Goal: Find specific page/section: Find specific page/section

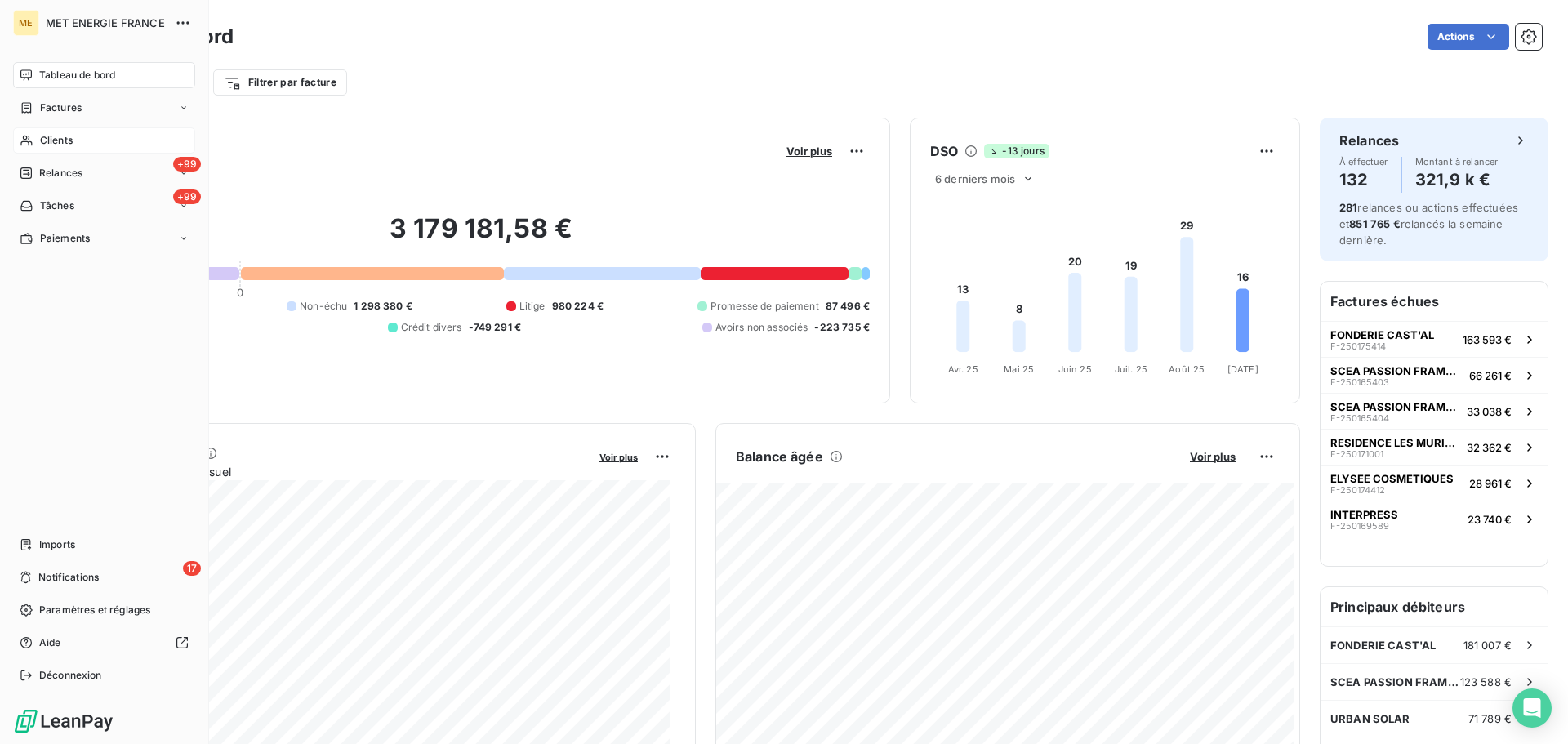
click at [25, 141] on icon at bounding box center [26, 141] width 11 height 10
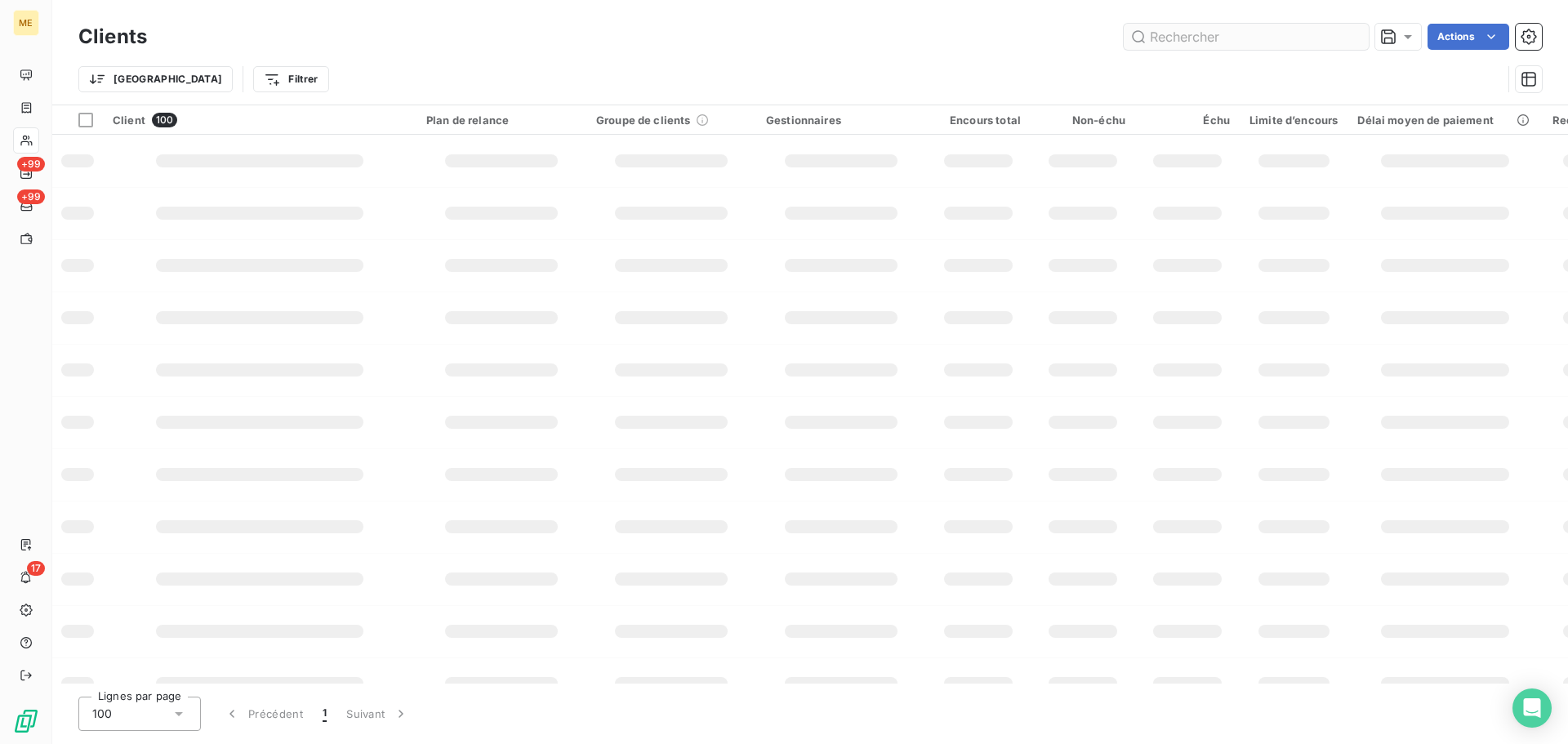
click at [1167, 40] on input "text" at bounding box center [1246, 36] width 245 height 26
click at [1187, 35] on input "text" at bounding box center [1246, 36] width 245 height 26
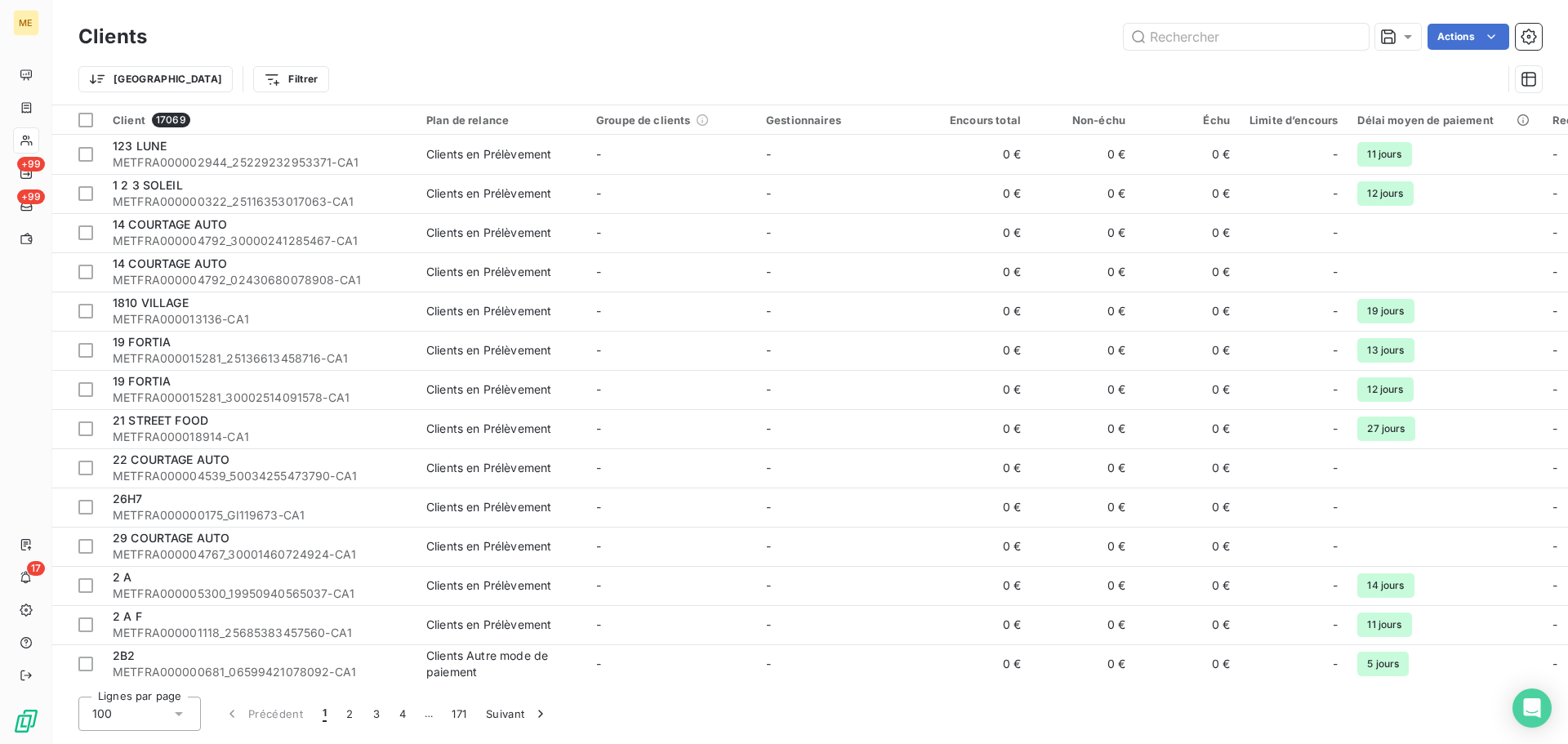
click at [1184, 35] on input "text" at bounding box center [1246, 36] width 245 height 26
click at [1020, 61] on div "Trier Filtrer" at bounding box center [810, 79] width 1463 height 50
click at [1159, 36] on input "text" at bounding box center [1246, 36] width 245 height 26
paste input "METFRA000004659_Z1443800000052"
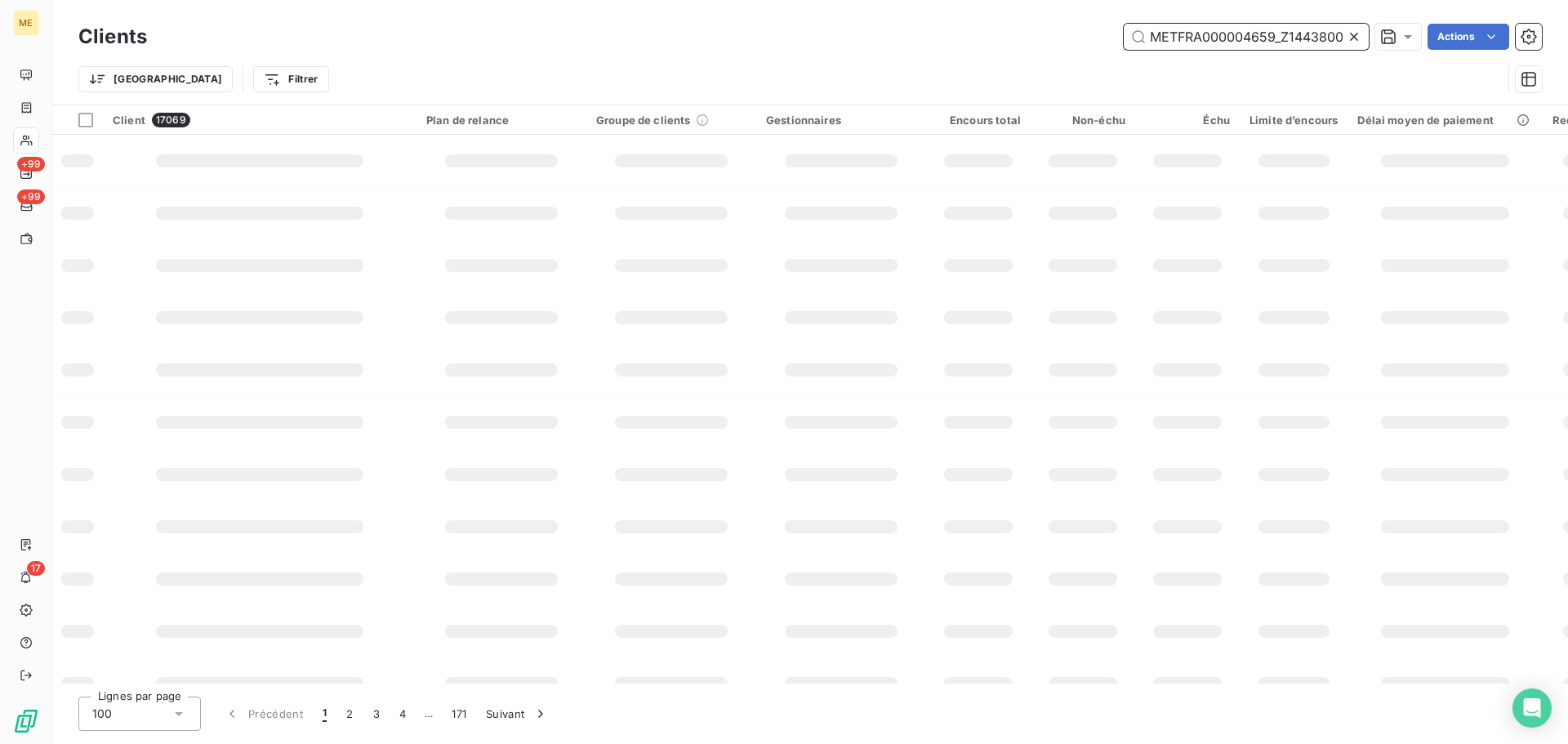
scroll to position [0, 50]
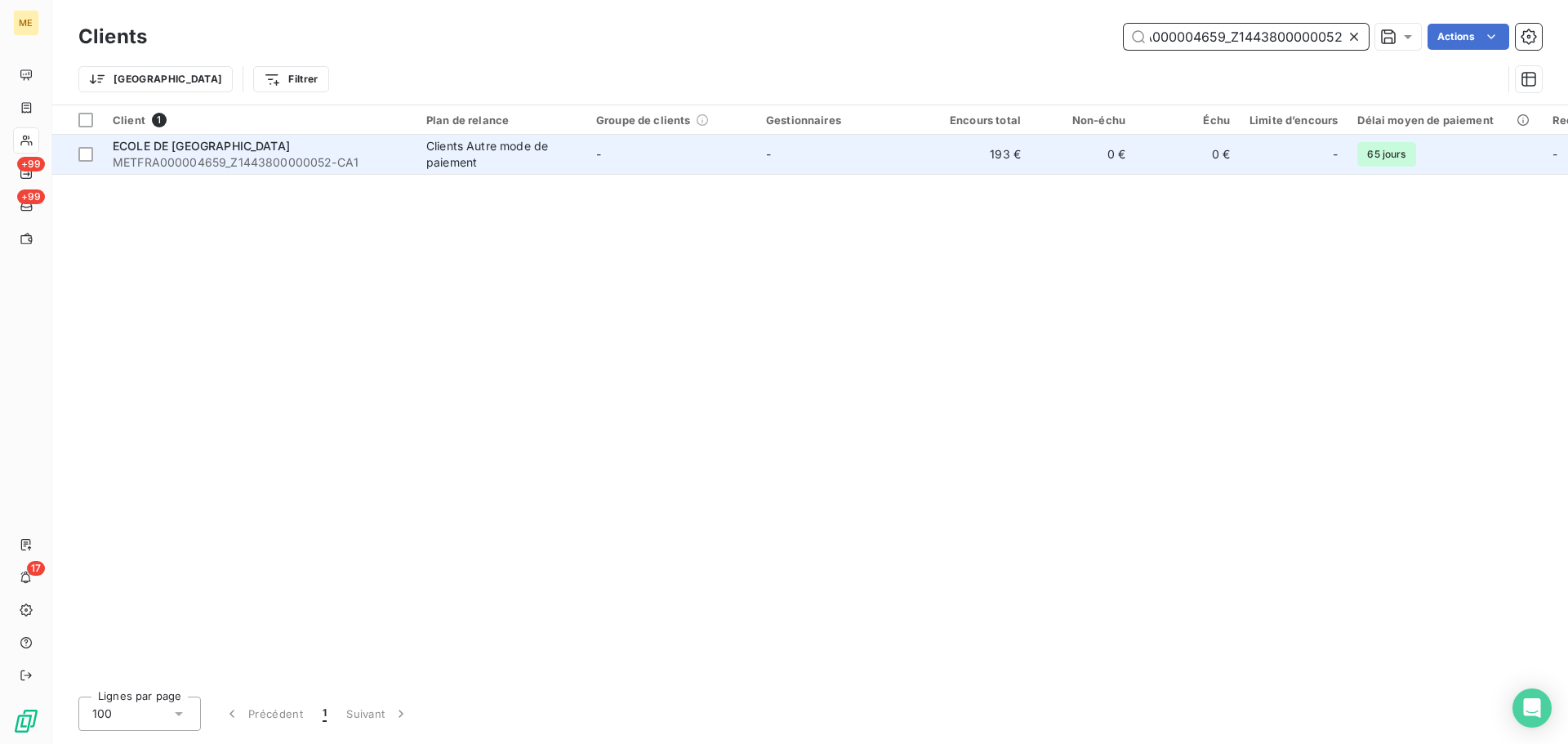
type input "METFRA000004659_Z1443800000052"
click at [841, 158] on td "-" at bounding box center [841, 154] width 170 height 39
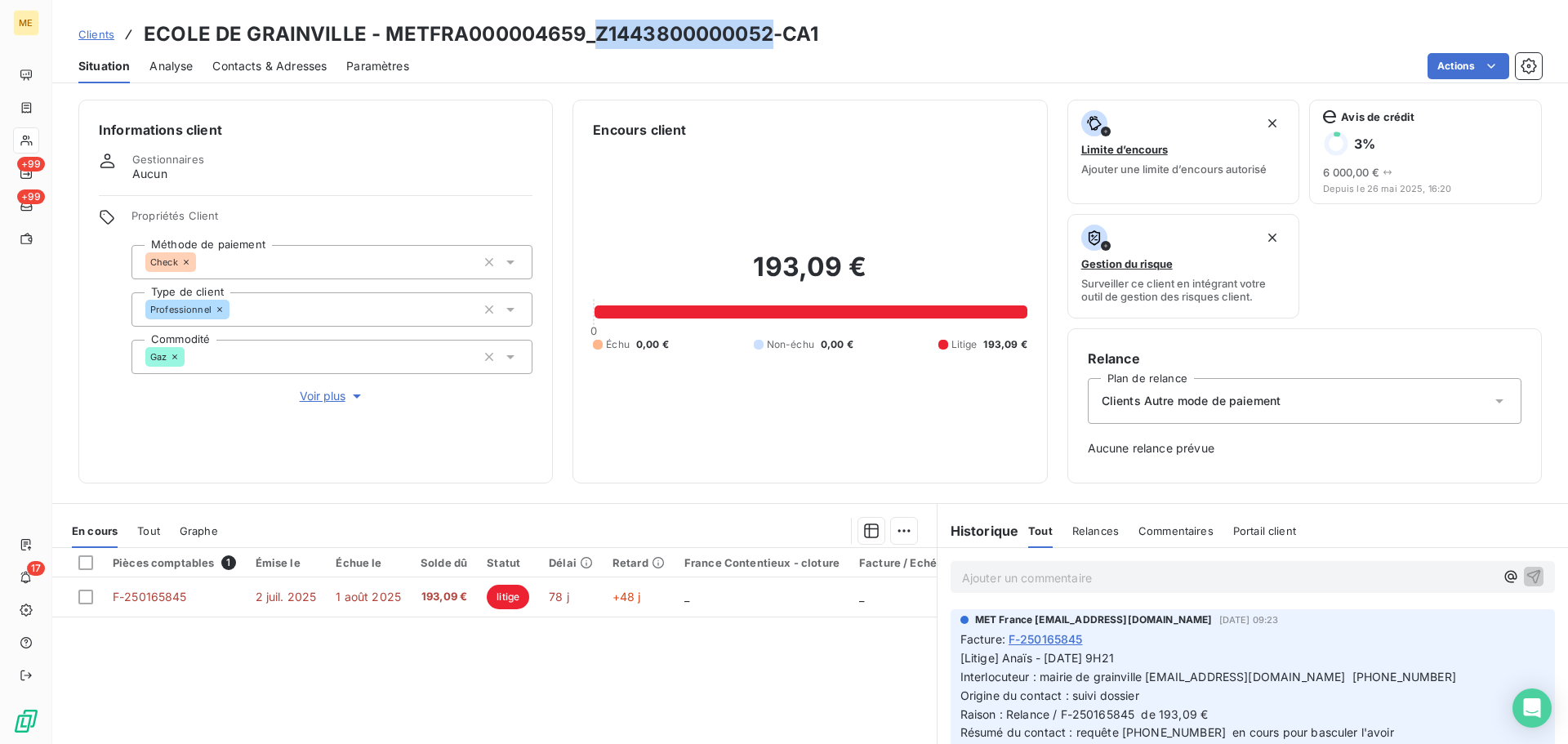
drag, startPoint x: 597, startPoint y: 29, endPoint x: 769, endPoint y: 25, distance: 172.0
click at [769, 25] on h3 "ECOLE DE GRAINVILLE - METFRA000004659_Z1443800000052-CA1" at bounding box center [481, 35] width 674 height 29
copy h3 "Z1443800000052"
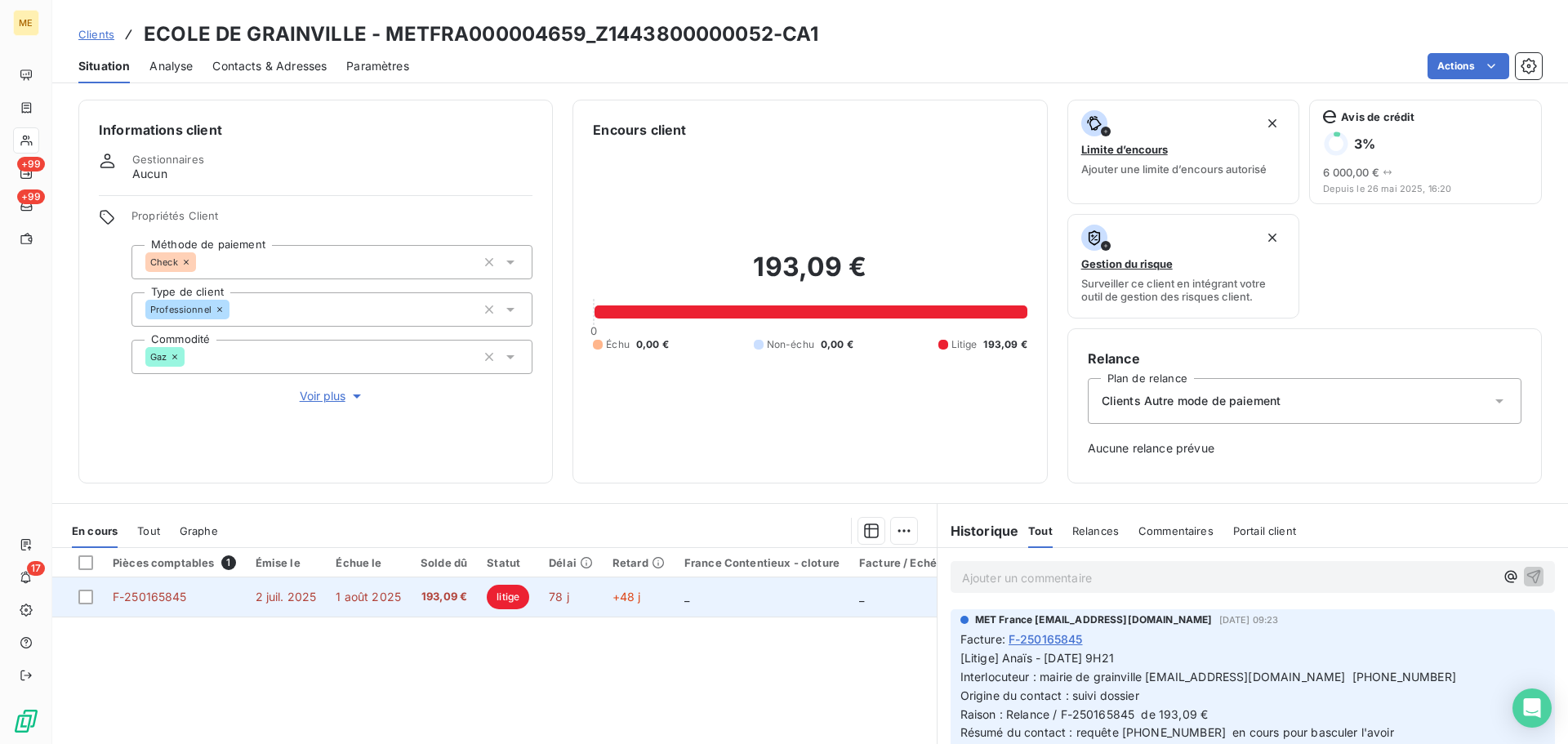
click at [180, 599] on span "F-250165845" at bounding box center [150, 597] width 74 height 14
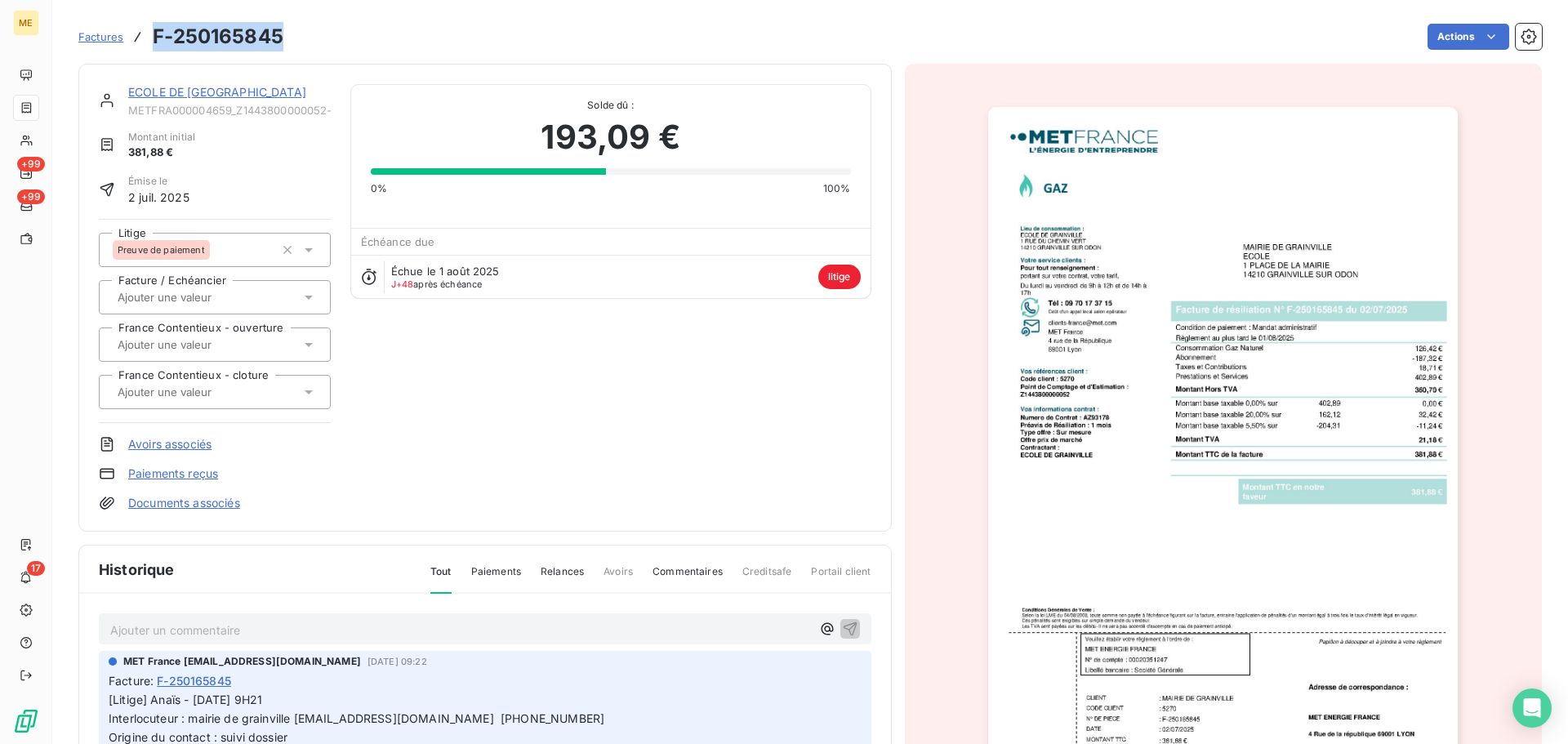
drag, startPoint x: 281, startPoint y: 35, endPoint x: 154, endPoint y: 36, distance: 127.0
click at [154, 36] on h3 "F-250165845" at bounding box center [217, 36] width 131 height 29
copy h3 "F-250165845"
click at [171, 90] on link "ECOLE DE [GEOGRAPHIC_DATA]" at bounding box center [217, 92] width 178 height 14
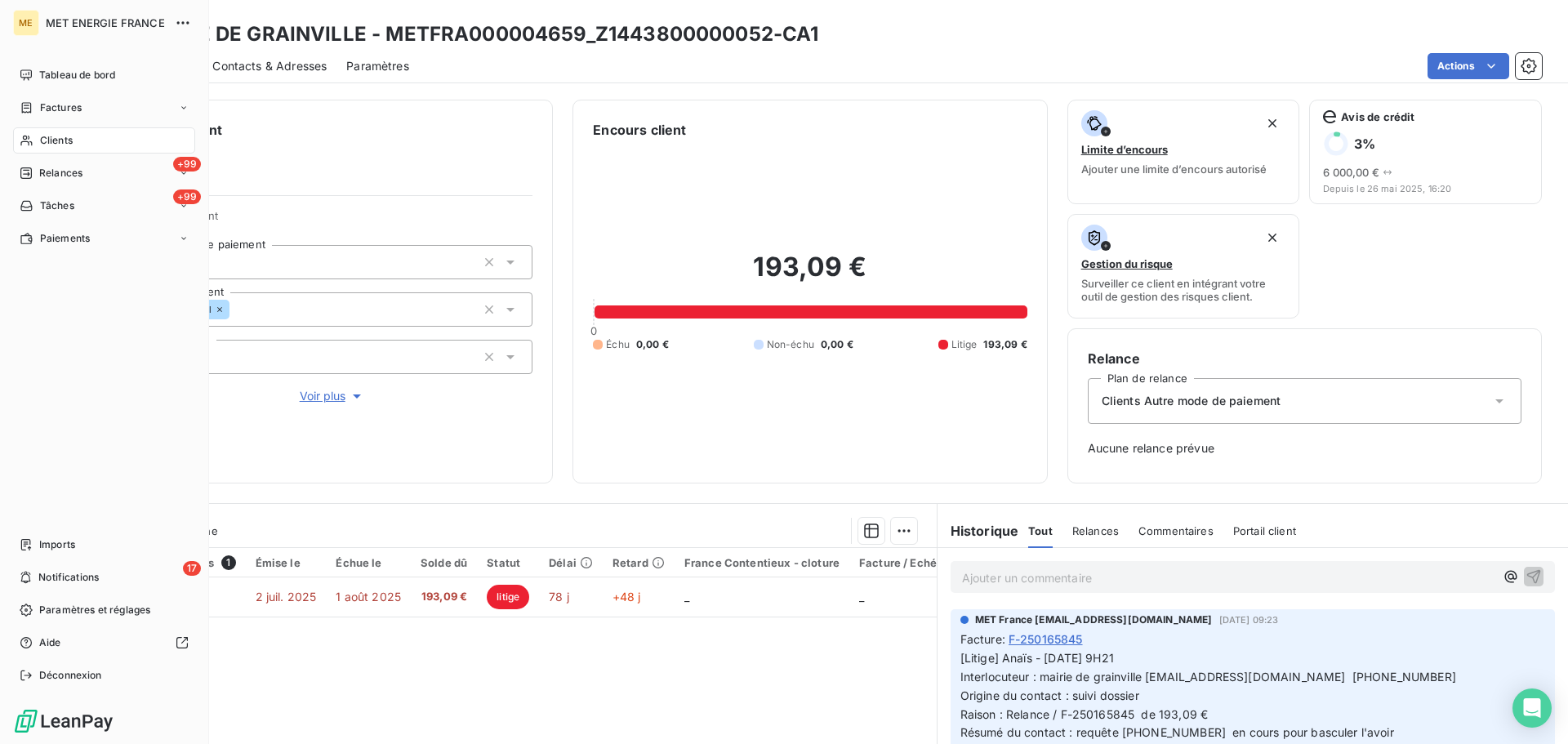
click at [33, 136] on icon at bounding box center [27, 140] width 14 height 13
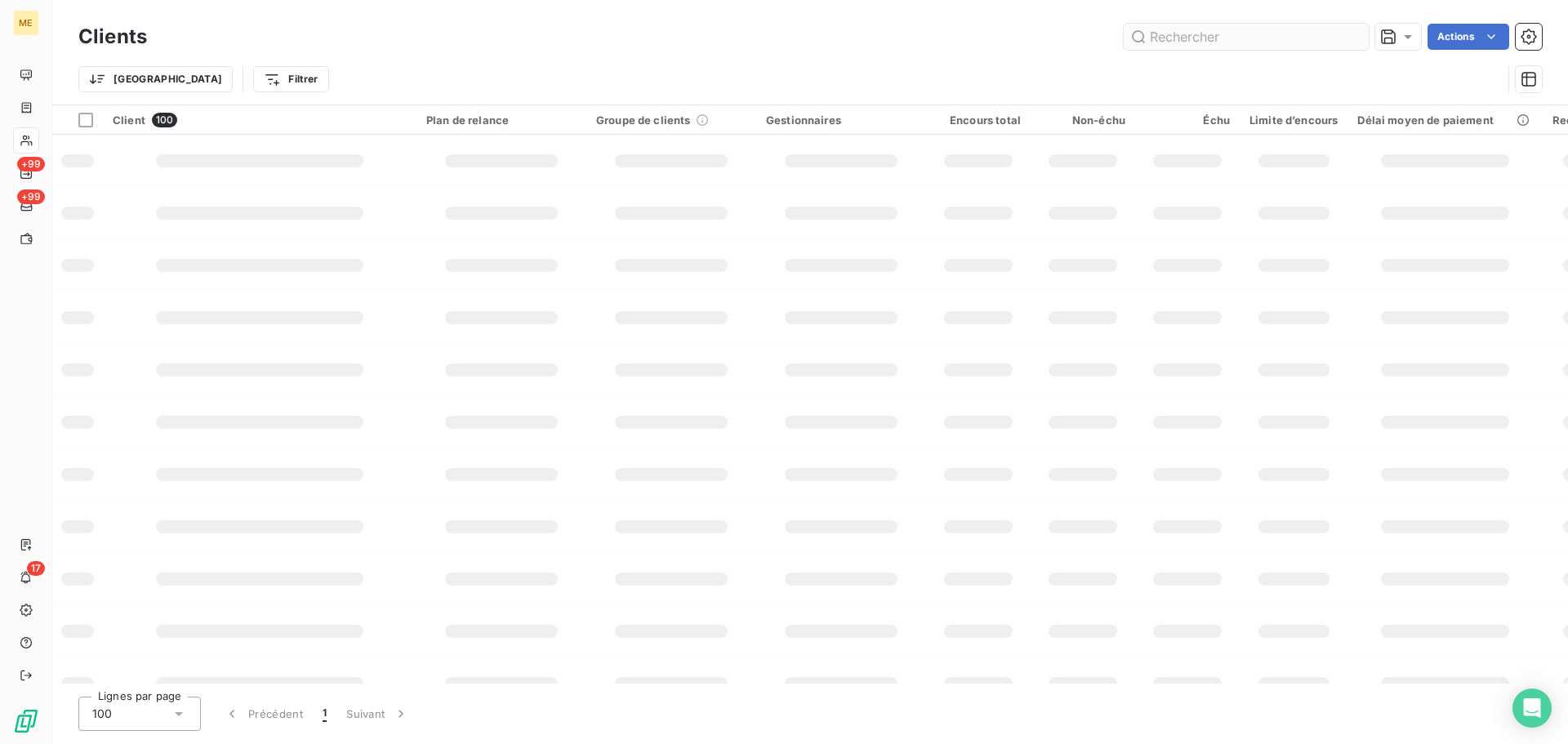
click at [1217, 37] on input "text" at bounding box center [1246, 36] width 245 height 26
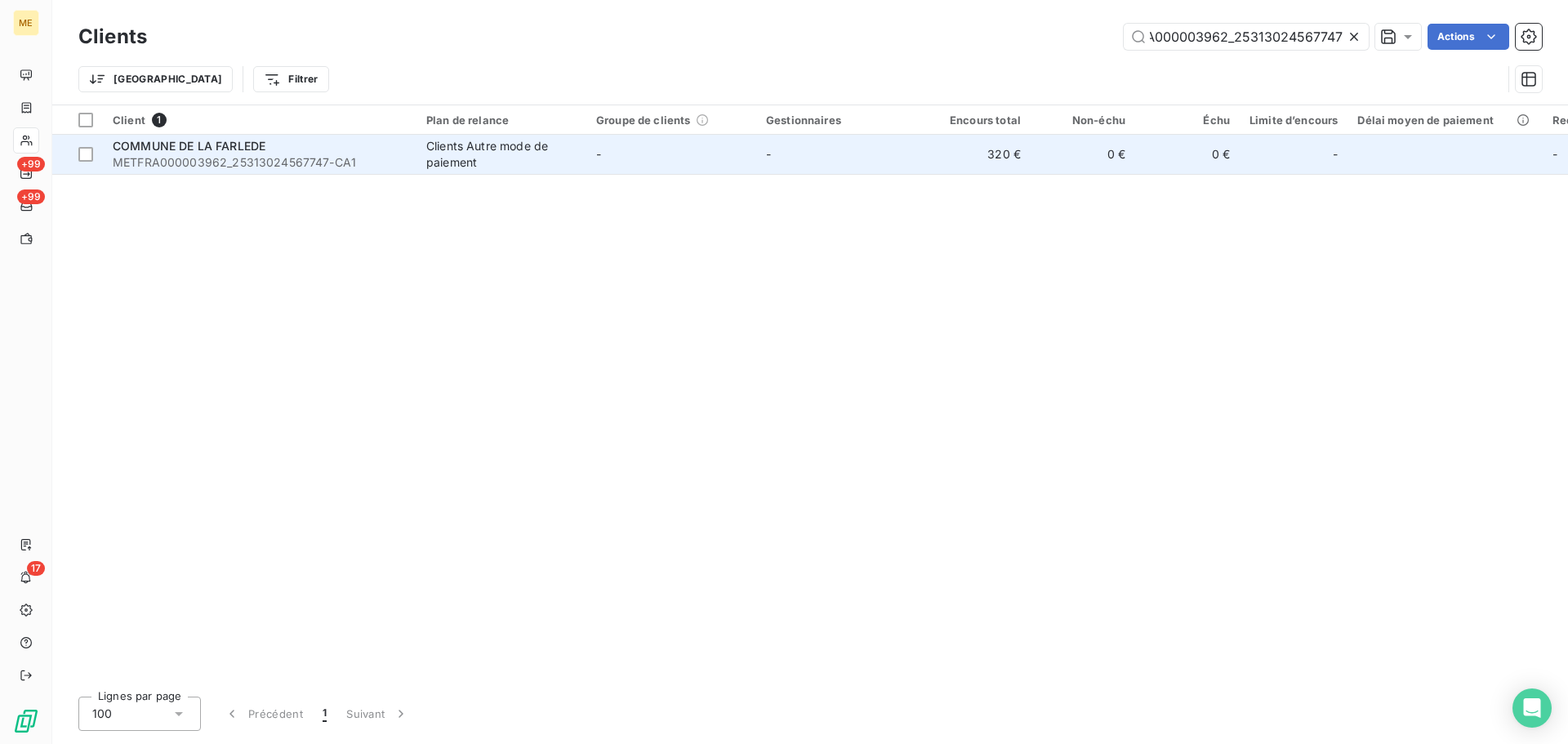
type input "METFRA000003962_25313024567747"
click at [753, 165] on td "-" at bounding box center [671, 154] width 170 height 39
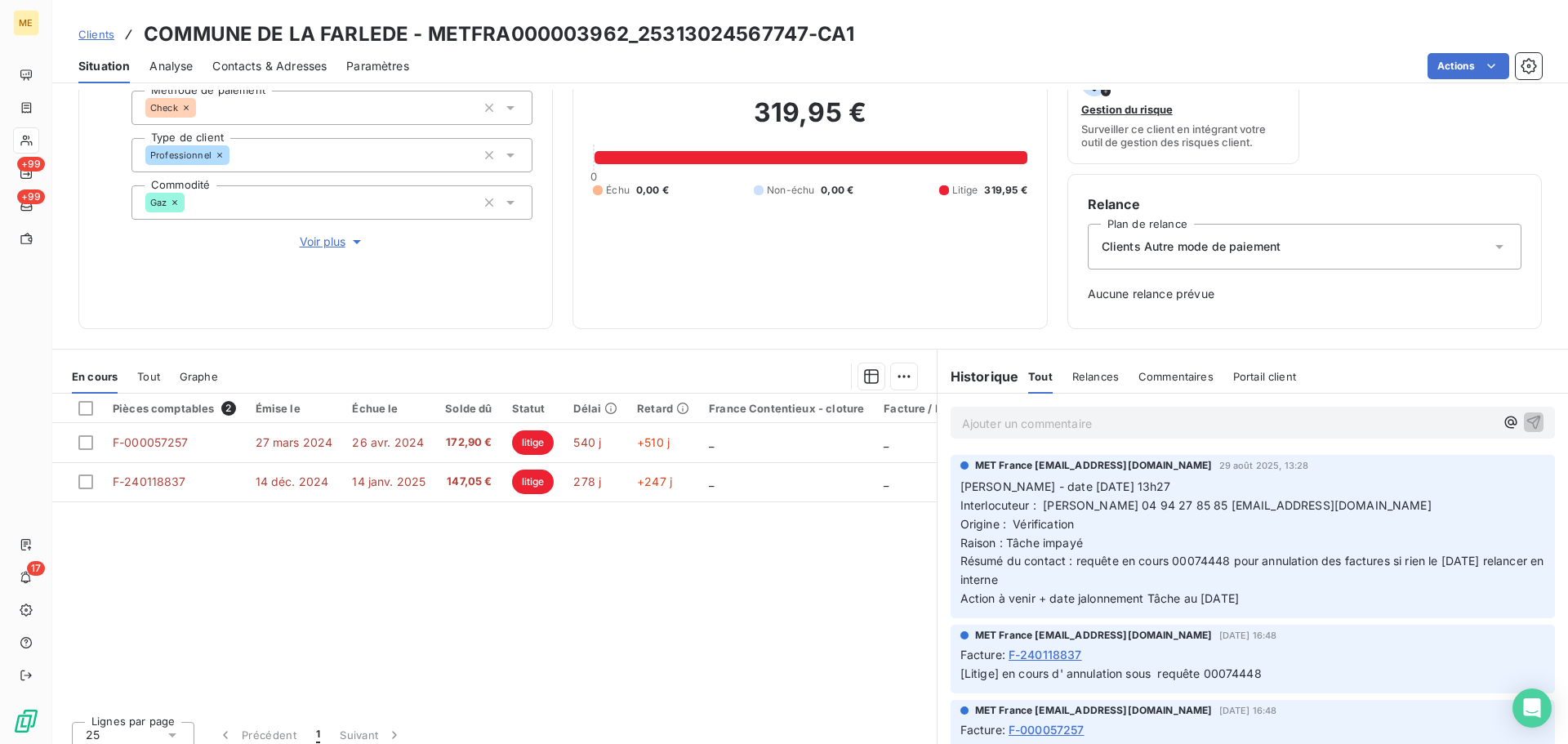
scroll to position [167, 0]
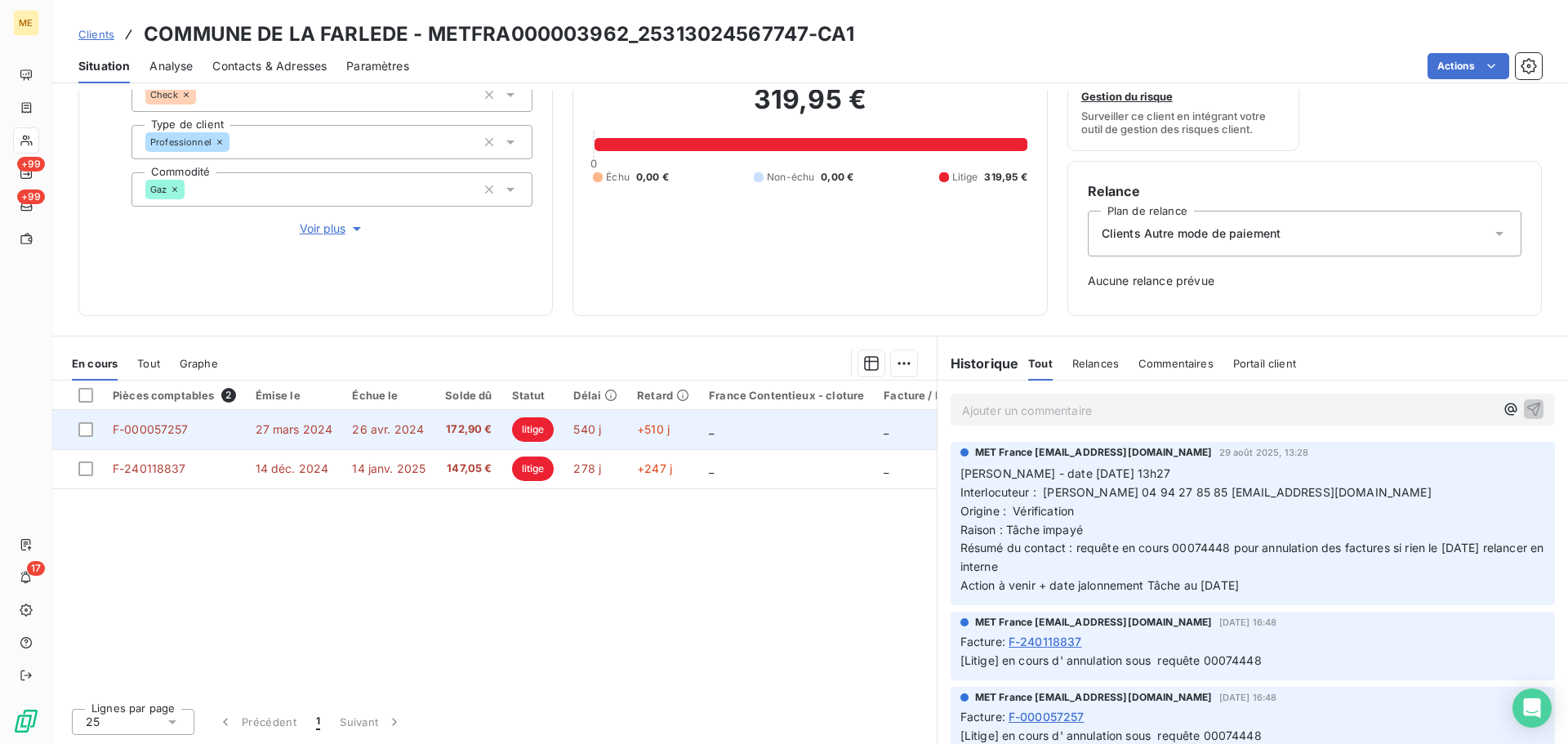
click at [749, 439] on td "_" at bounding box center [786, 429] width 175 height 39
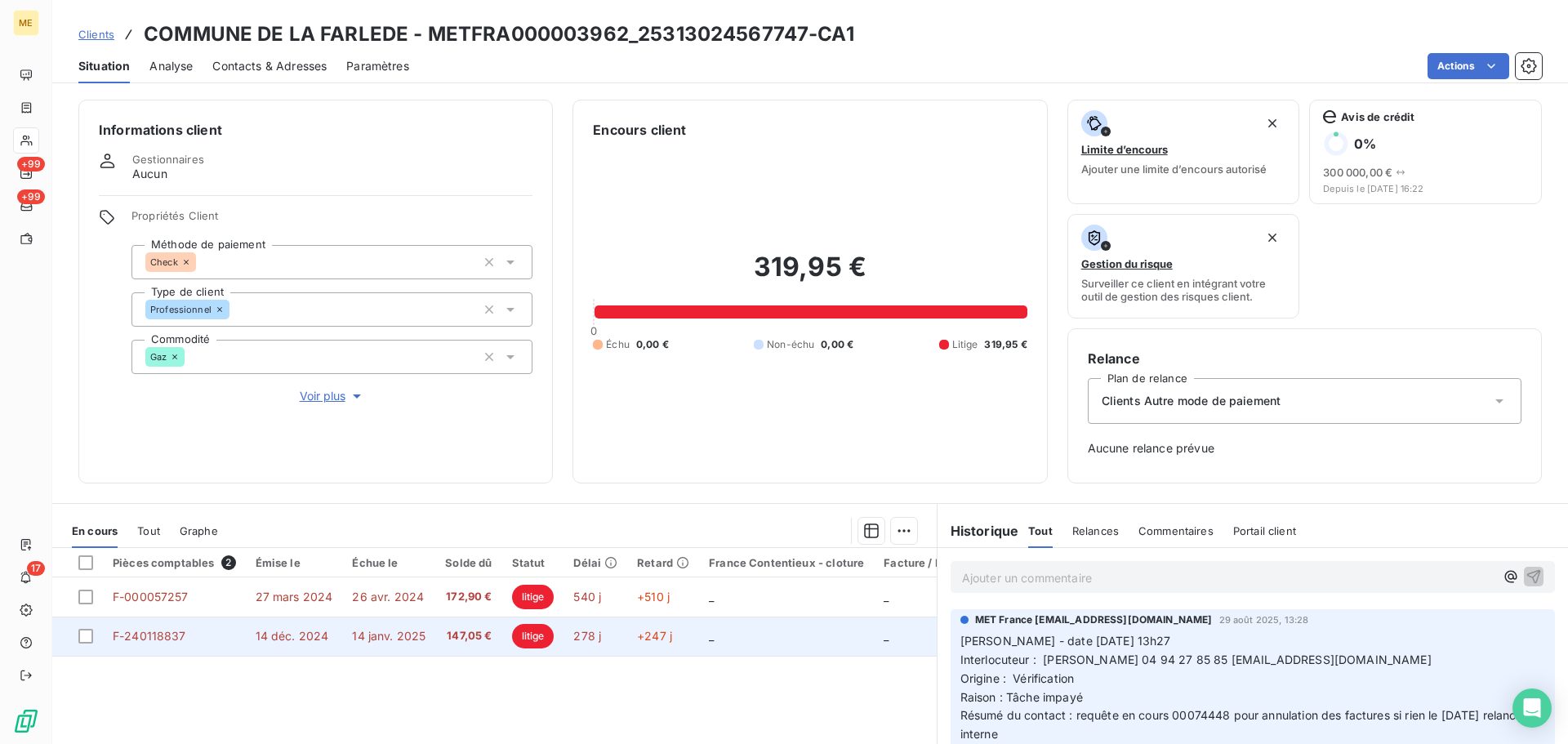
click at [798, 648] on td "_" at bounding box center [786, 636] width 175 height 39
click at [691, 635] on td "+247 j" at bounding box center [662, 636] width 72 height 39
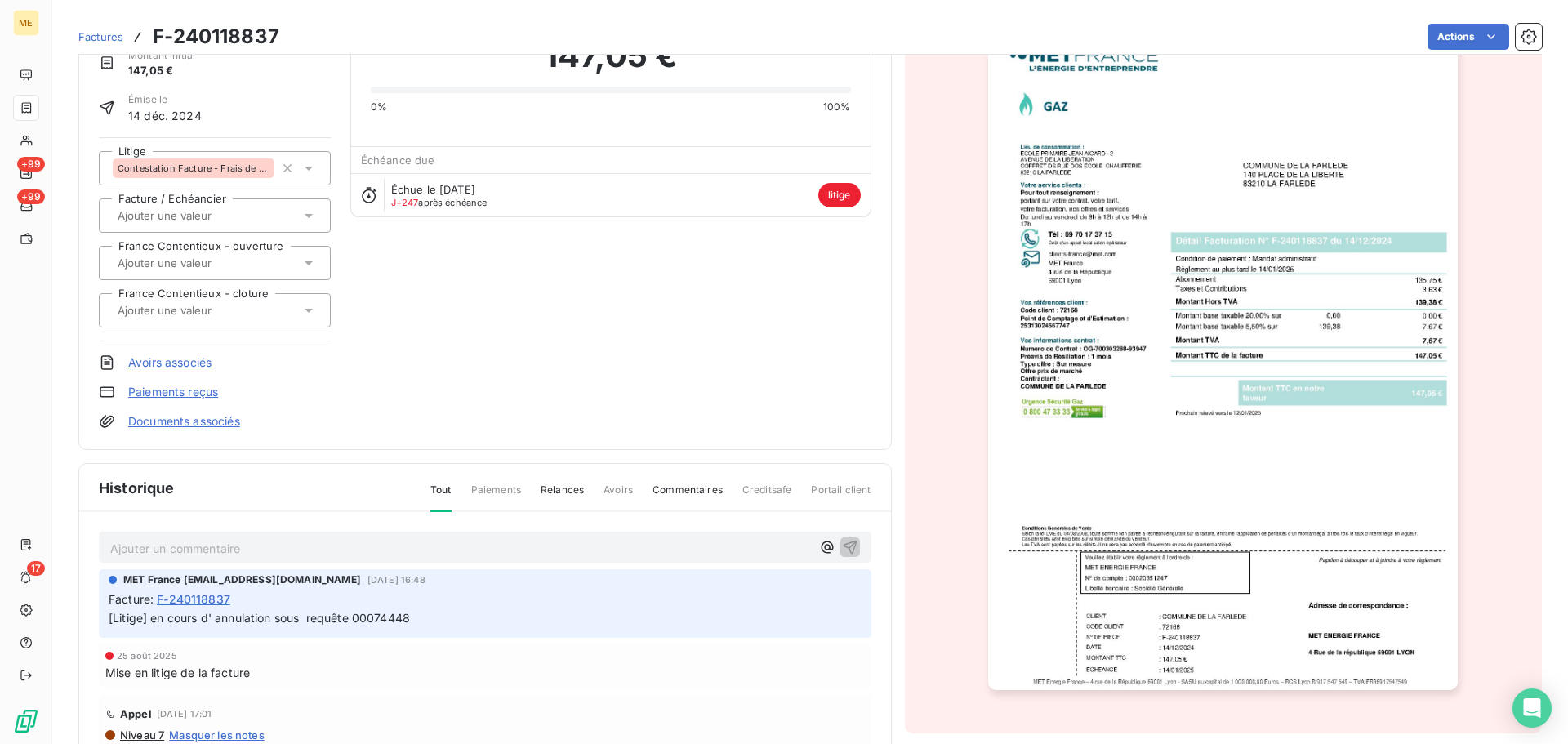
scroll to position [165, 0]
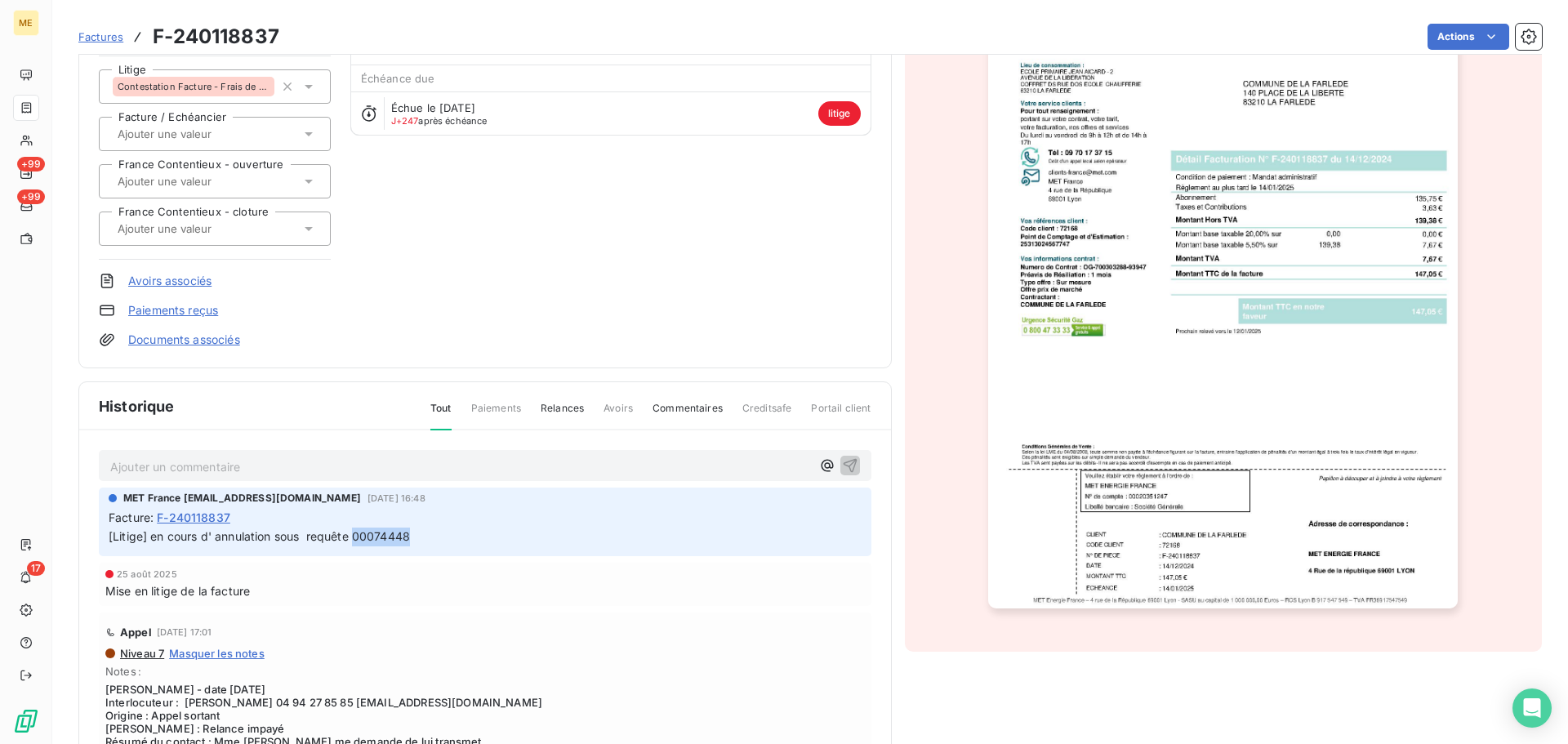
drag, startPoint x: 354, startPoint y: 532, endPoint x: 425, endPoint y: 534, distance: 71.0
click at [425, 534] on p "[Litige] en cours d' annulation sous requête 00074448" at bounding box center [485, 537] width 753 height 19
copy span "00074448"
click at [499, 253] on div "COMMUNE DE LA FARLEDE METFRA000003962_25313024567747-CA1 Montant initial 147,05…" at bounding box center [485, 134] width 772 height 427
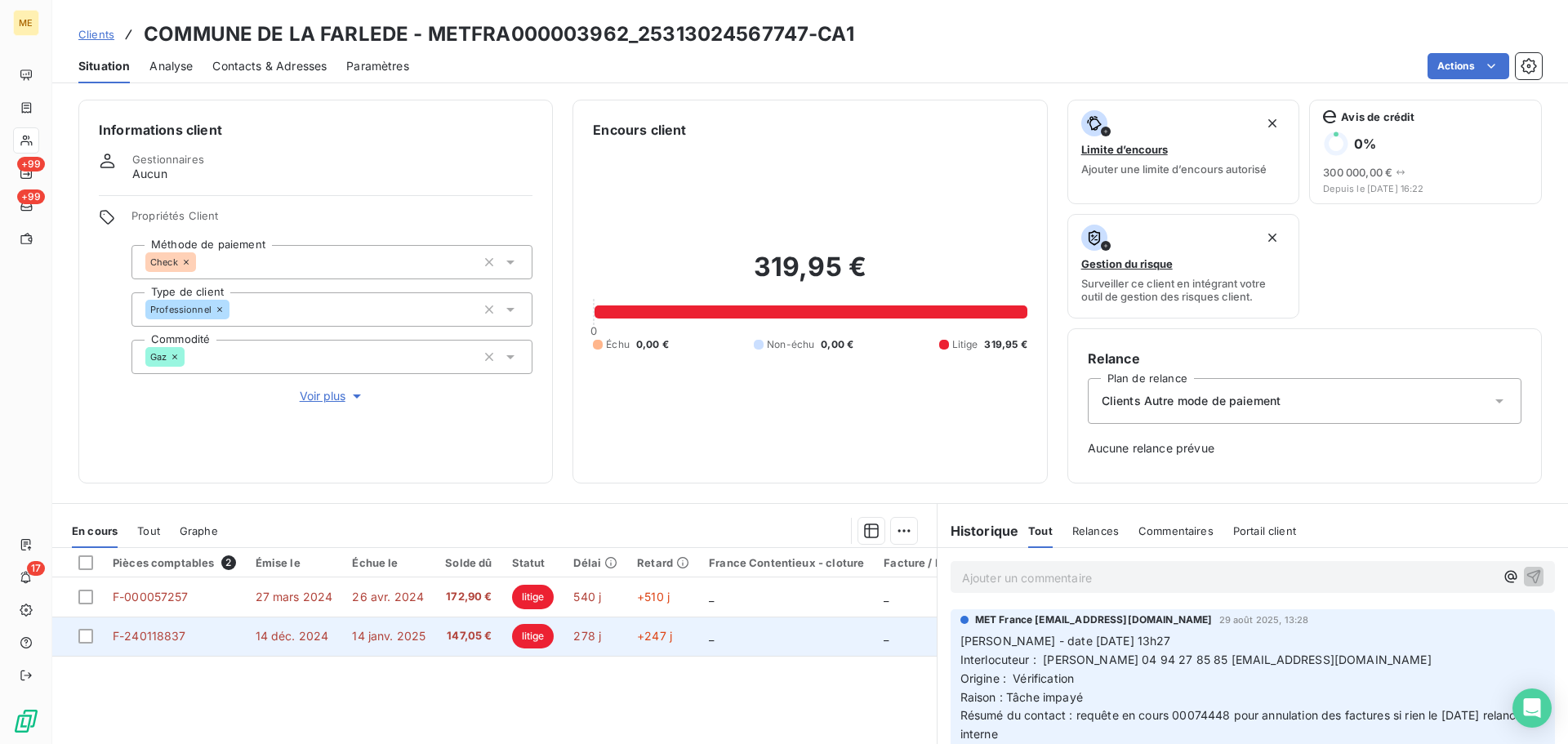
click at [778, 631] on td "_" at bounding box center [786, 636] width 175 height 39
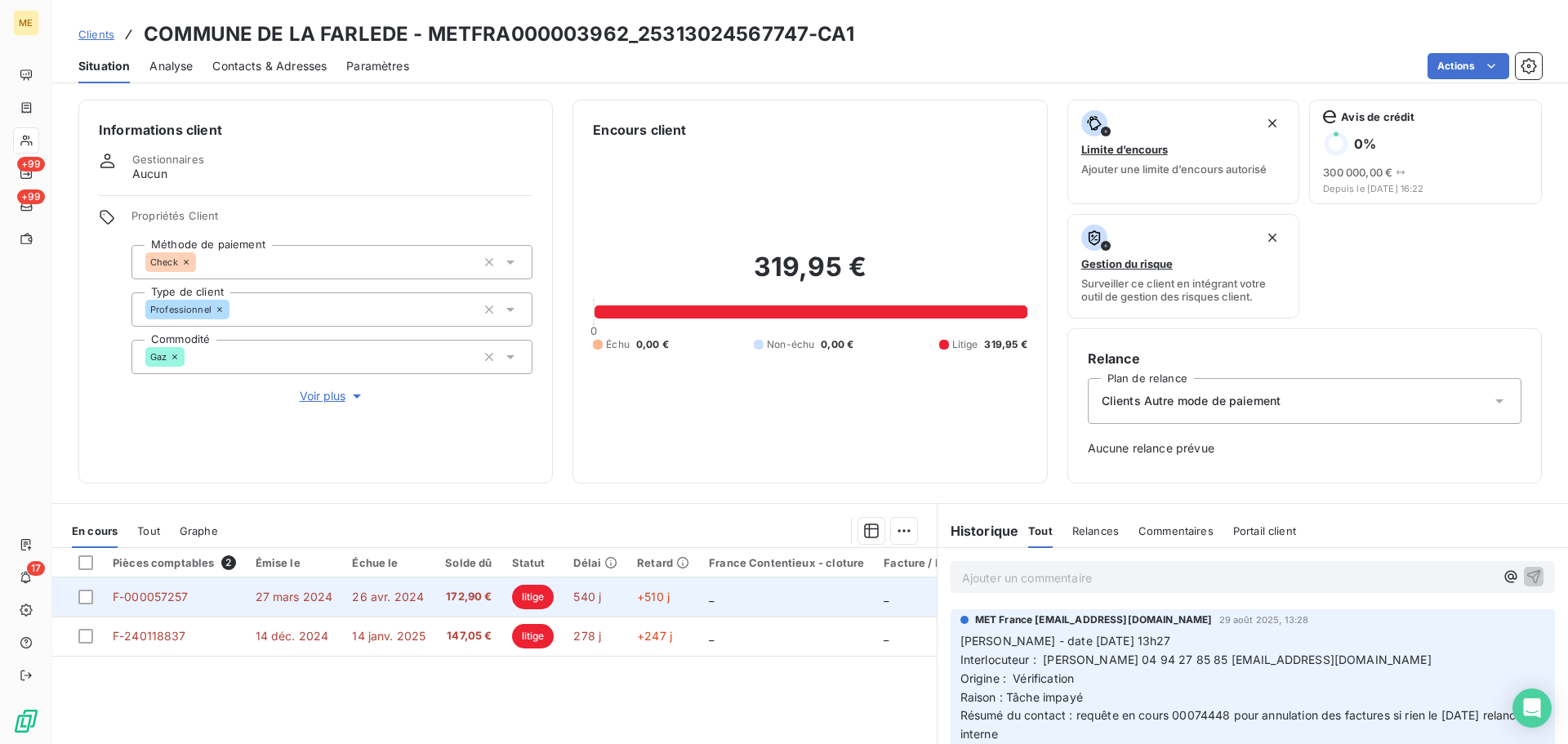
click at [739, 597] on td "_" at bounding box center [786, 597] width 175 height 39
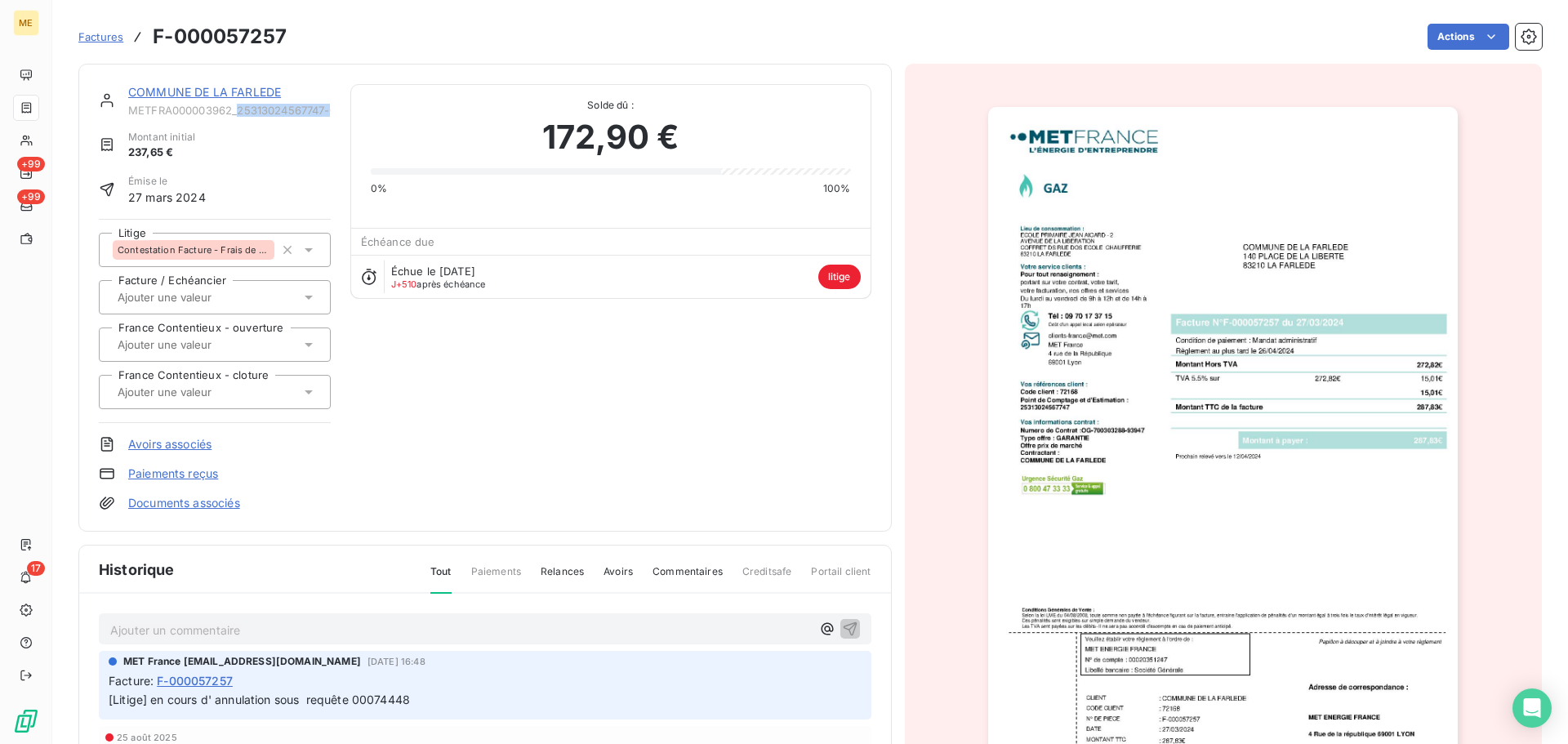
drag, startPoint x: 240, startPoint y: 108, endPoint x: 334, endPoint y: 104, distance: 94.1
click at [334, 104] on div "COMMUNE DE LA FARLEDE METFRA000003962_25313024567747-CA1 Montant initial 237,65…" at bounding box center [485, 297] width 772 height 427
drag, startPoint x: 291, startPoint y: 111, endPoint x: 286, endPoint y: 133, distance: 22.6
click at [286, 133] on div "Montant initial 237,65 €" at bounding box center [215, 146] width 232 height 31
drag, startPoint x: 240, startPoint y: 107, endPoint x: 338, endPoint y: 109, distance: 98.0
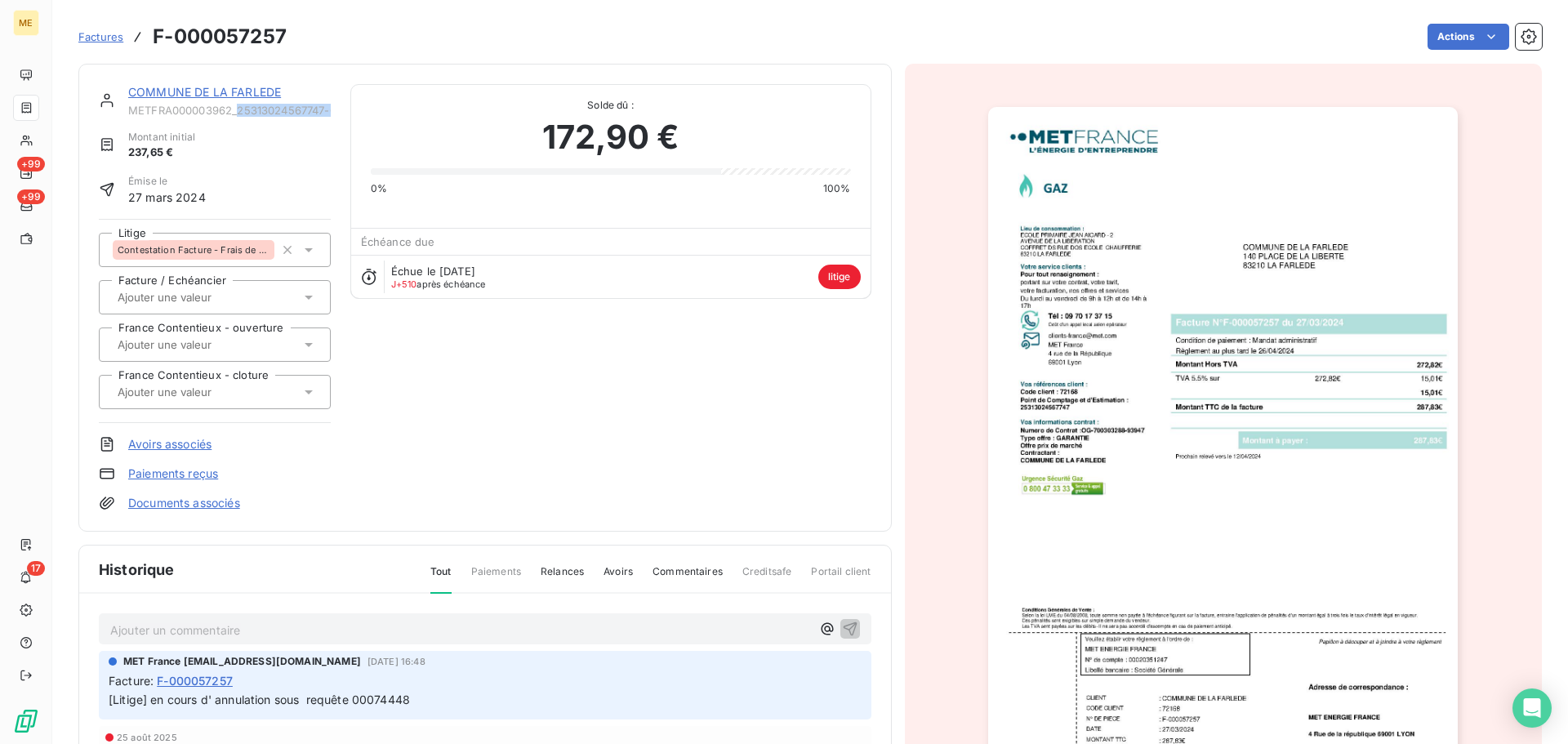
click at [338, 109] on div "COMMUNE DE LA FARLEDE METFRA000003962_25313024567747-CA1 Montant initial 237,65…" at bounding box center [485, 297] width 772 height 427
copy span "25313024567747-C"
click at [192, 87] on link "COMMUNE DE LA FARLEDE" at bounding box center [204, 92] width 152 height 14
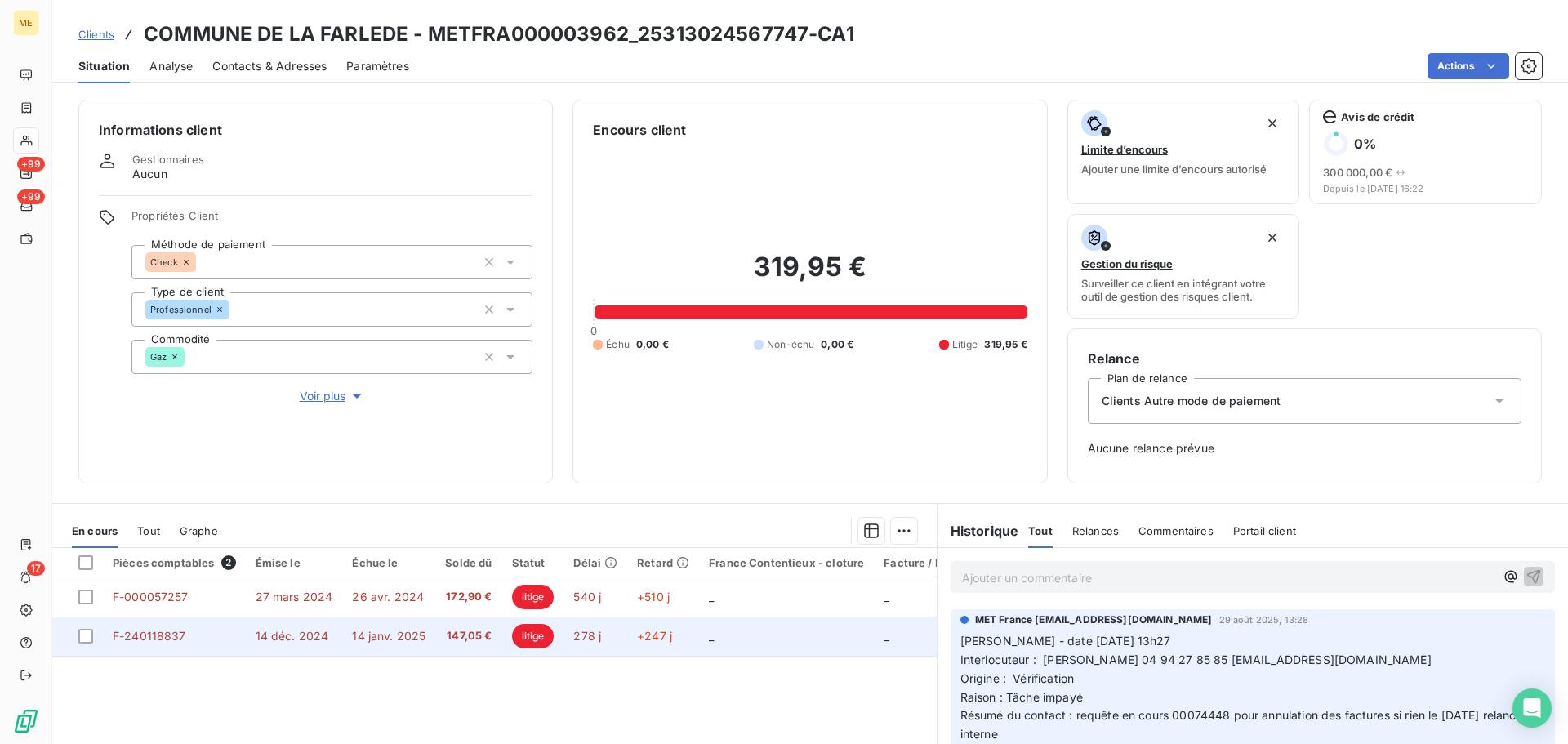
click at [725, 636] on td "_" at bounding box center [786, 636] width 175 height 39
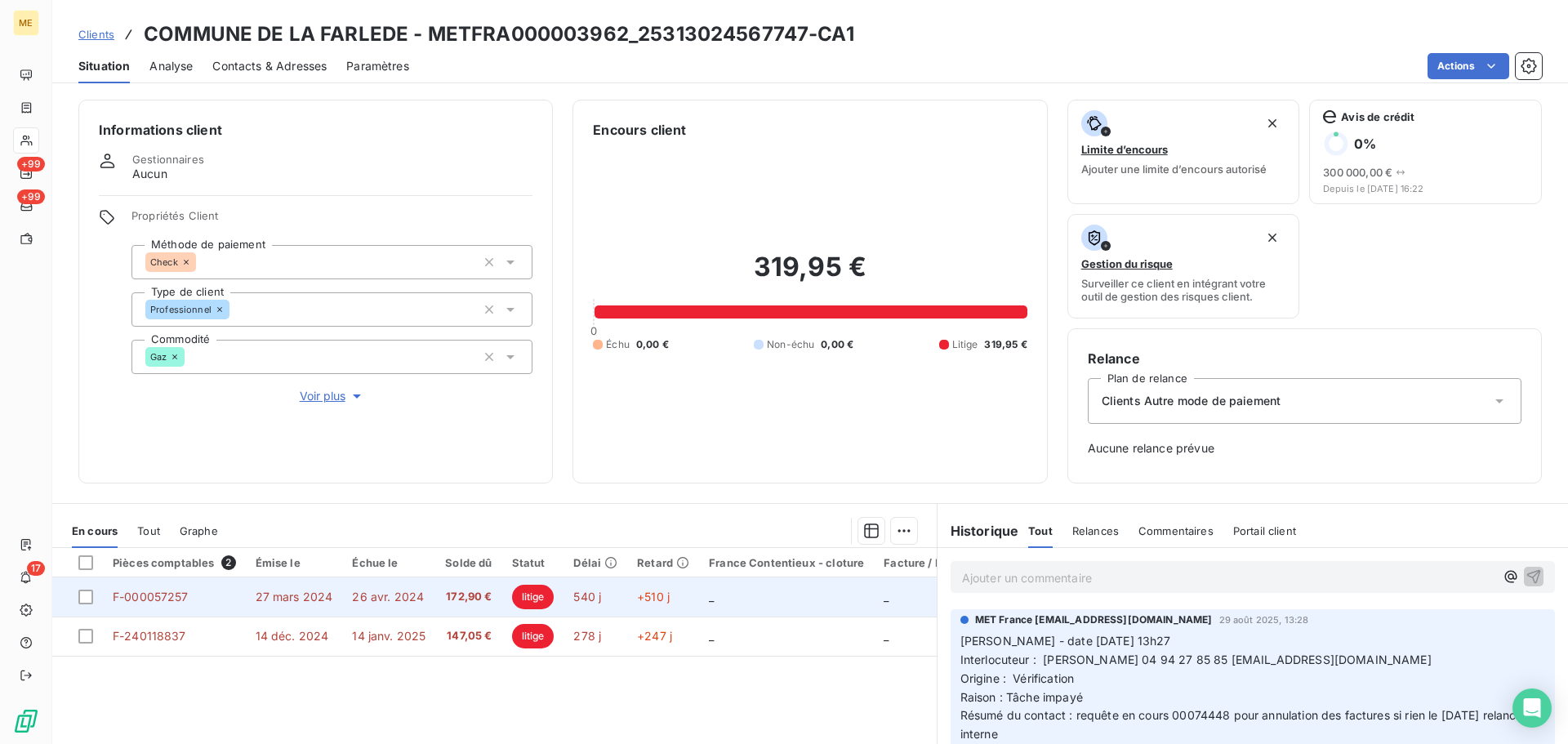
click at [709, 593] on span "_" at bounding box center [712, 597] width 5 height 14
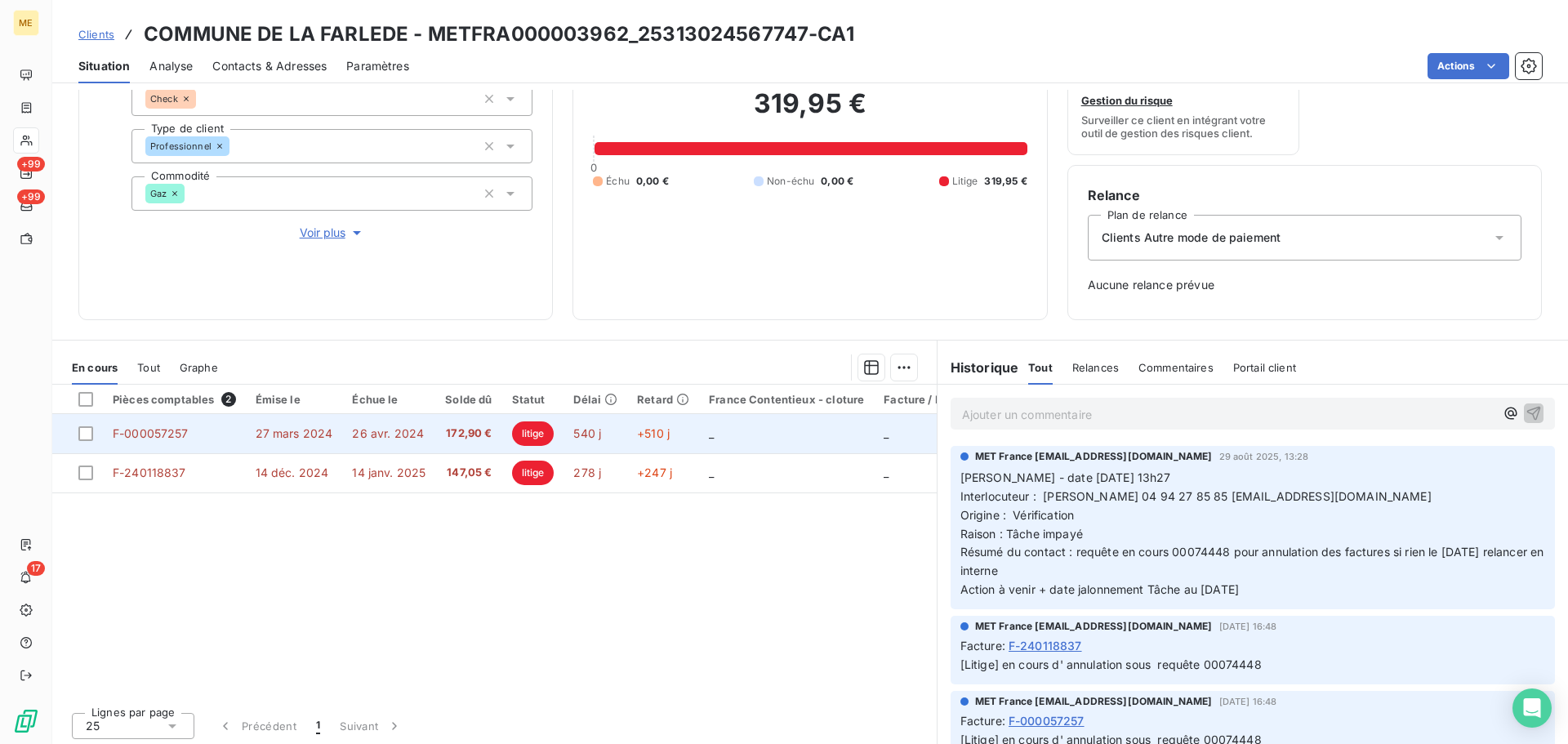
click at [465, 430] on span "172,90 €" at bounding box center [468, 433] width 47 height 16
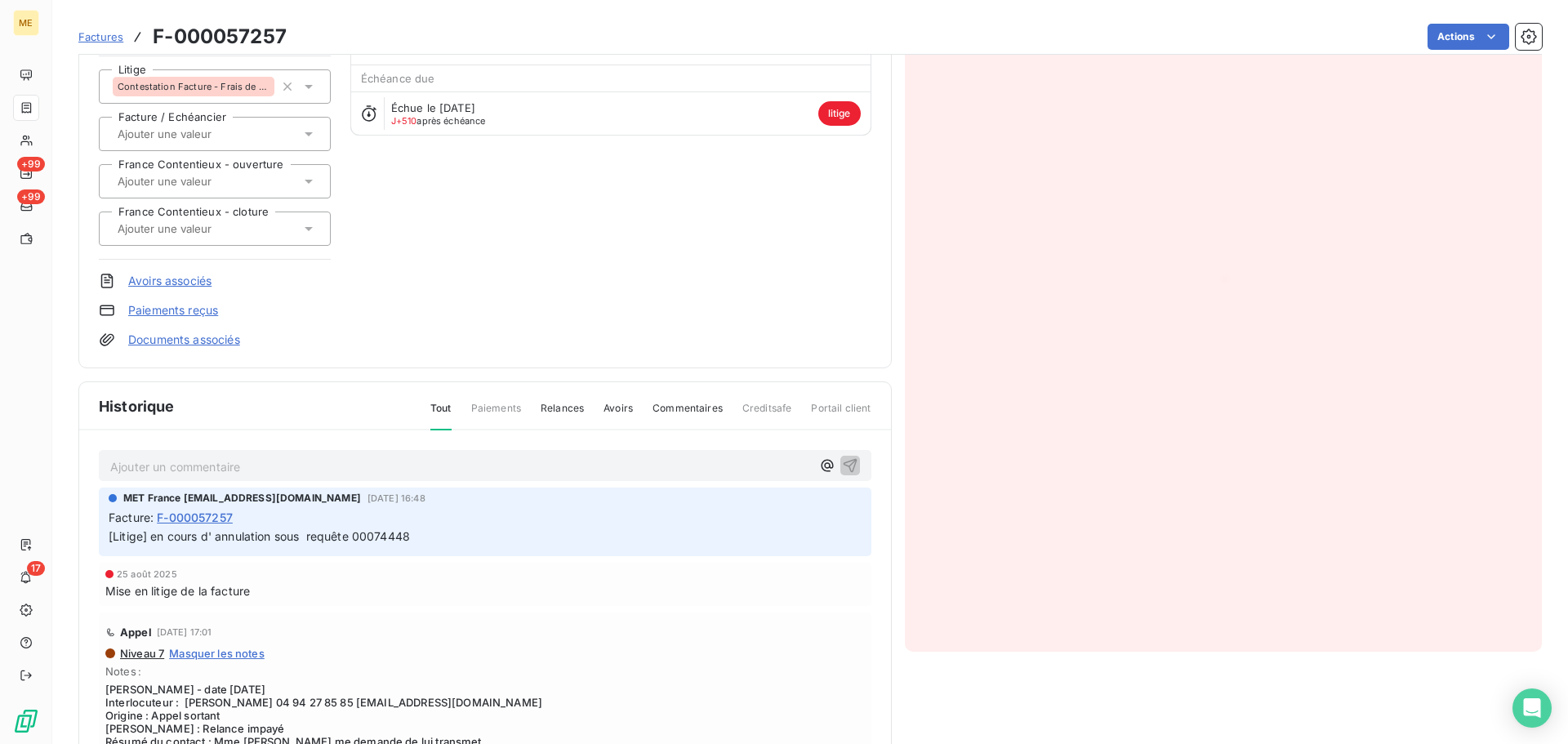
scroll to position [208, 0]
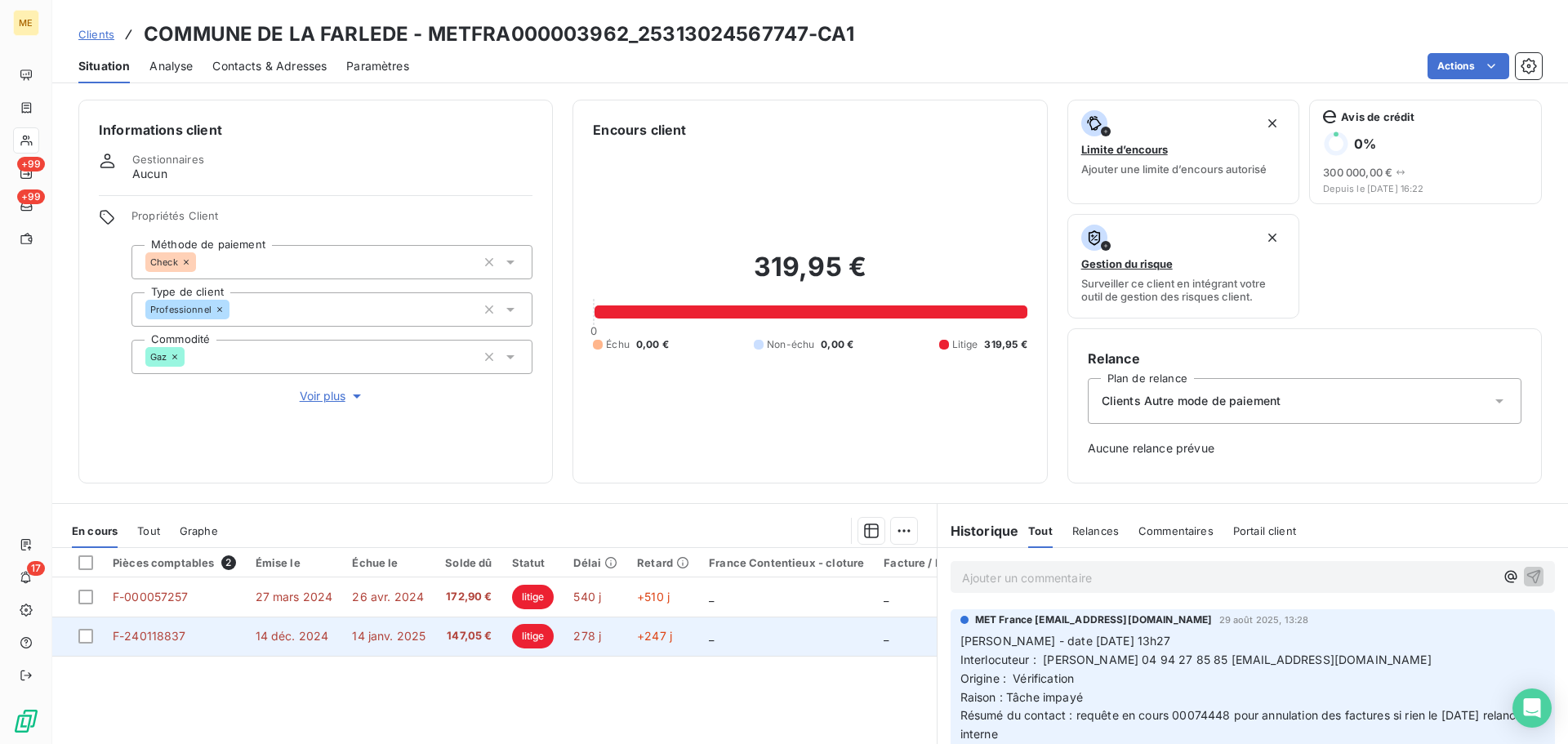
click at [714, 635] on td "_" at bounding box center [786, 636] width 175 height 39
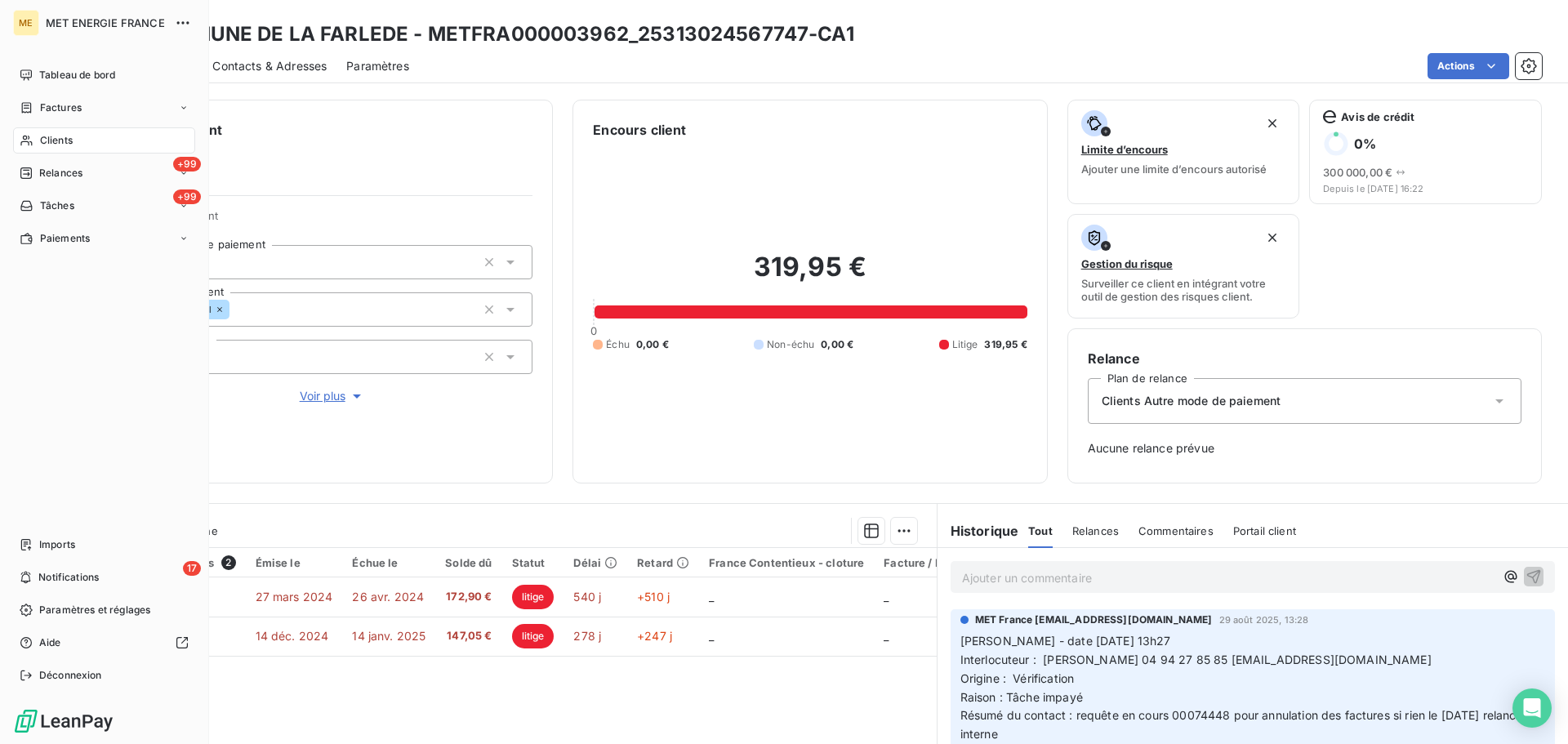
click at [28, 133] on div "Clients" at bounding box center [104, 140] width 182 height 26
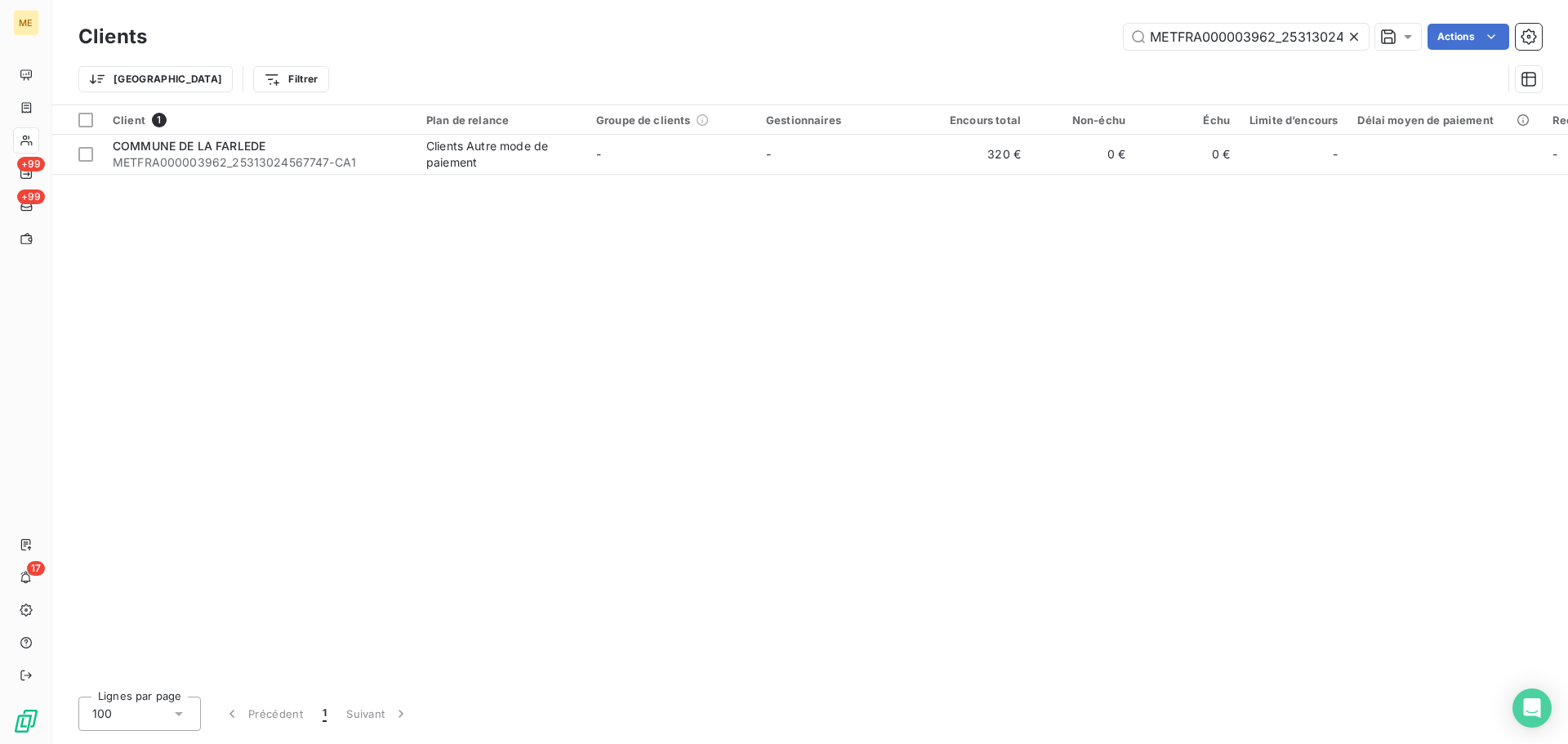
click at [1348, 34] on icon at bounding box center [1353, 36] width 16 height 16
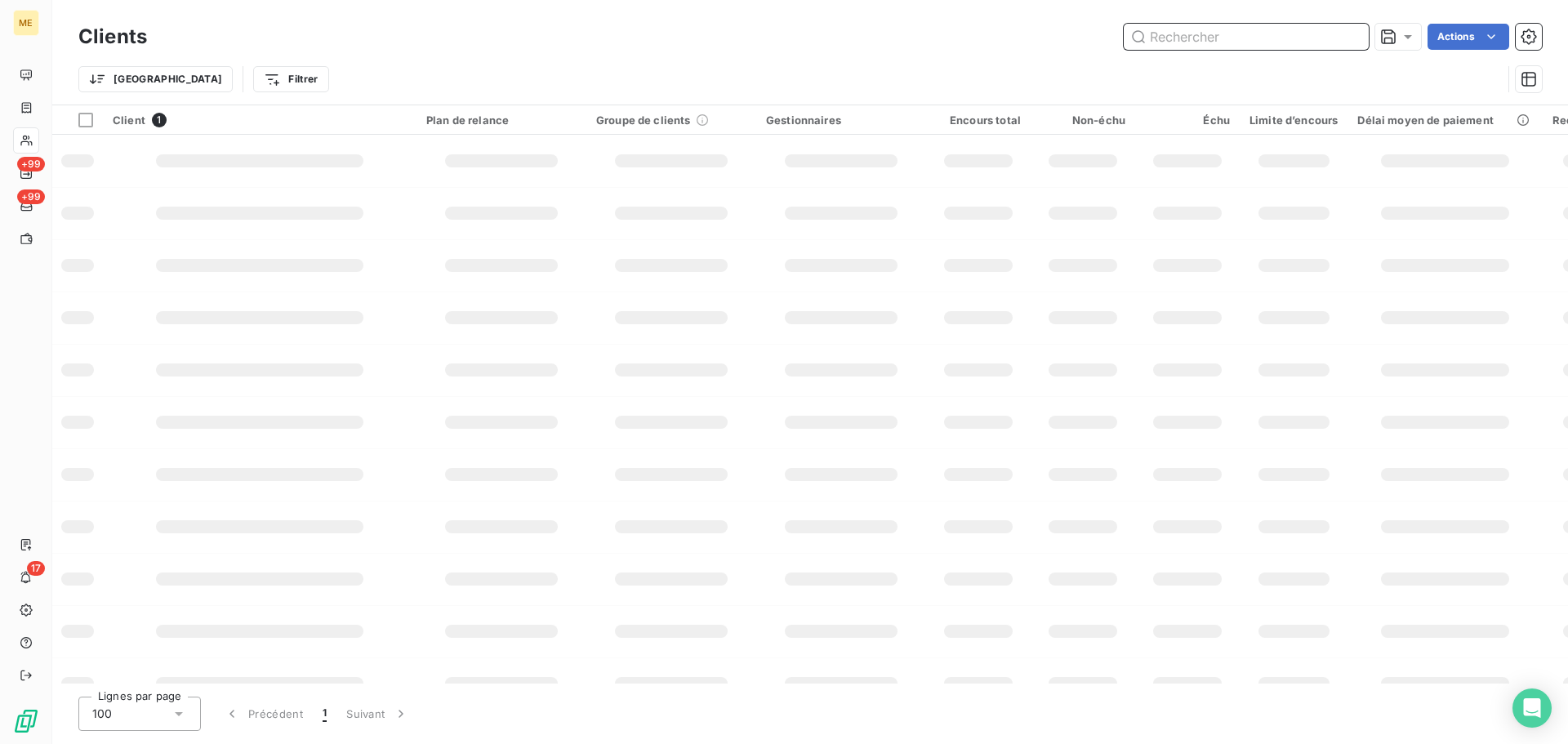
paste input "METFRA000006870_17347901568868"
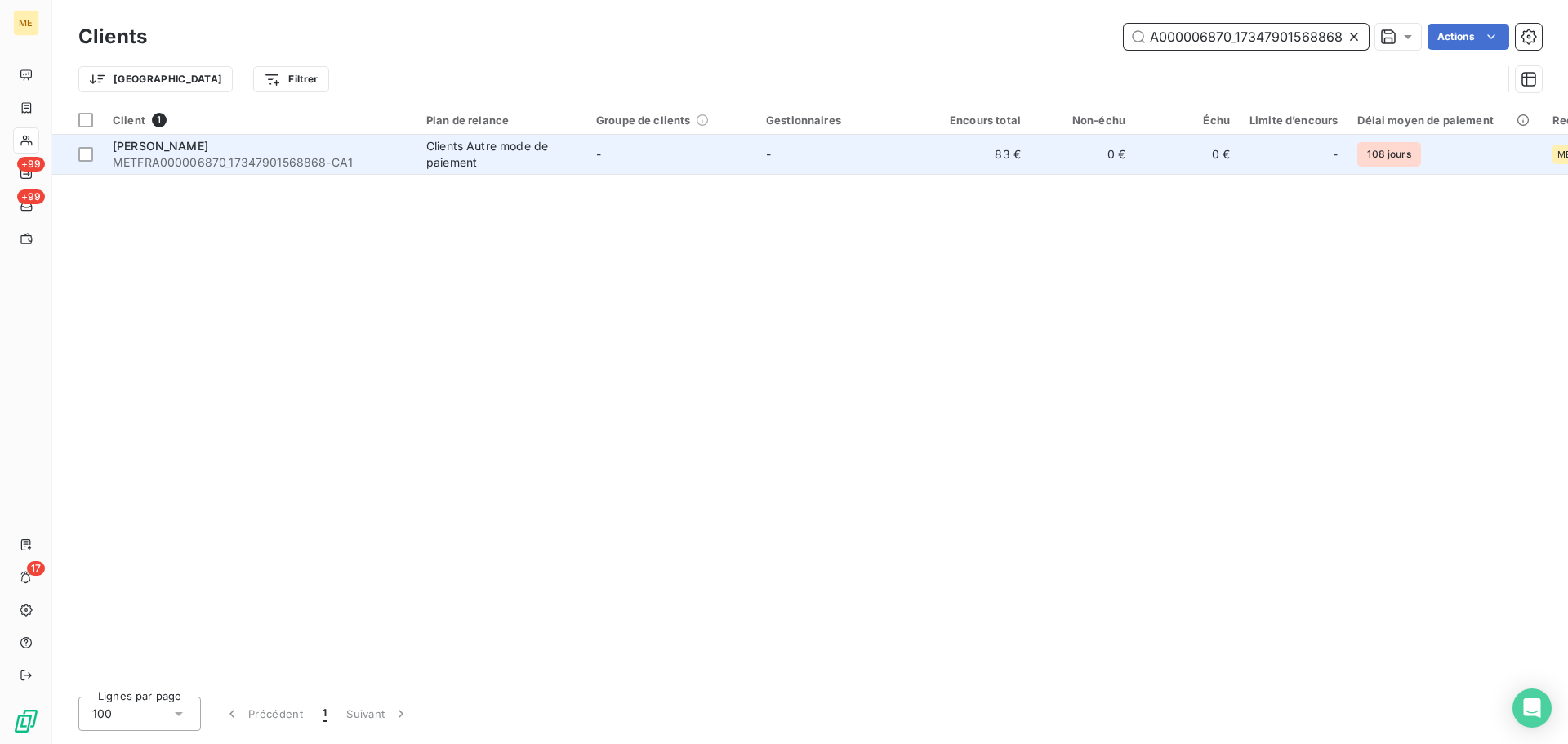
type input "METFRA000006870_17347901568868"
click at [912, 146] on td "-" at bounding box center [841, 154] width 170 height 39
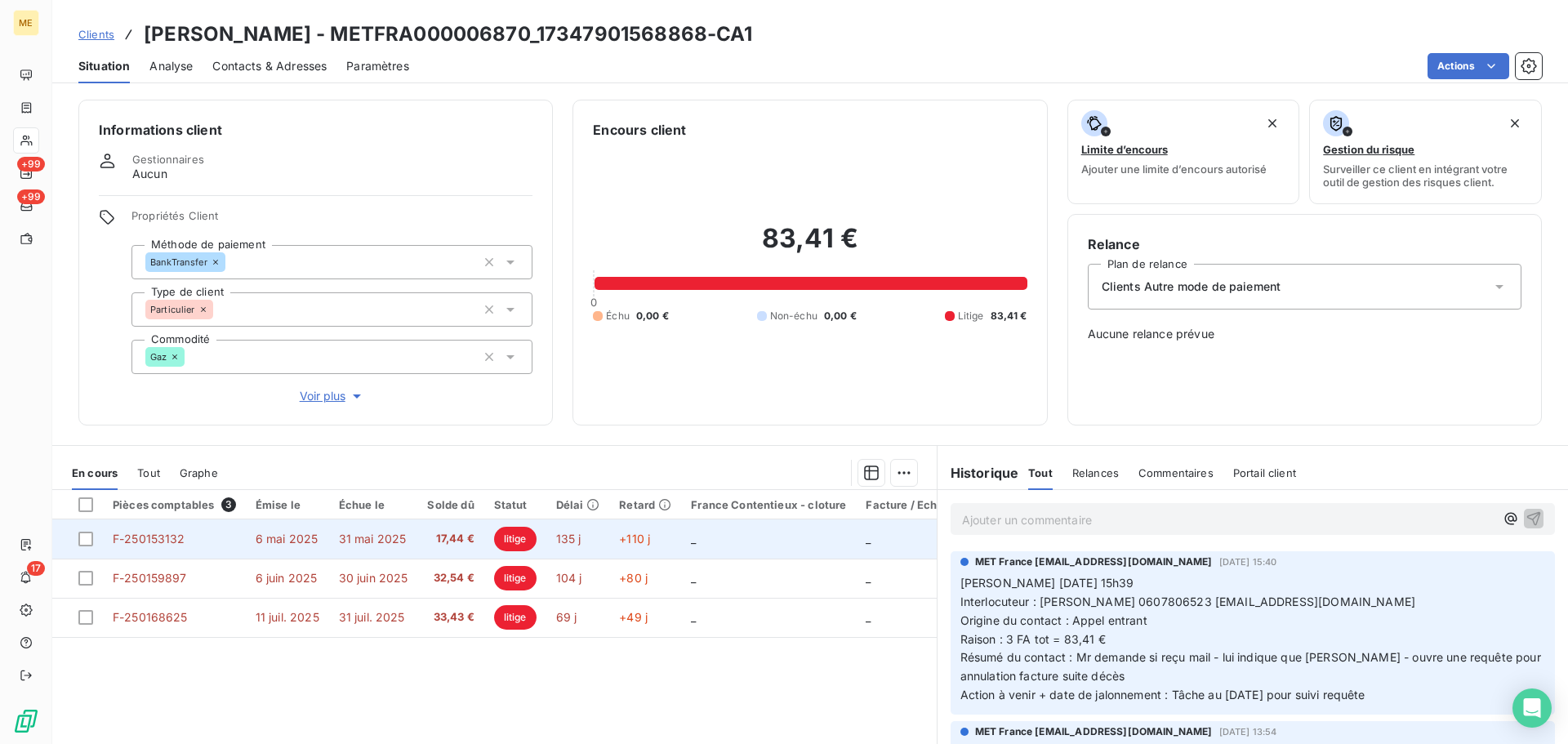
click at [711, 539] on td "_" at bounding box center [769, 539] width 175 height 39
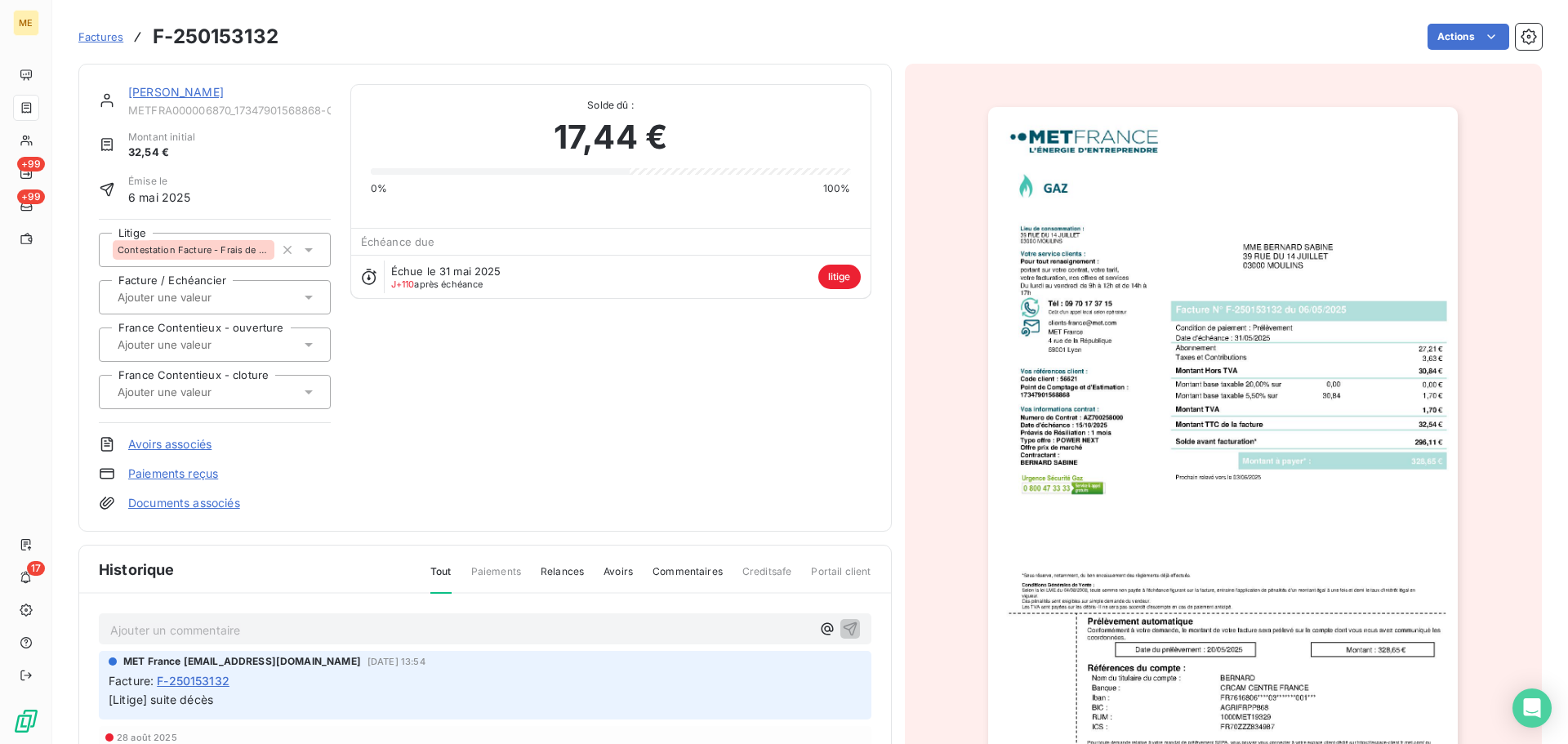
click at [208, 250] on span "Contestation Facture - Frais de résiliation" at bounding box center [193, 249] width 152 height 10
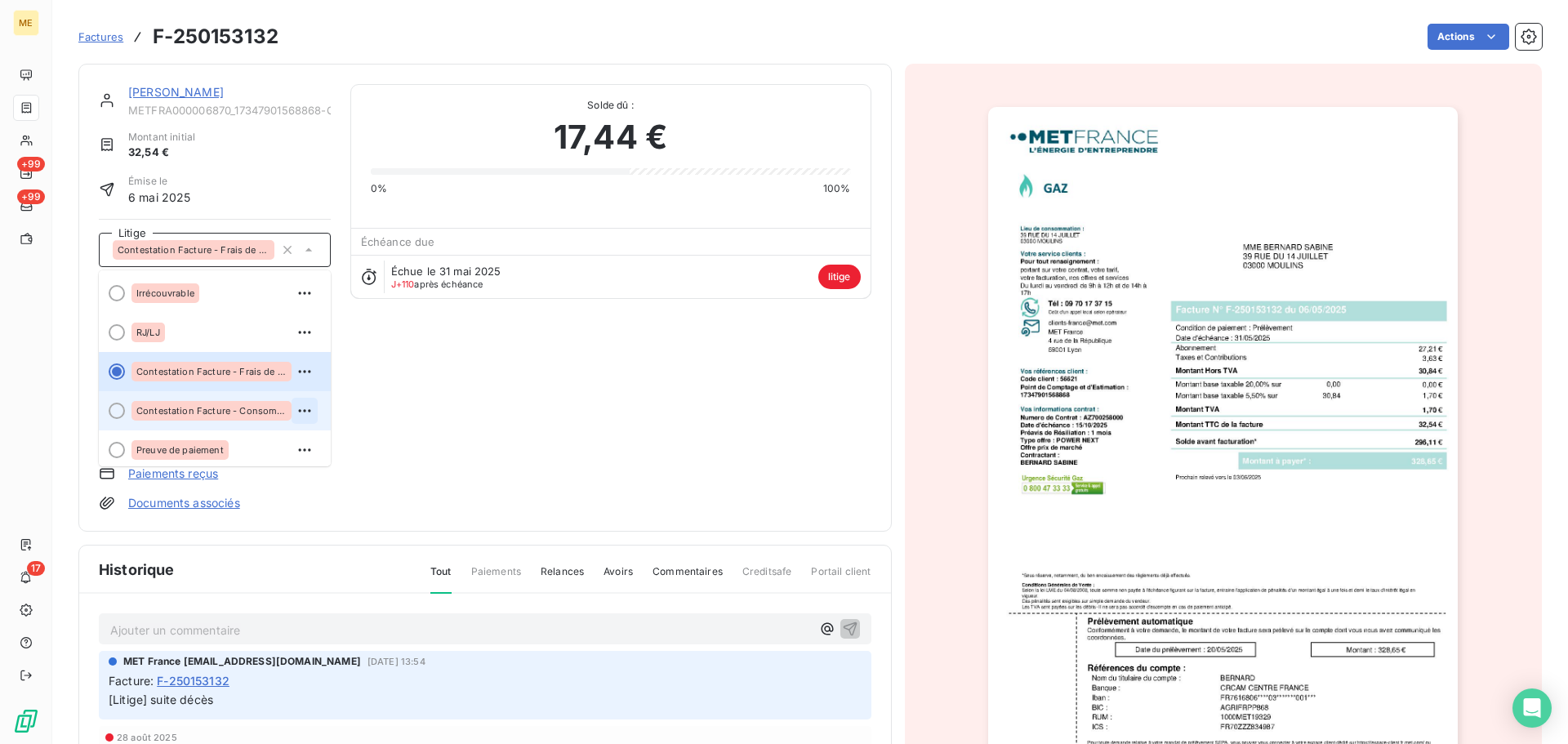
click at [298, 411] on icon "button" at bounding box center [304, 411] width 12 height 3
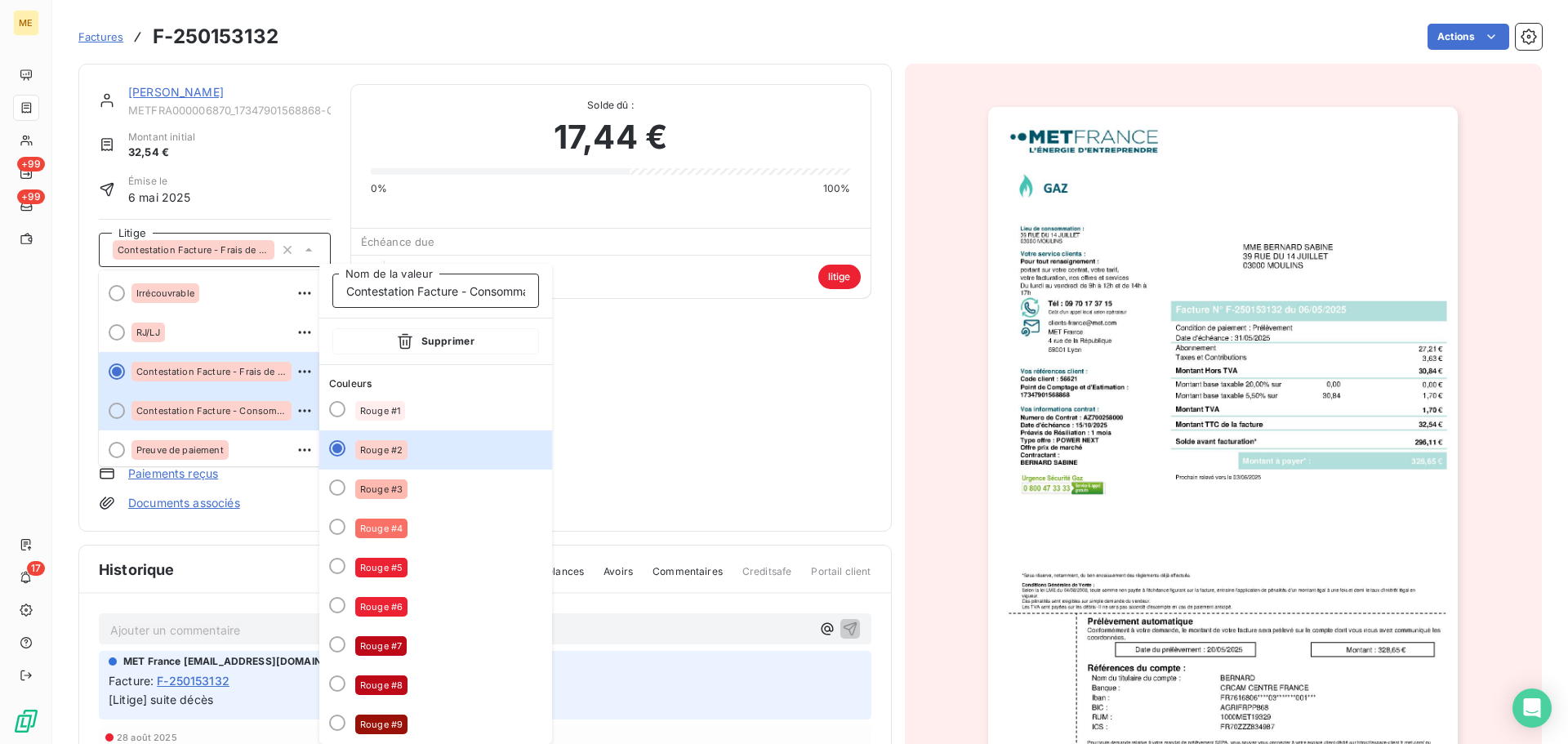
click at [471, 297] on input "Contestation Facture - Consommation/Prix/tarif" at bounding box center [436, 291] width 207 height 35
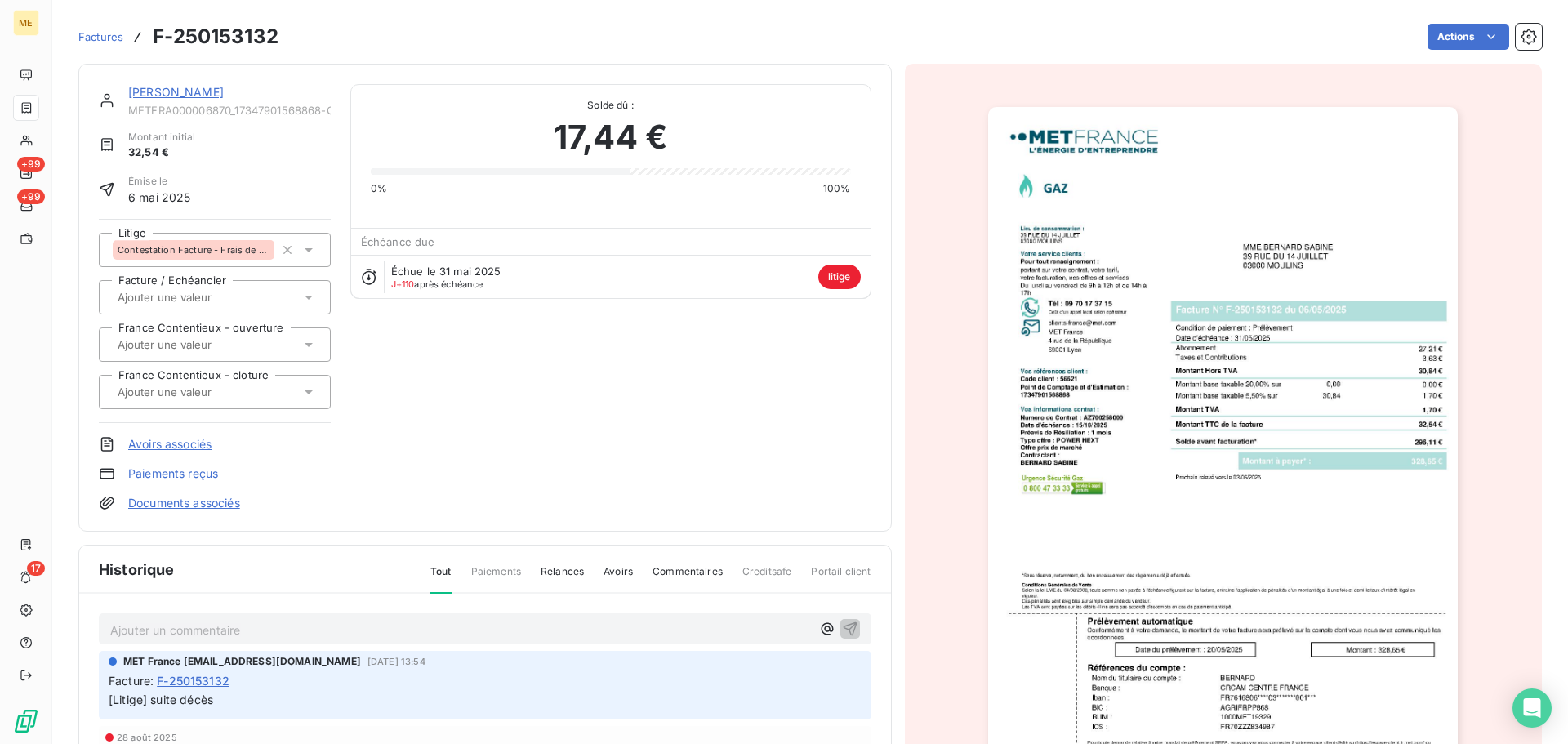
click at [229, 250] on span "Contestation Facture - Frais de résiliation" at bounding box center [193, 249] width 152 height 10
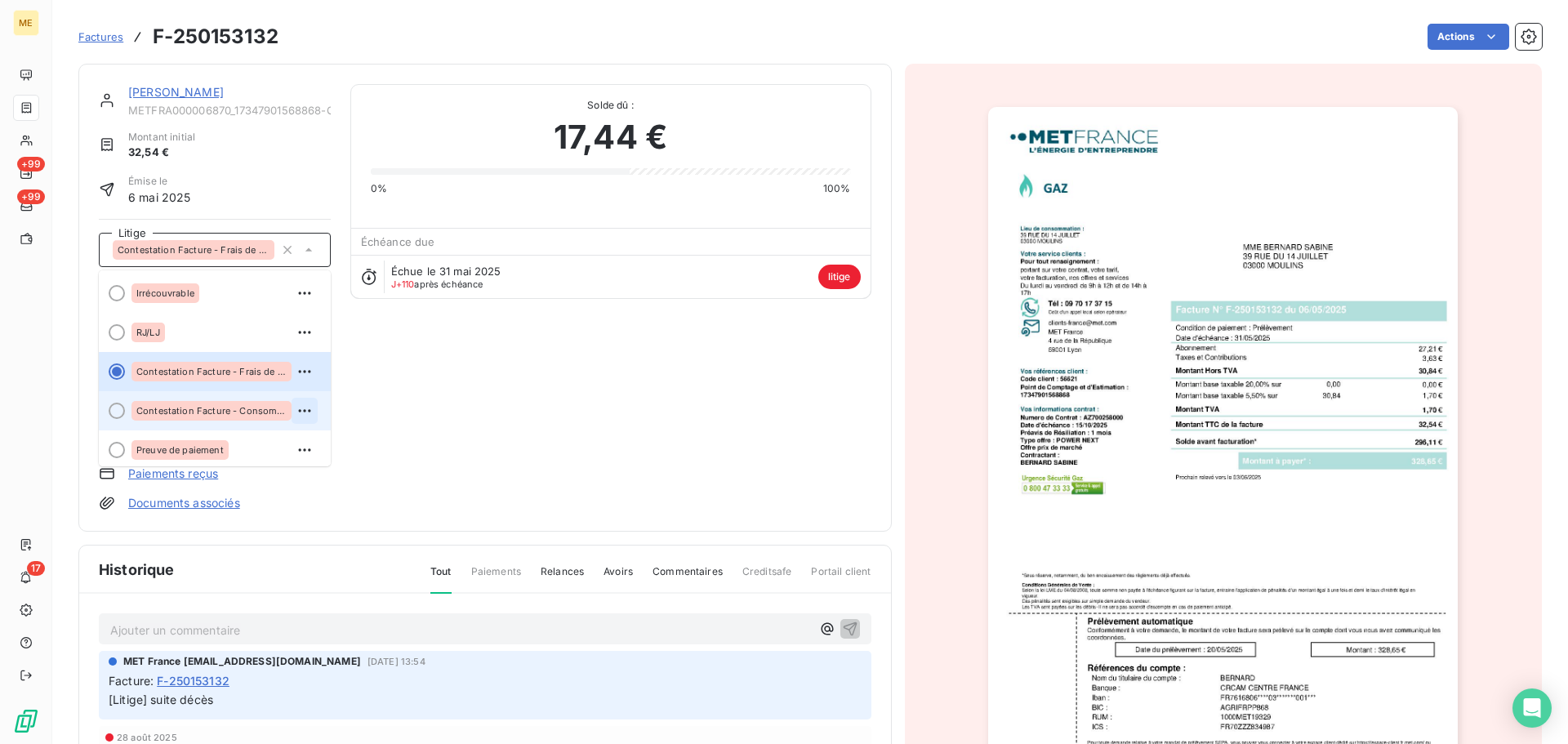
click at [296, 411] on icon "button" at bounding box center [304, 411] width 16 height 16
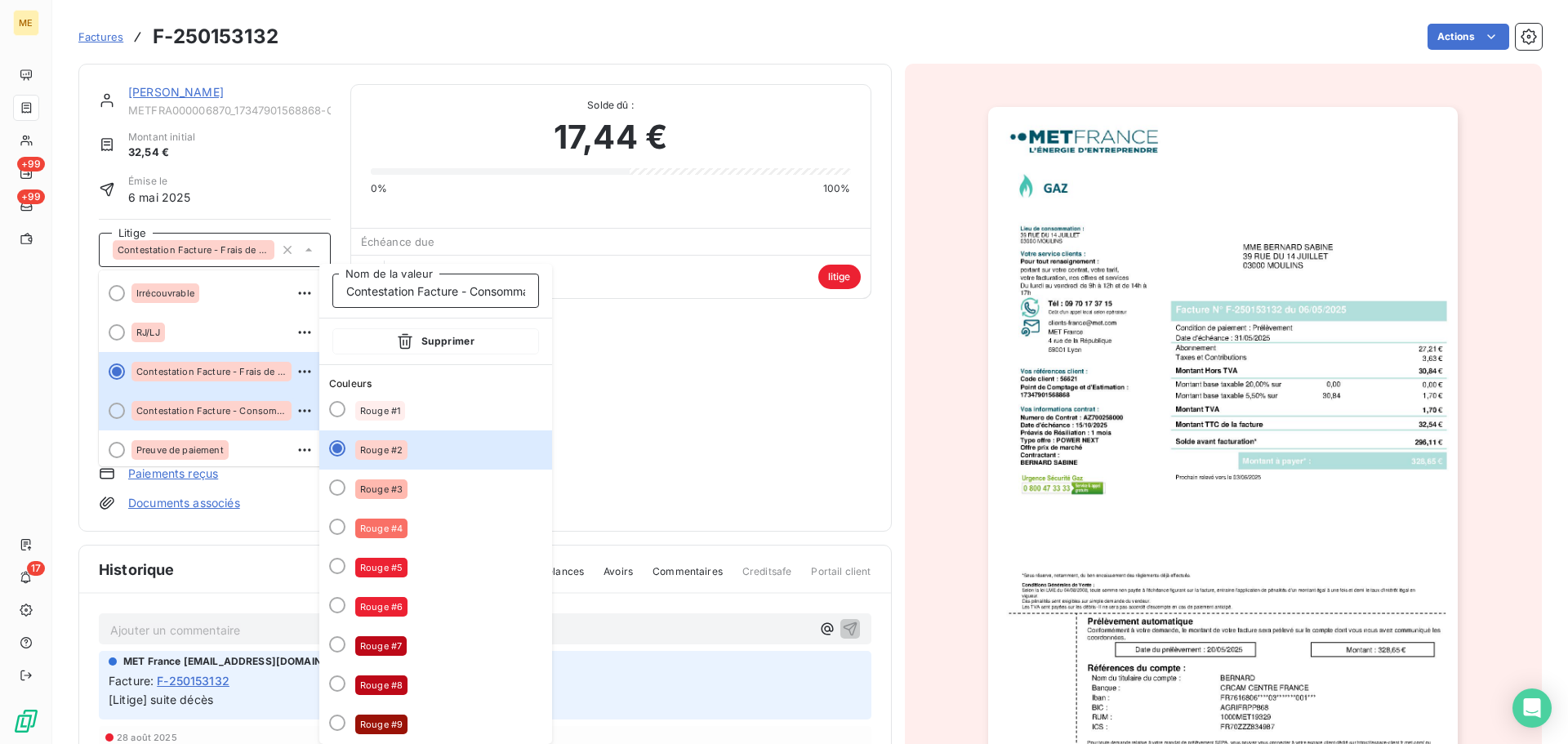
click at [423, 295] on input "Contestation Facture - Consommation/Prix/tarif" at bounding box center [436, 291] width 207 height 35
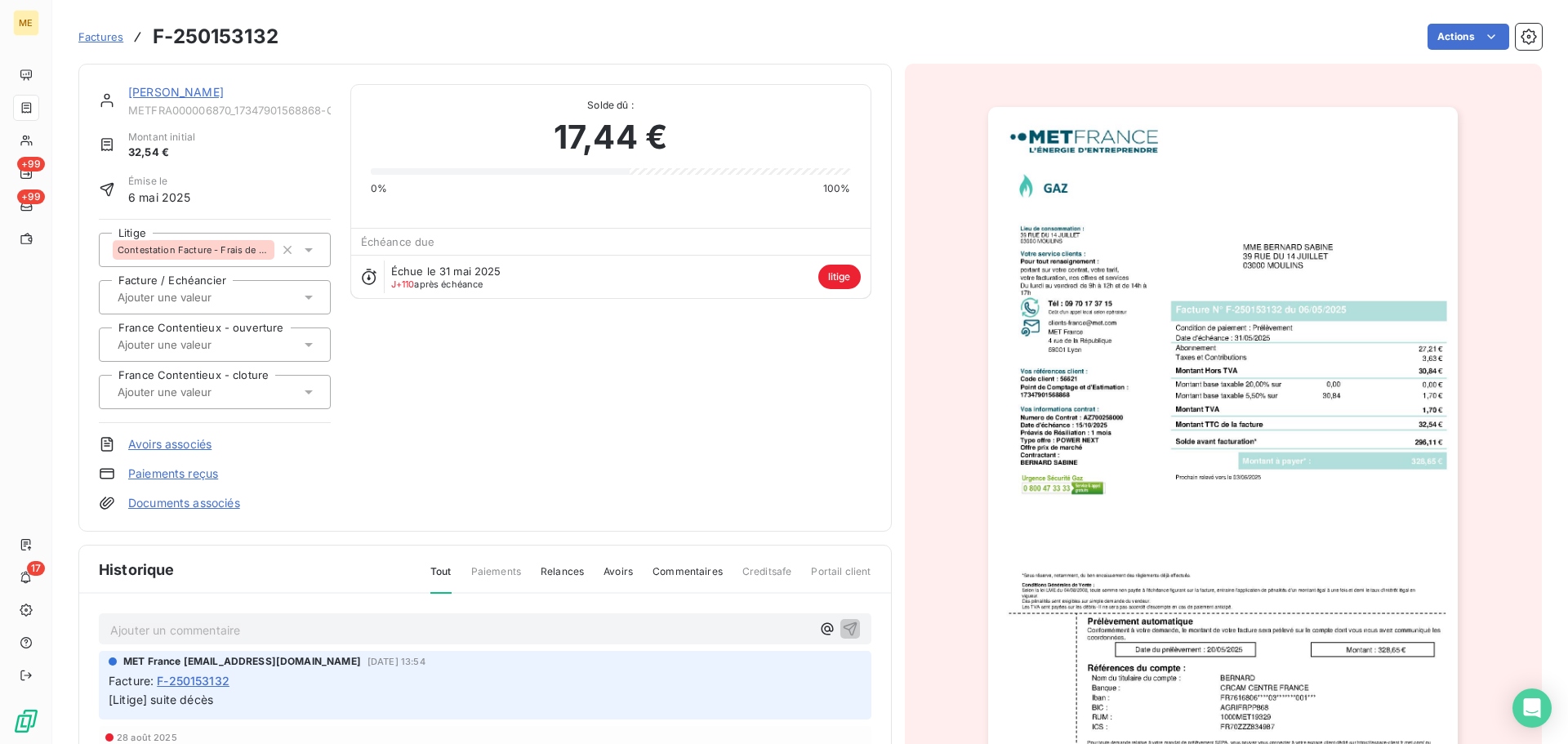
click at [237, 247] on span "Contestation Facture - Frais de résiliation" at bounding box center [193, 249] width 152 height 10
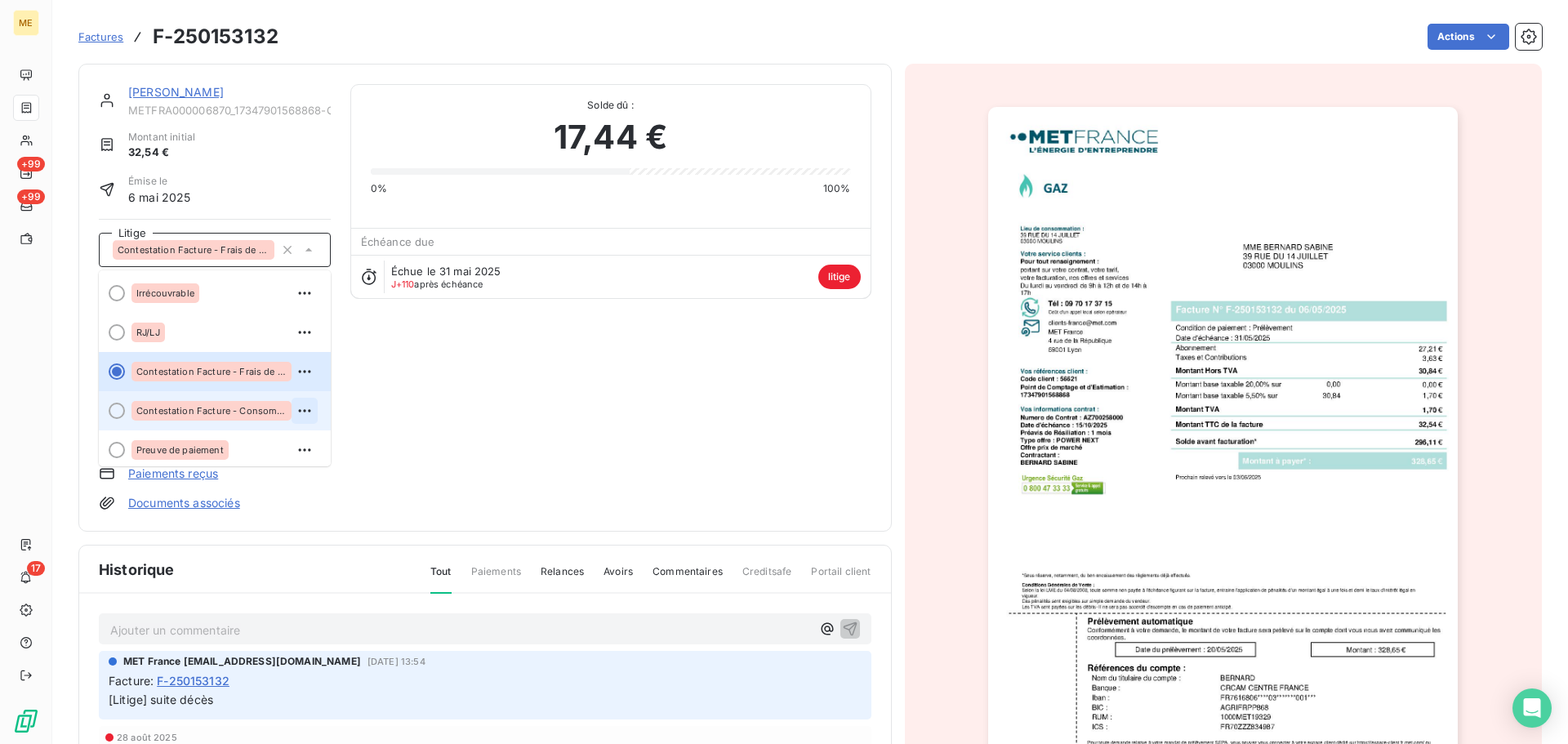
click at [298, 410] on icon "button" at bounding box center [304, 411] width 12 height 3
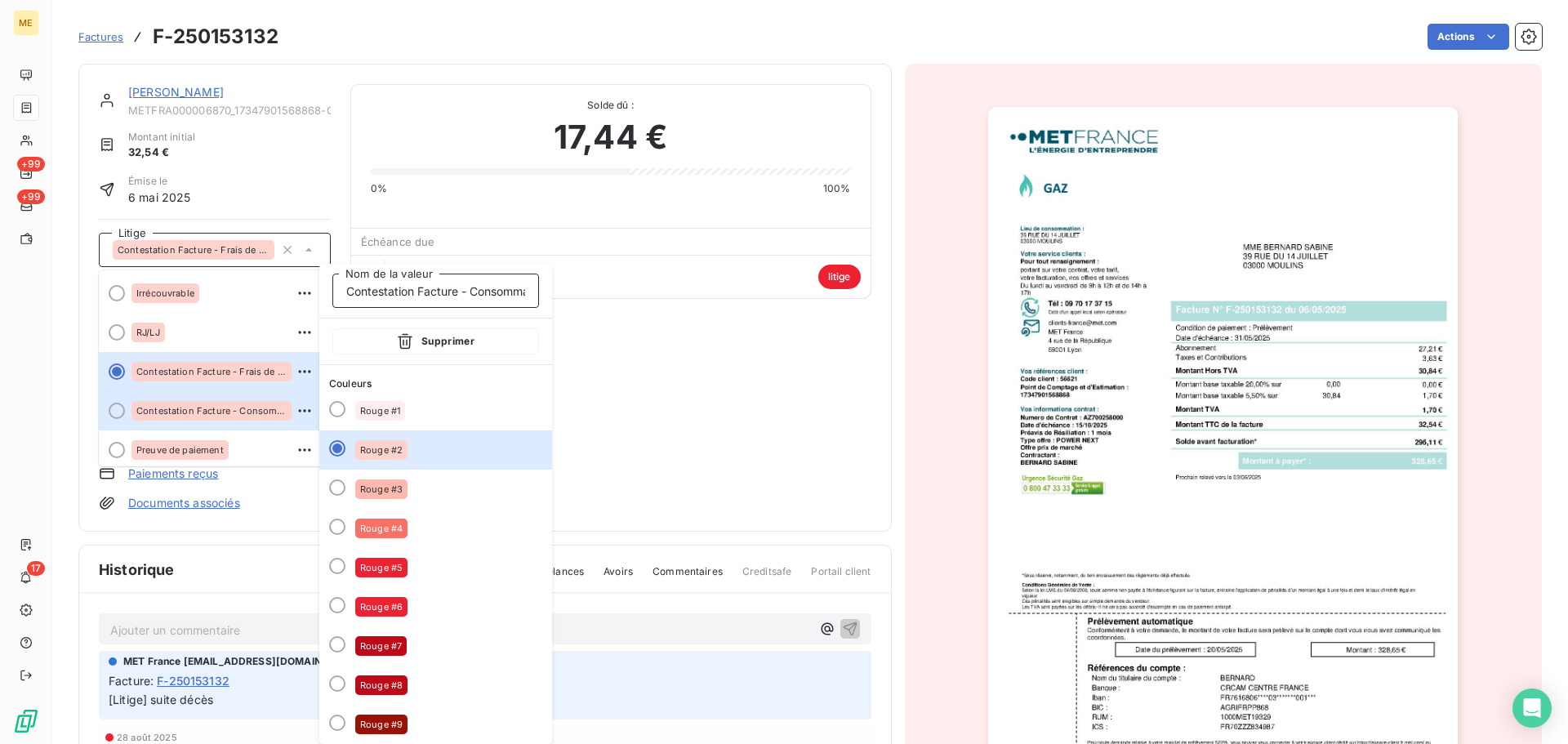
scroll to position [0, 100]
drag, startPoint x: 411, startPoint y: 293, endPoint x: 565, endPoint y: 293, distance: 154.0
click at [565, 293] on body "ME +99 +99 17 Factures F-250153132 Actions BERNARD METFRA000006870_173479015688…" at bounding box center [784, 372] width 1568 height 744
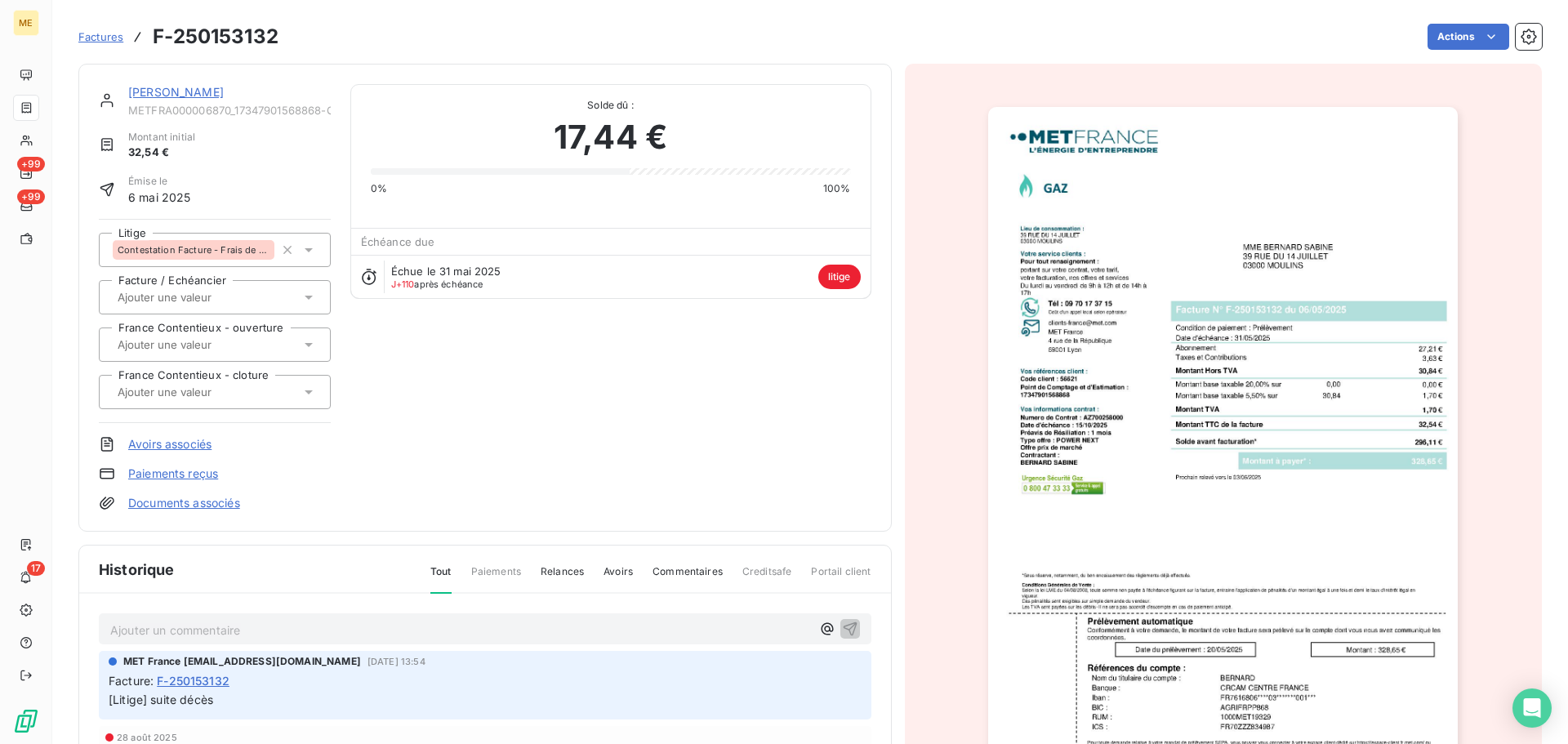
click at [240, 251] on span "Contestation Facture - Frais de résiliation" at bounding box center [193, 249] width 152 height 10
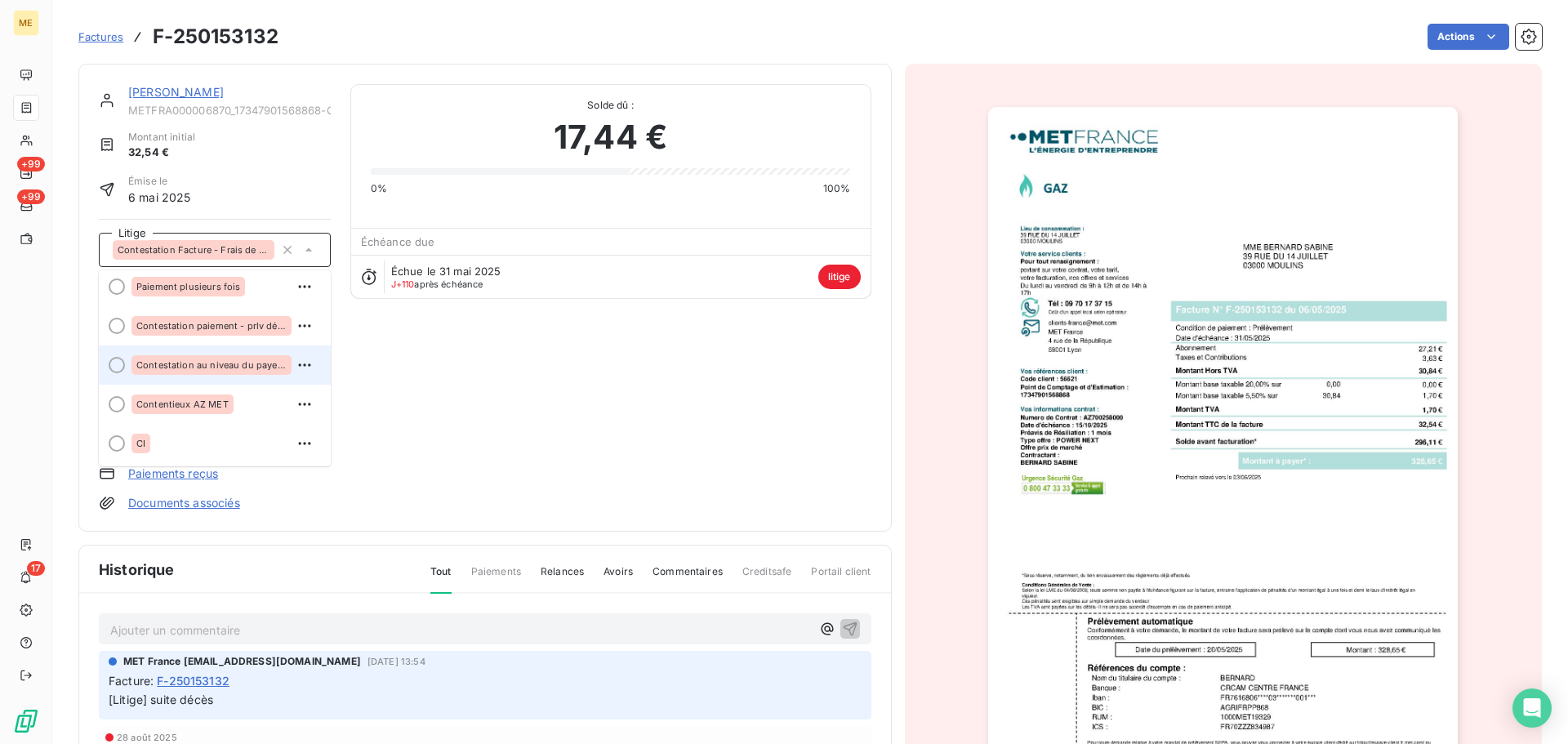
scroll to position [3, 0]
click at [445, 443] on div "BERNARD METFRA000006870_17347901568868-CA1 Montant initial 32,54 € Émise le 6 m…" at bounding box center [485, 295] width 772 height 427
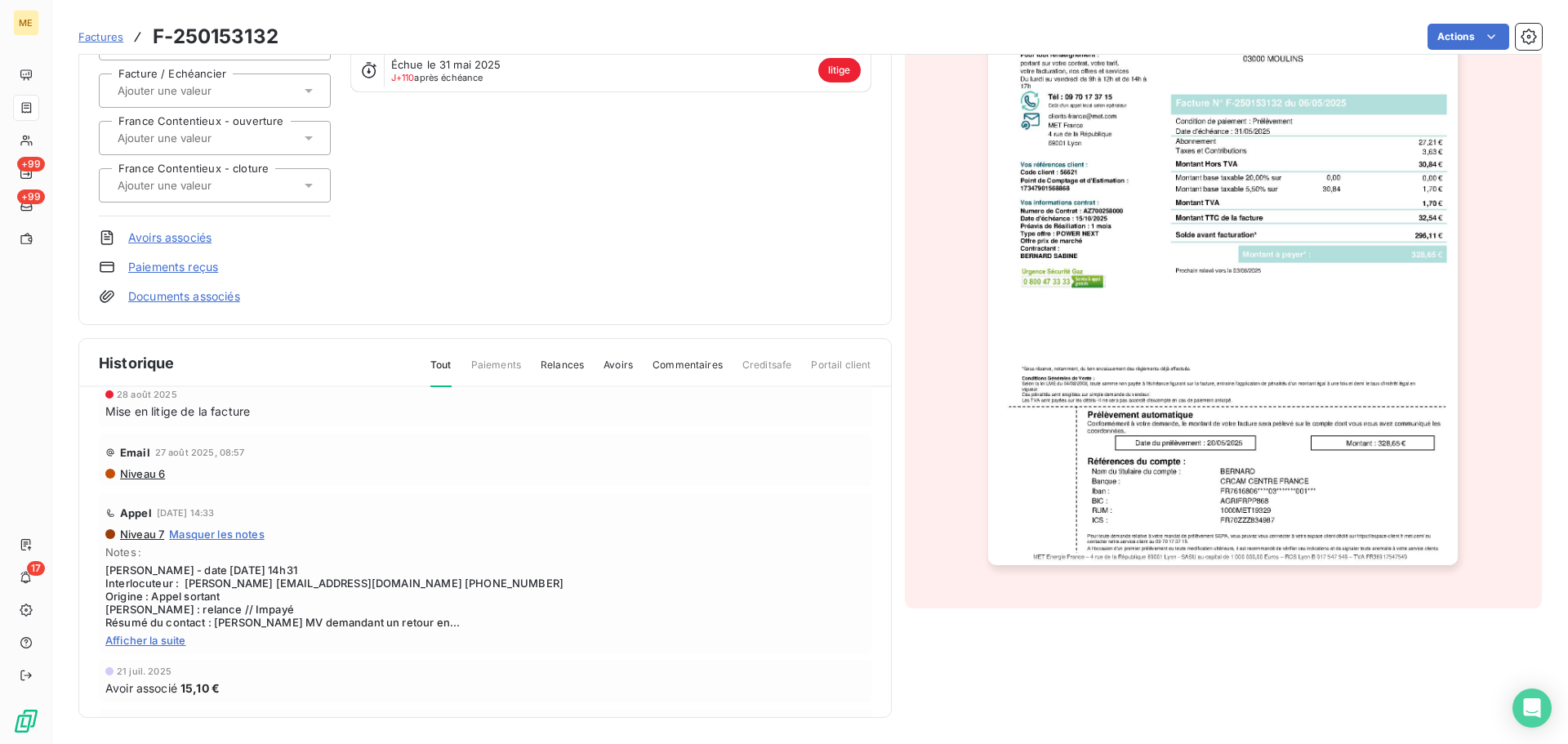
scroll to position [164, 0]
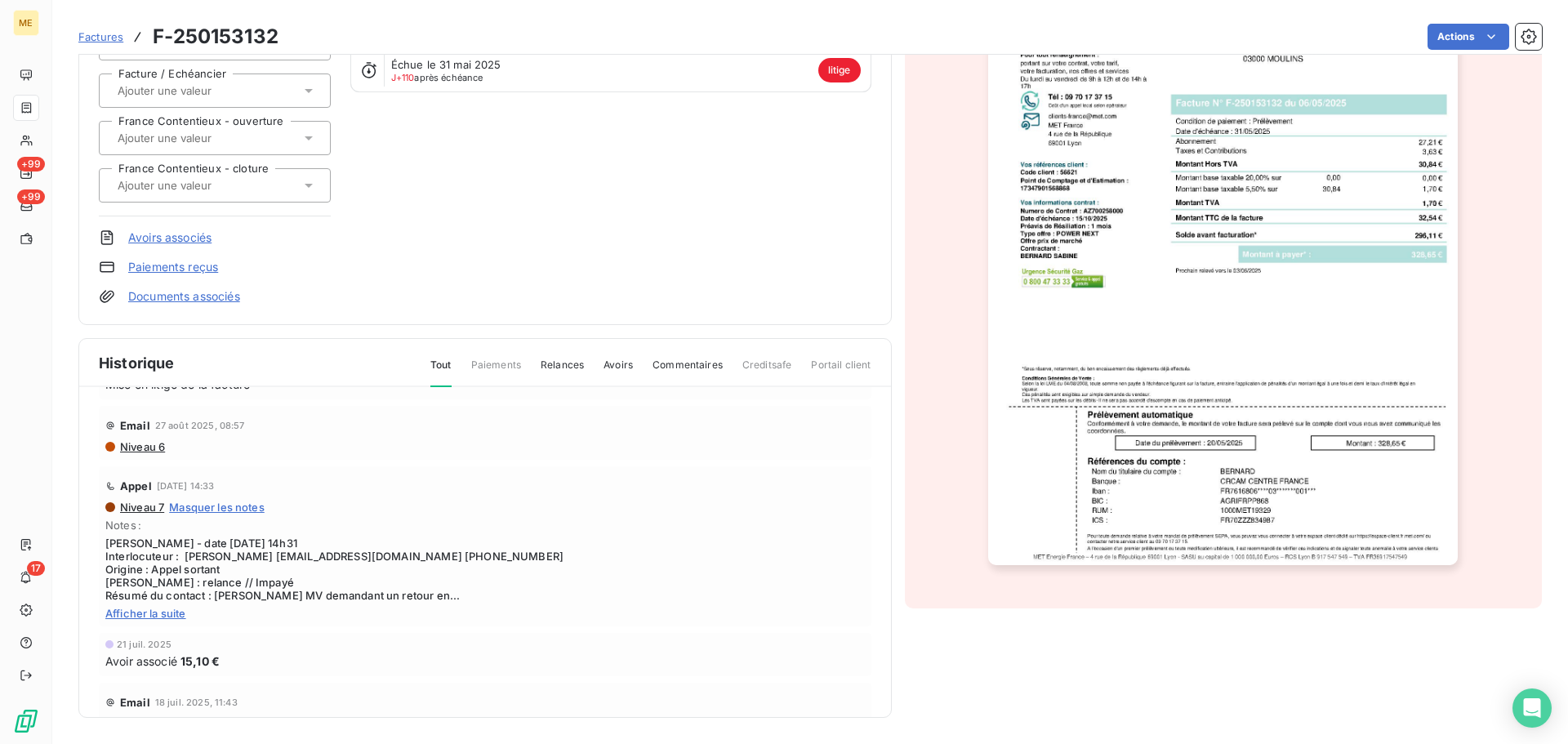
click at [167, 615] on span "Afficher la suite" at bounding box center [485, 613] width 759 height 13
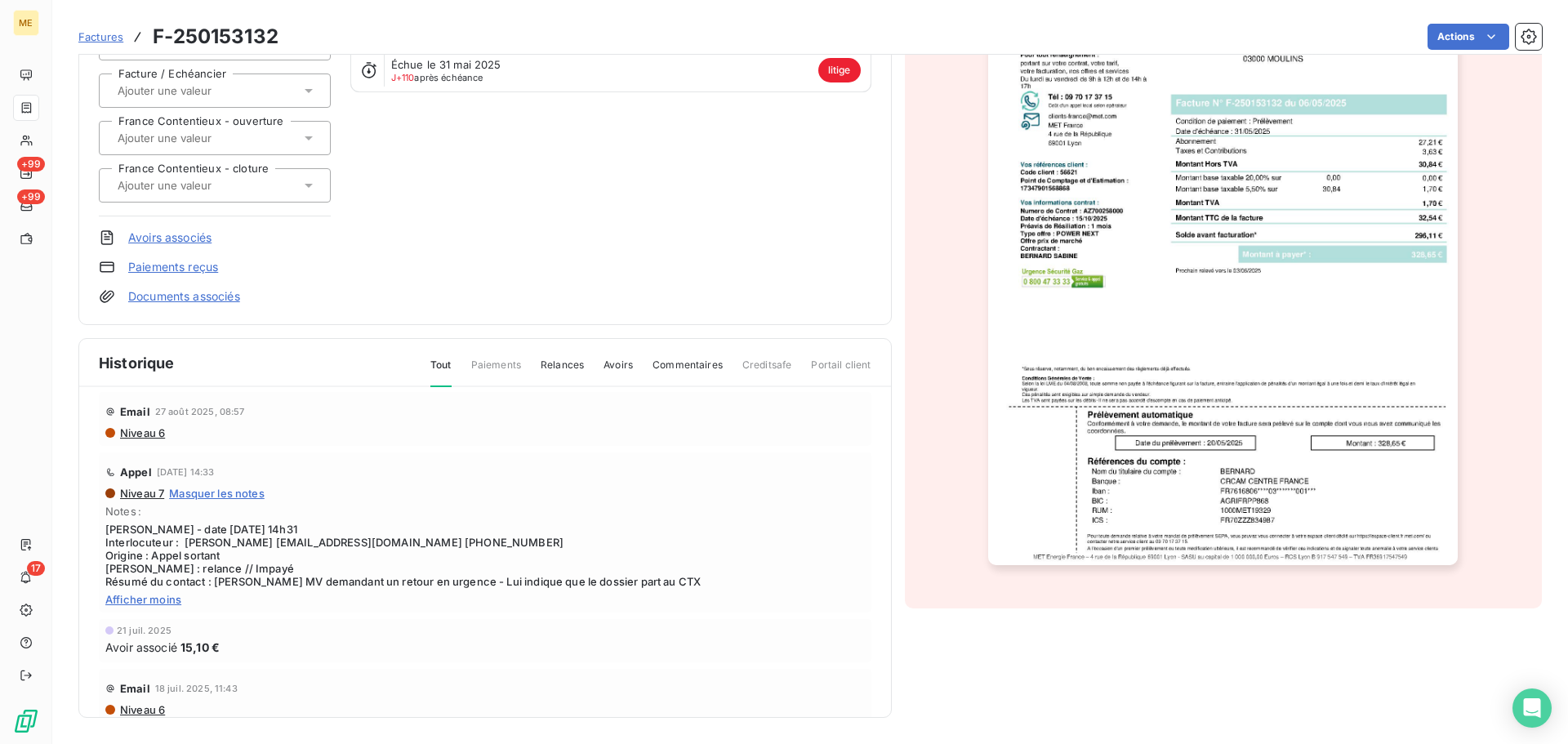
scroll to position [161, 0]
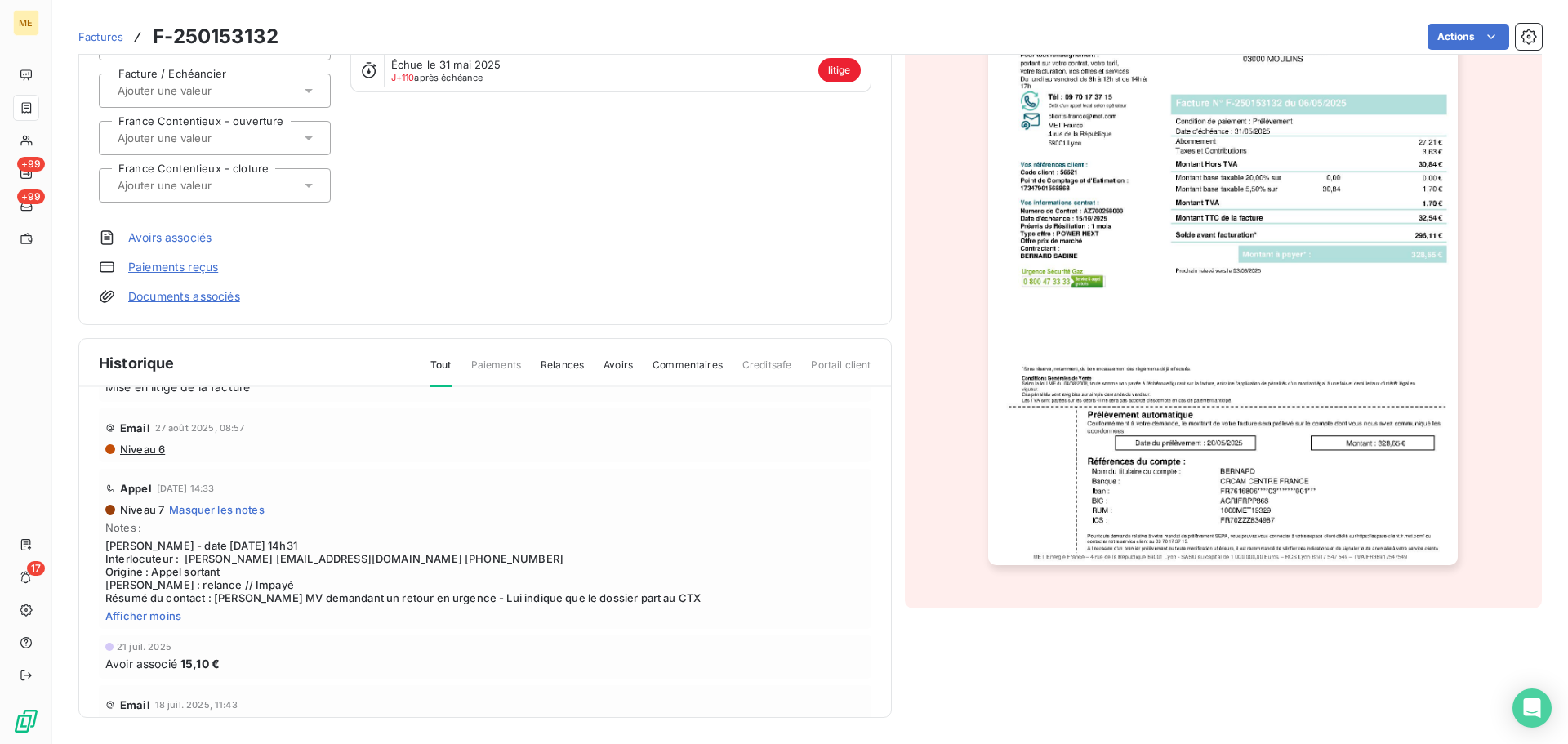
click at [214, 504] on span "Masquer les notes" at bounding box center [216, 509] width 95 height 13
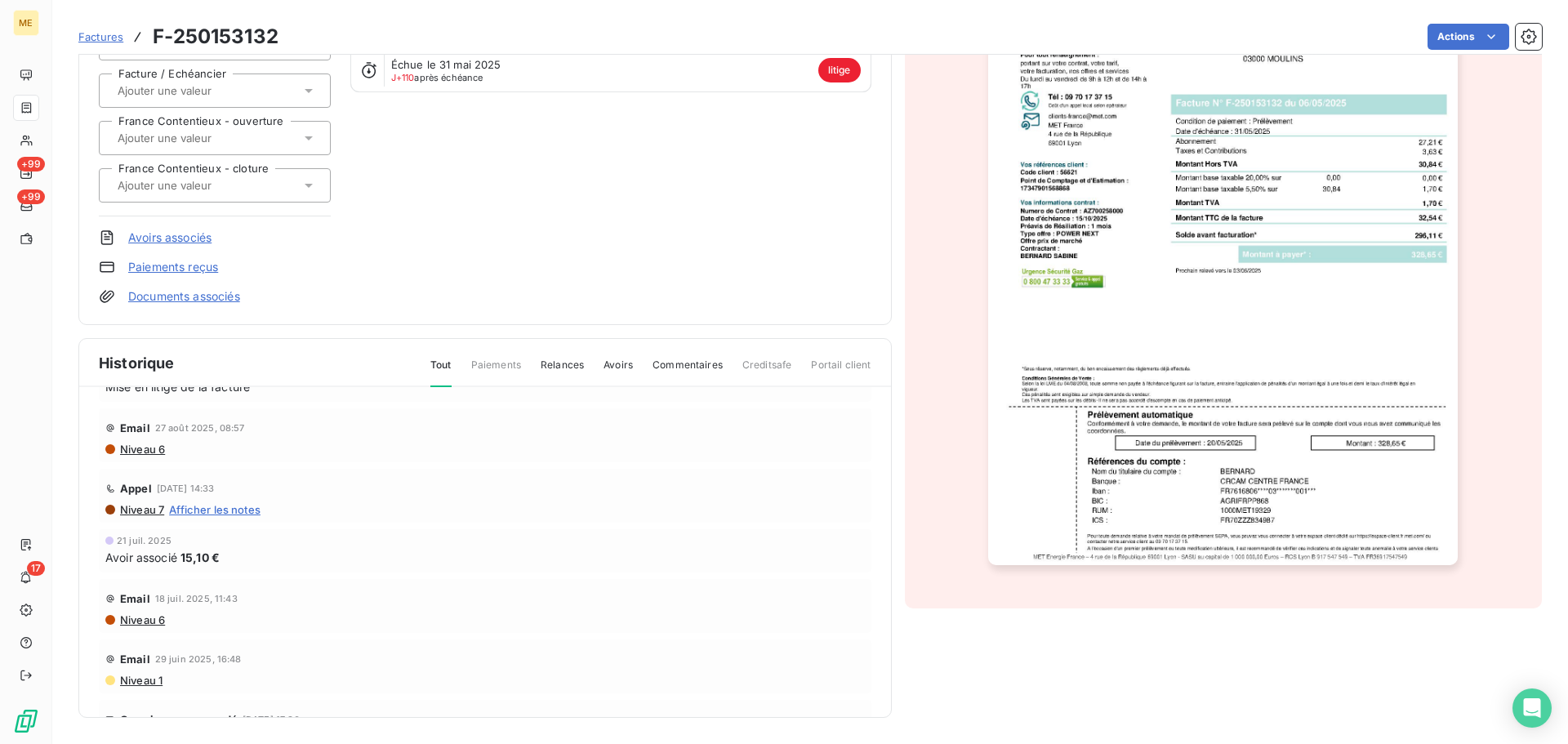
click at [213, 507] on span "Afficher les notes" at bounding box center [215, 509] width 92 height 13
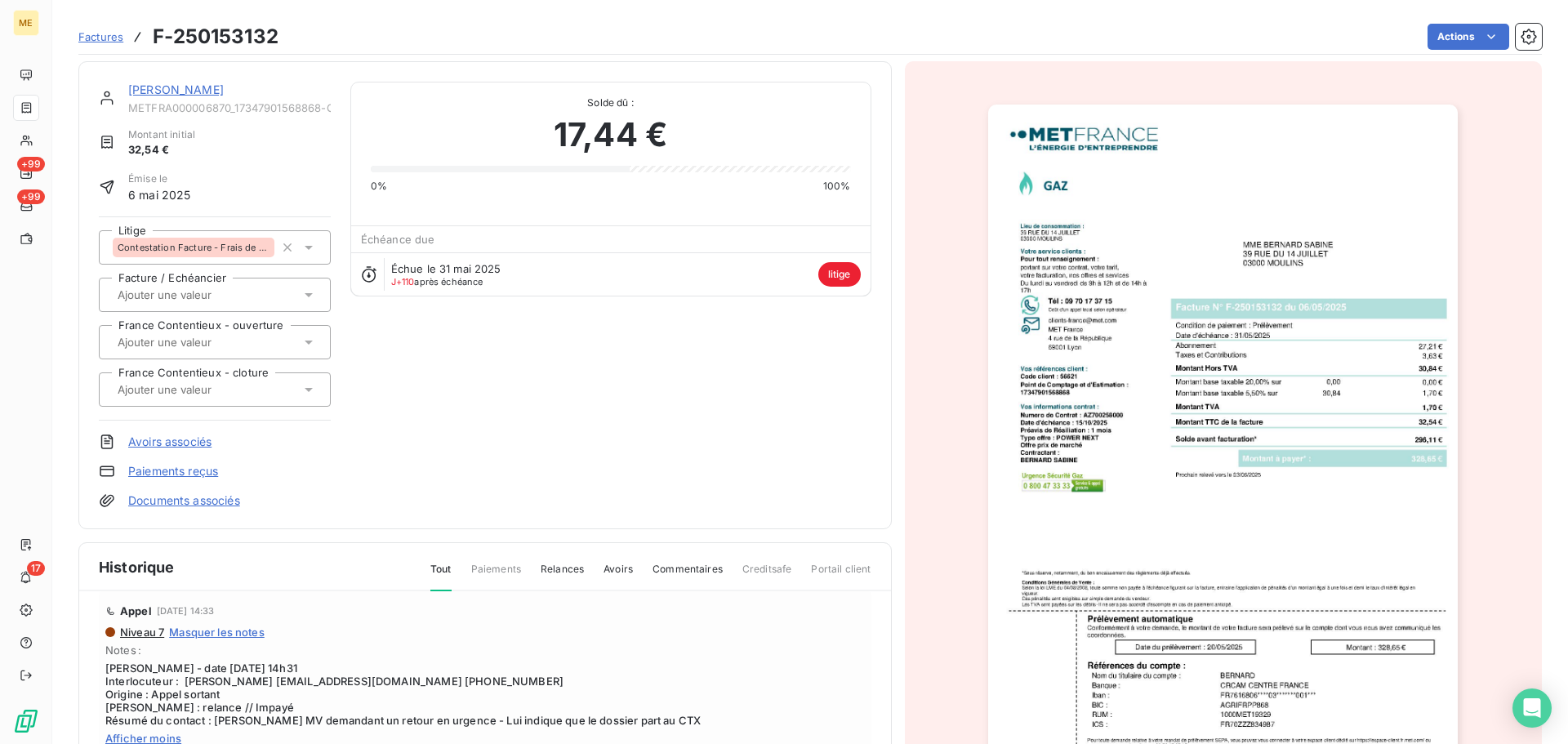
scroll to position [0, 0]
click at [147, 88] on link "BERNARD" at bounding box center [176, 92] width 95 height 14
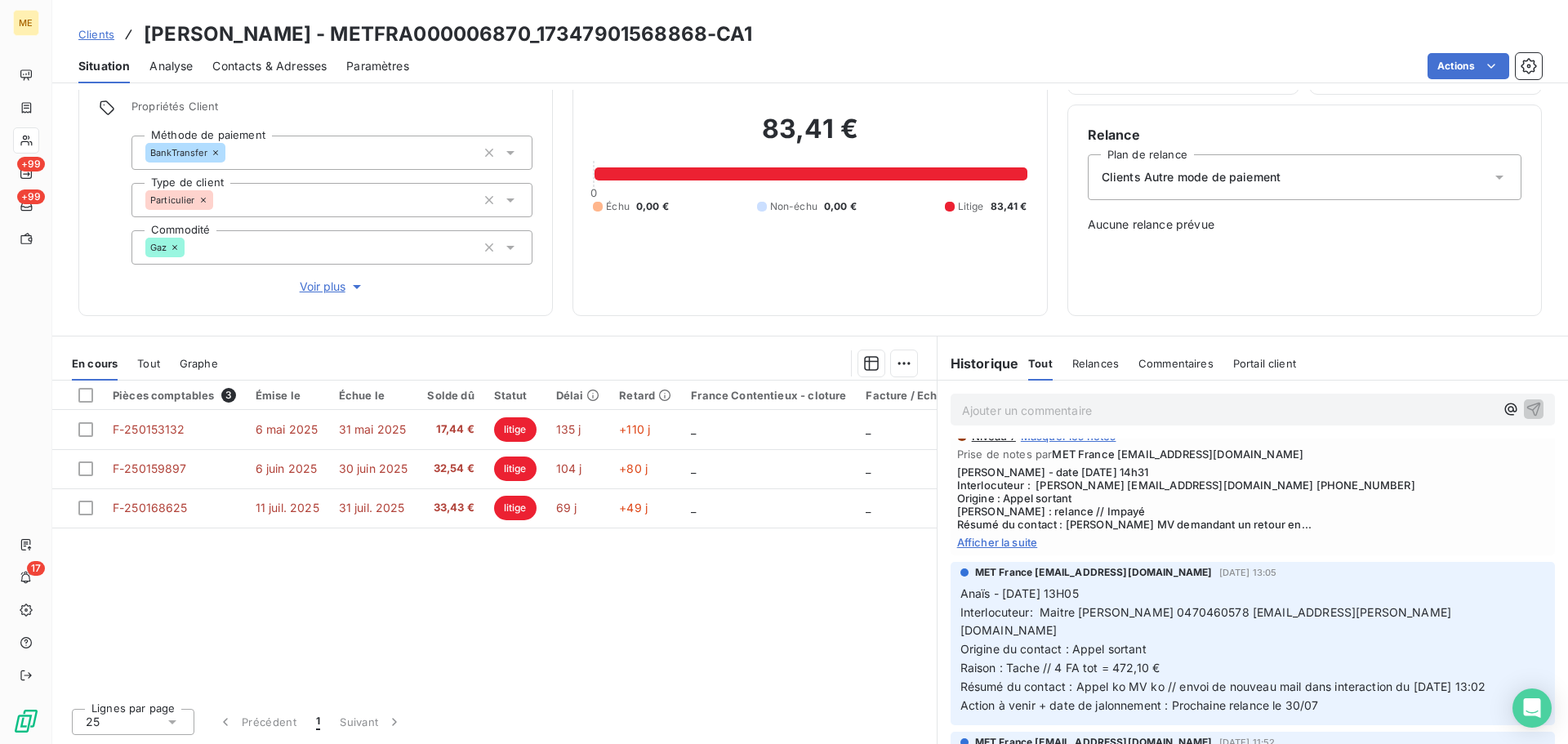
scroll to position [610, 0]
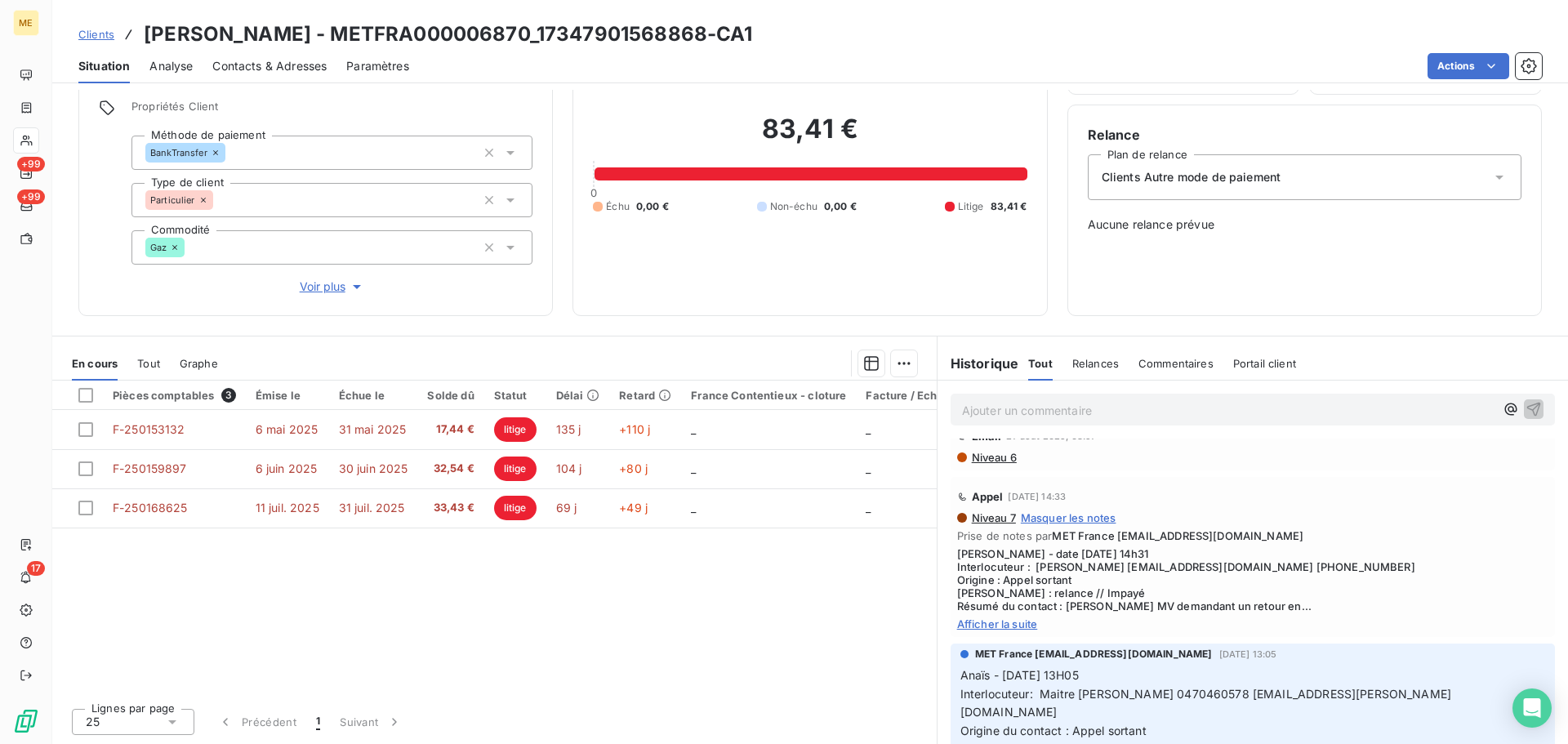
click at [1016, 624] on span "Afficher la suite" at bounding box center [1252, 624] width 591 height 13
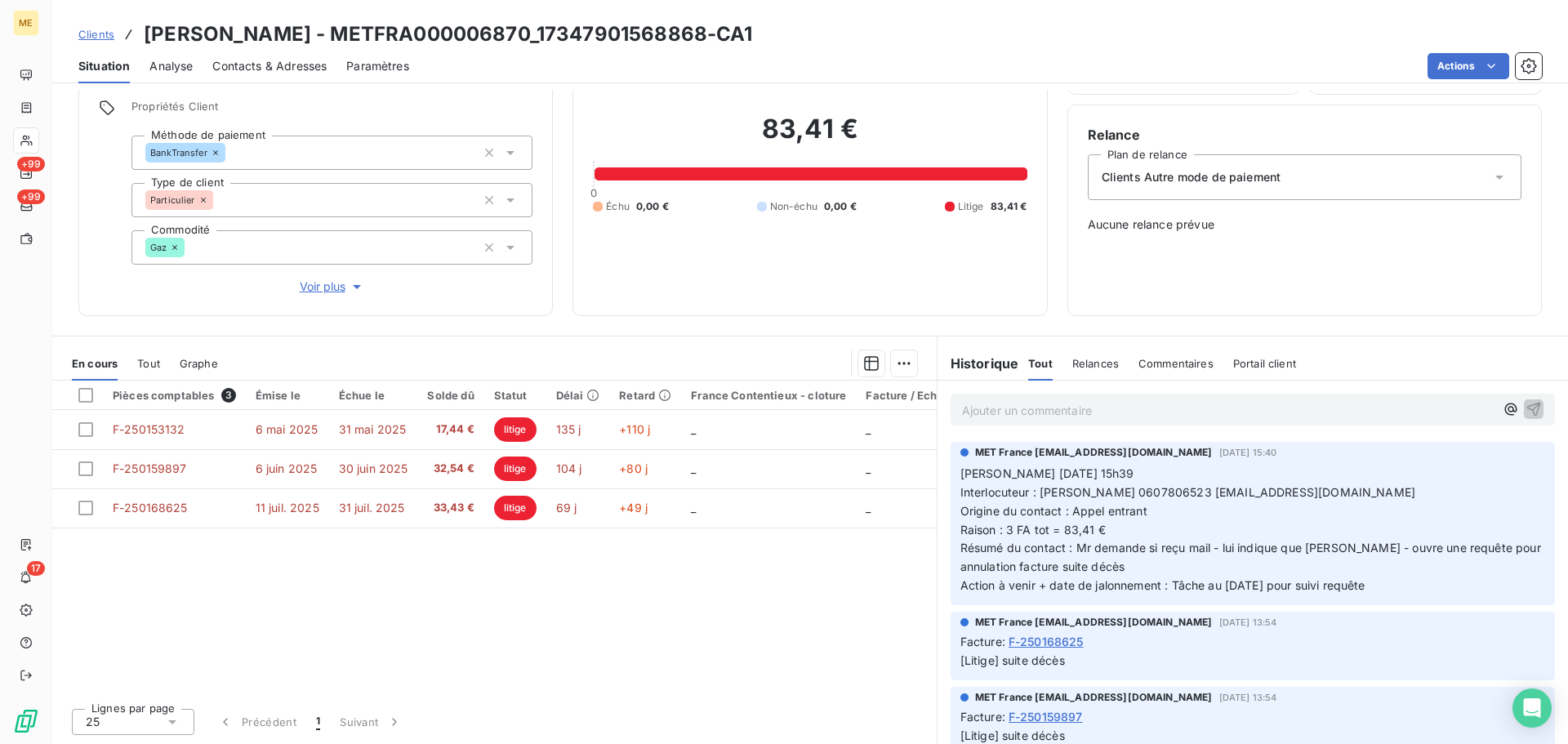
scroll to position [28, 0]
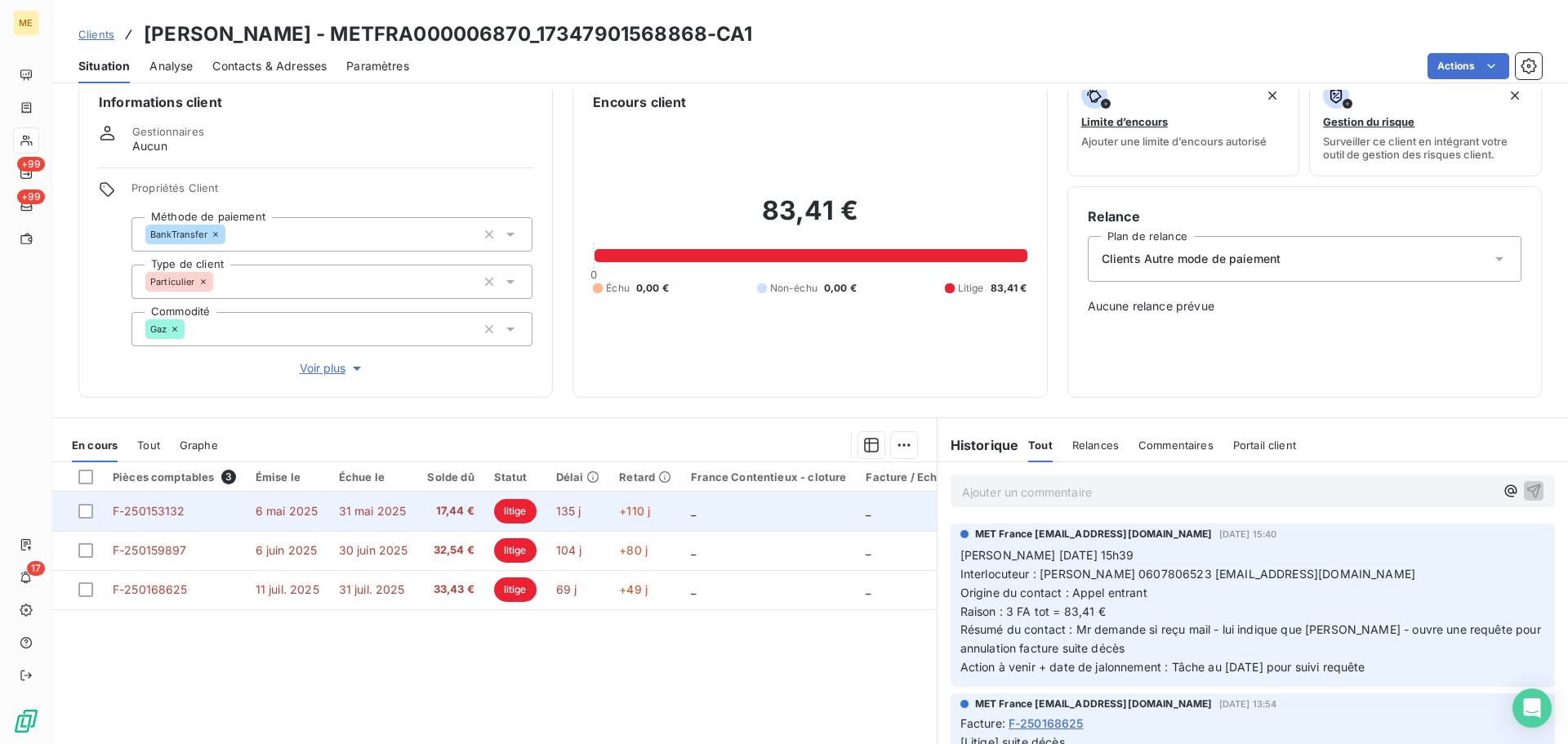
click at [700, 510] on td "_" at bounding box center [769, 511] width 175 height 39
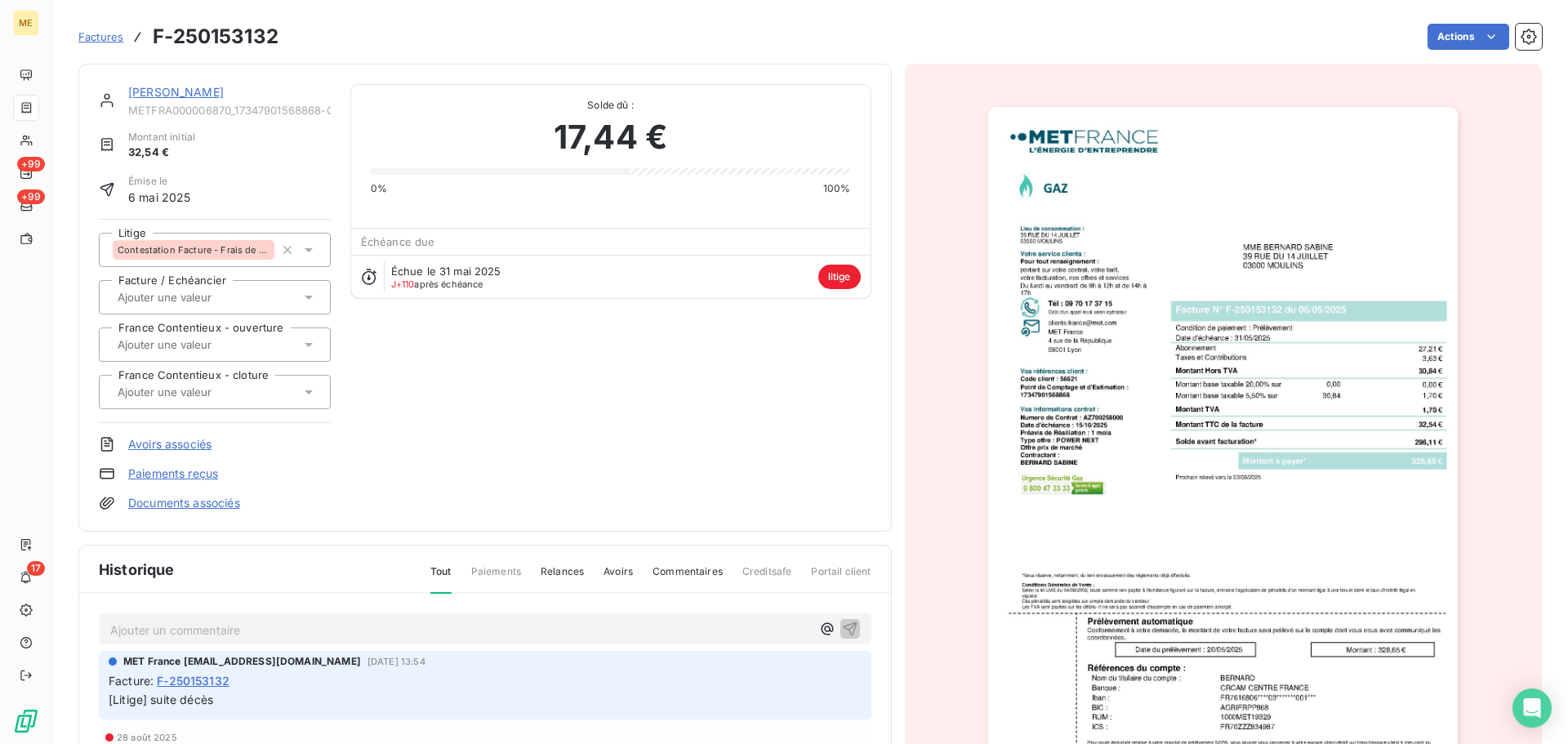
click at [210, 250] on span "Contestation Facture - Frais de résiliation" at bounding box center [193, 249] width 152 height 10
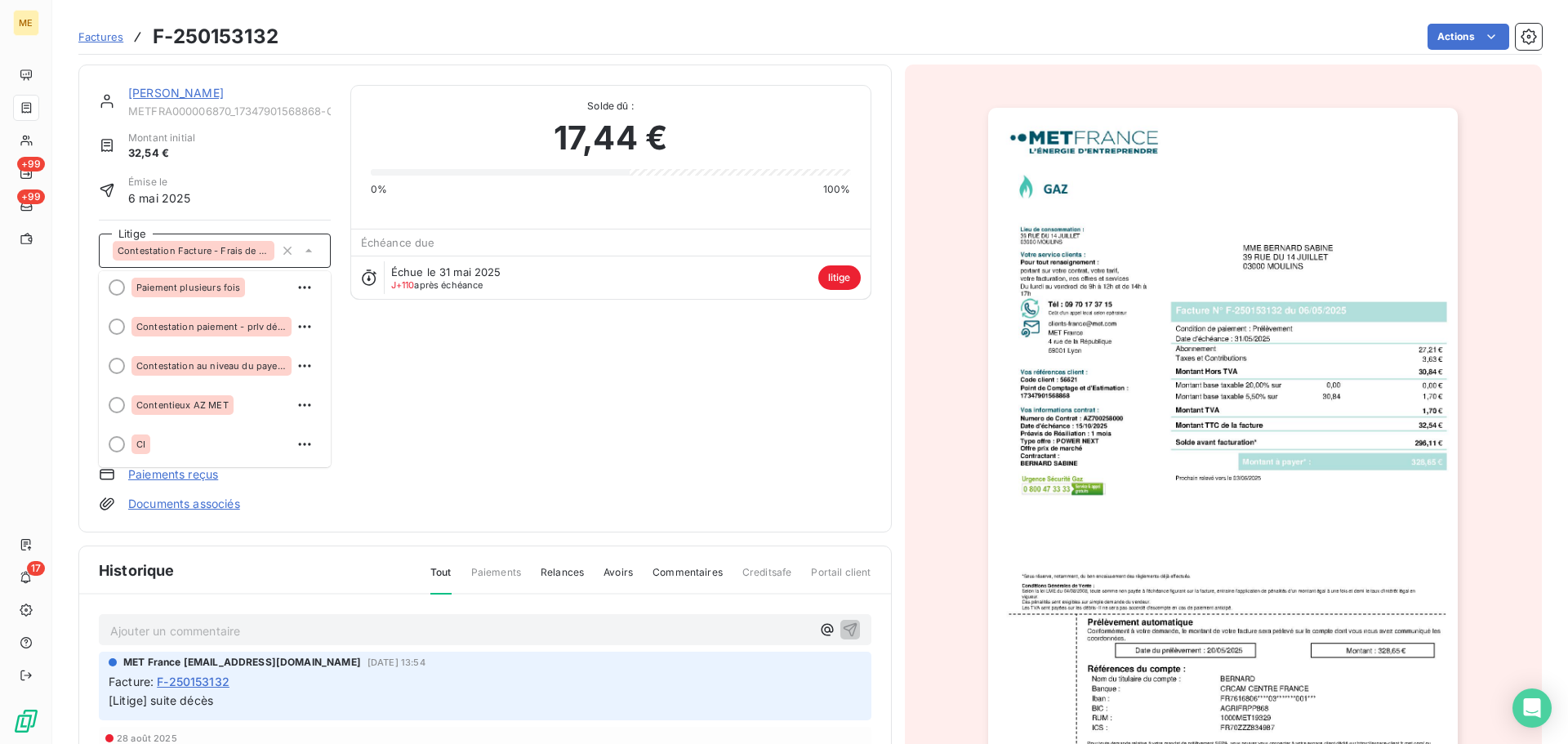
scroll to position [82, 0]
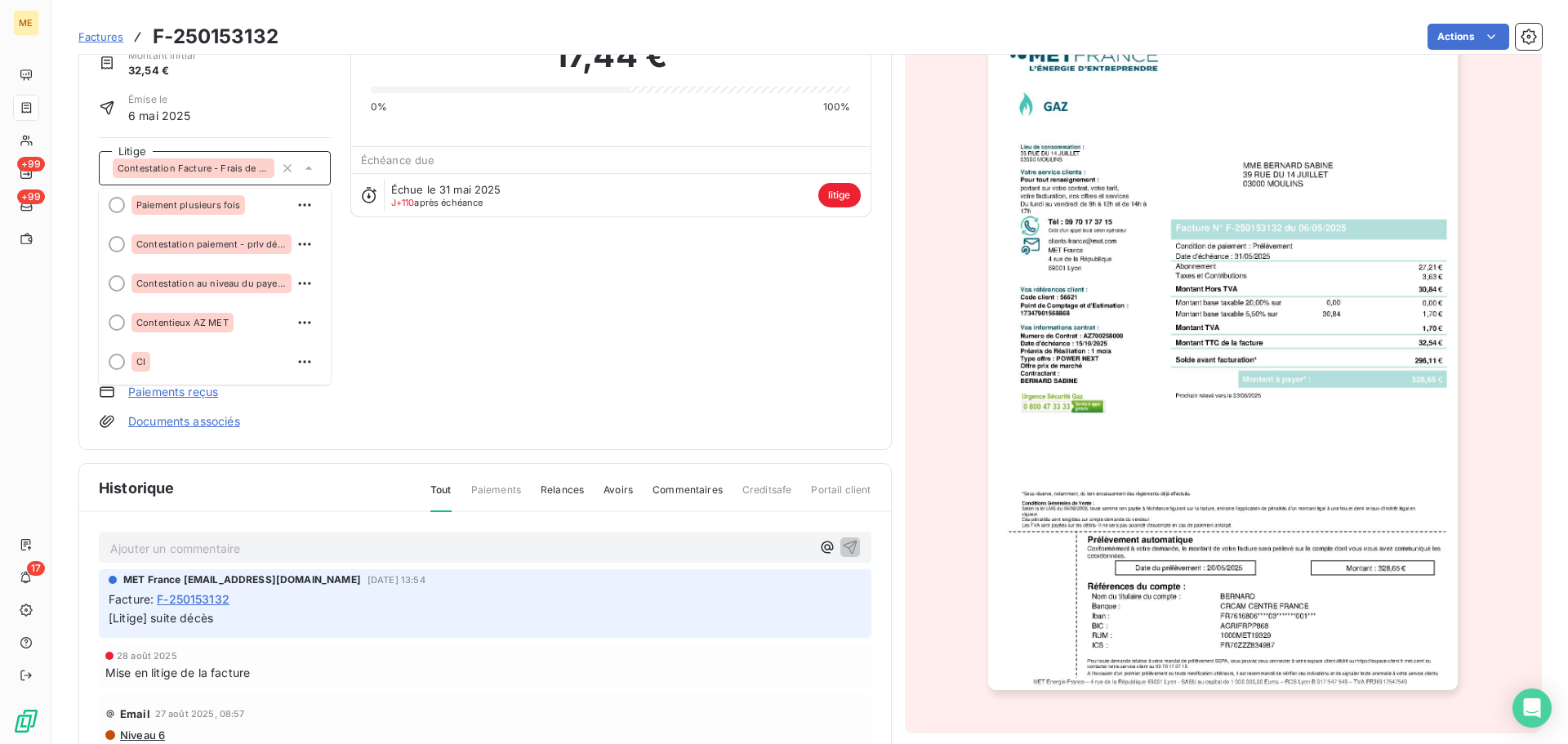
click at [505, 395] on div "BERNARD METFRA000006870_17347901568868-CA1 Montant initial 32,54 € Émise le 6 m…" at bounding box center [485, 216] width 772 height 427
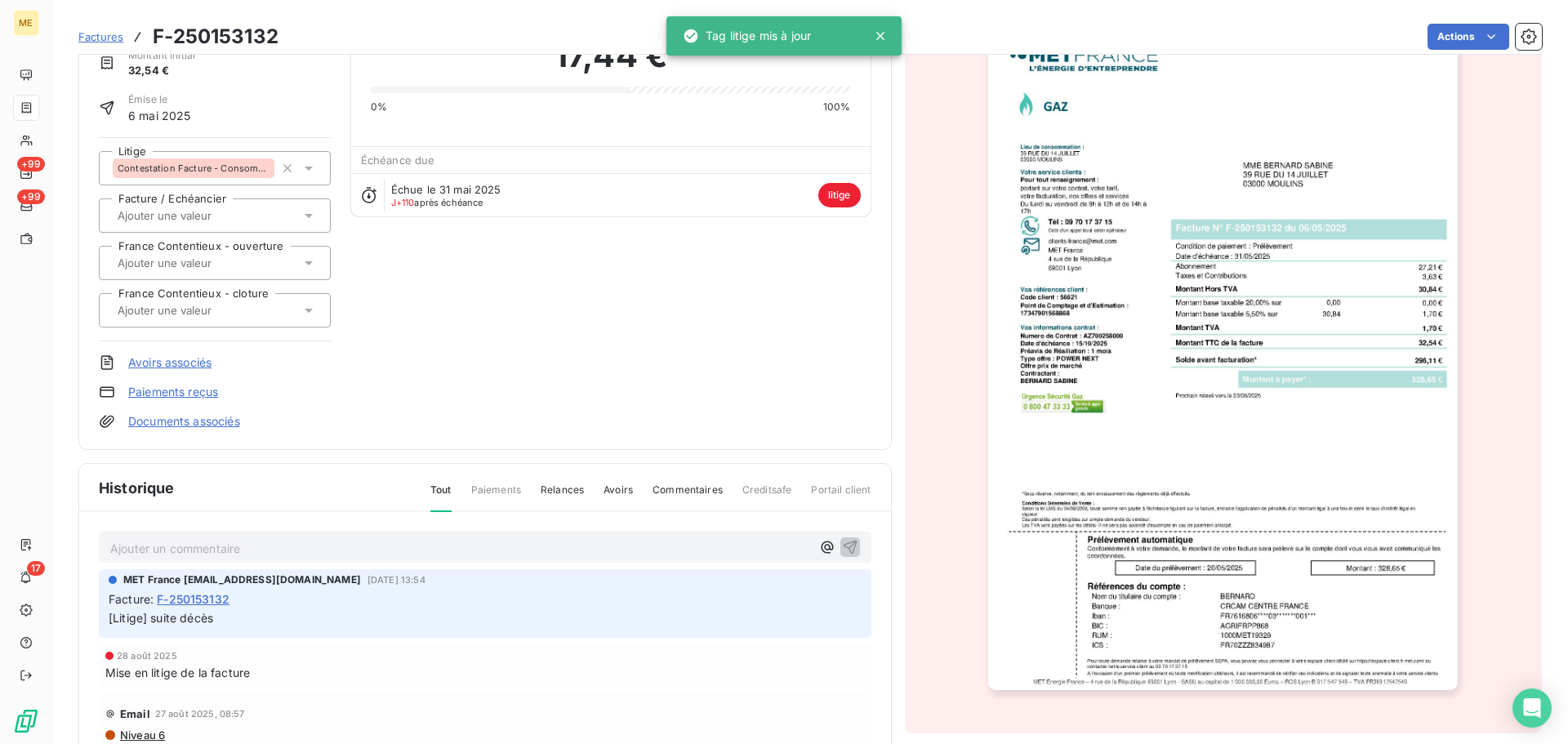
click at [232, 170] on span "Contestation Facture - Consommation/Prix/tarif" at bounding box center [193, 168] width 152 height 10
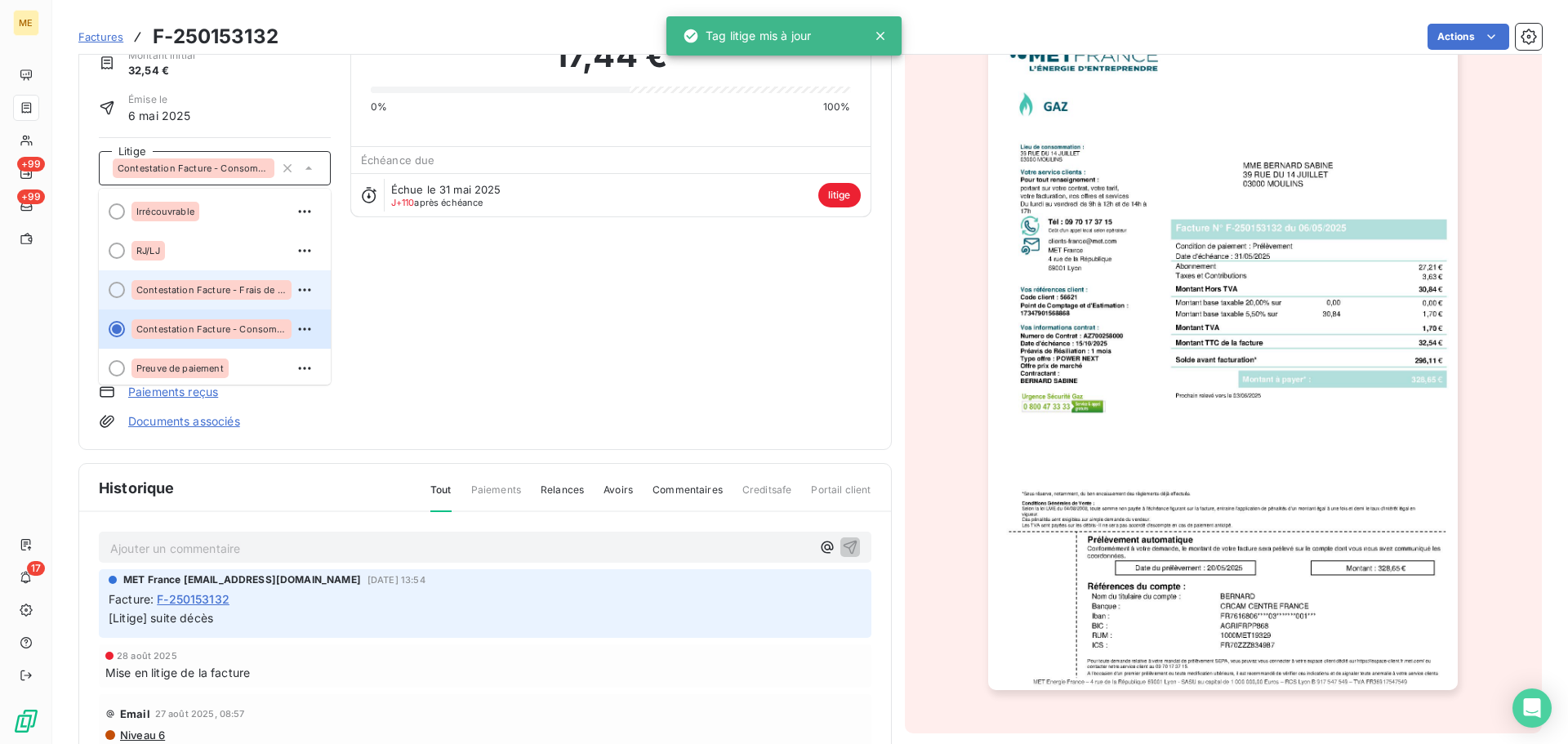
click at [226, 294] on span "Contestation Facture - Frais de résiliation" at bounding box center [212, 289] width 151 height 10
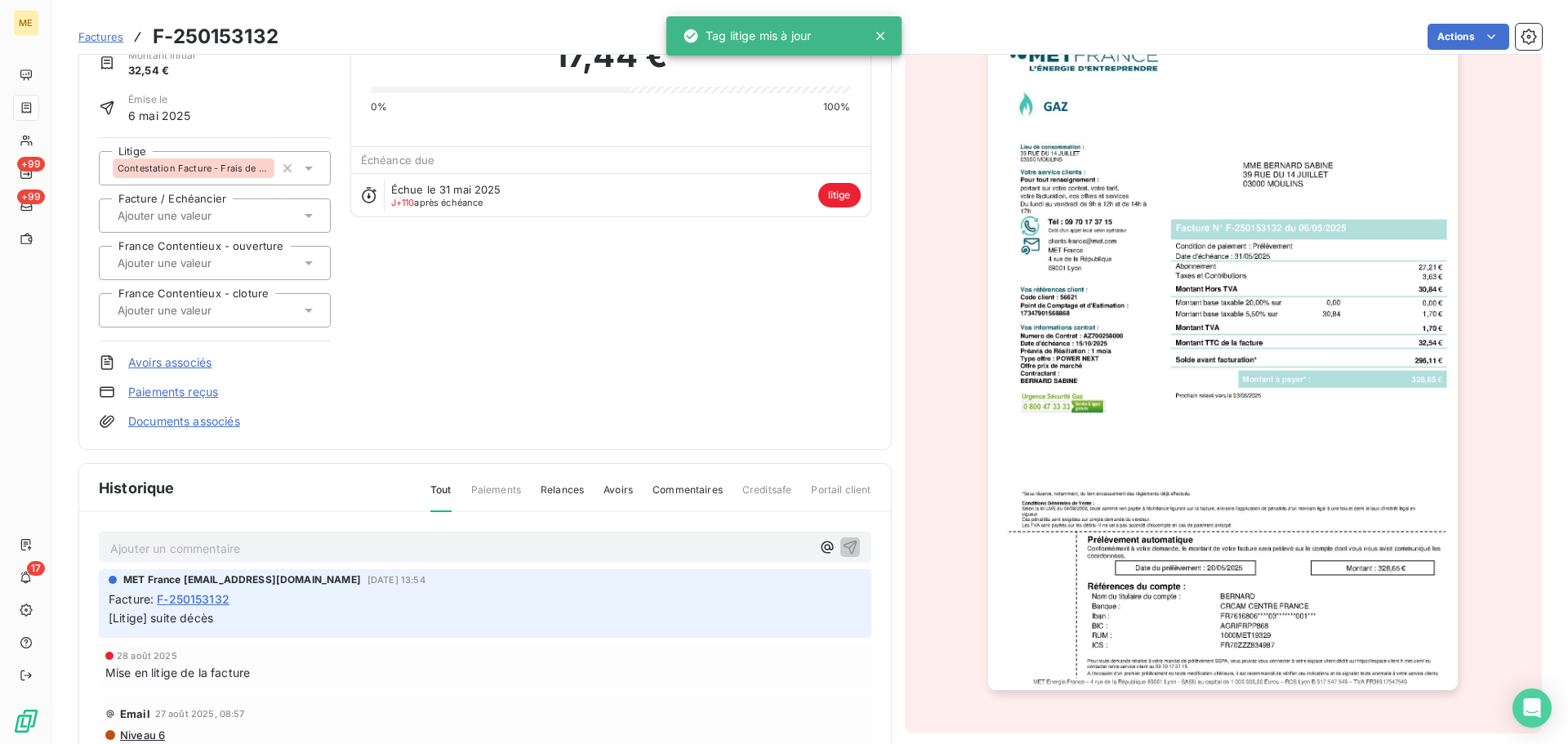
click at [102, 36] on span "Factures" at bounding box center [101, 36] width 45 height 13
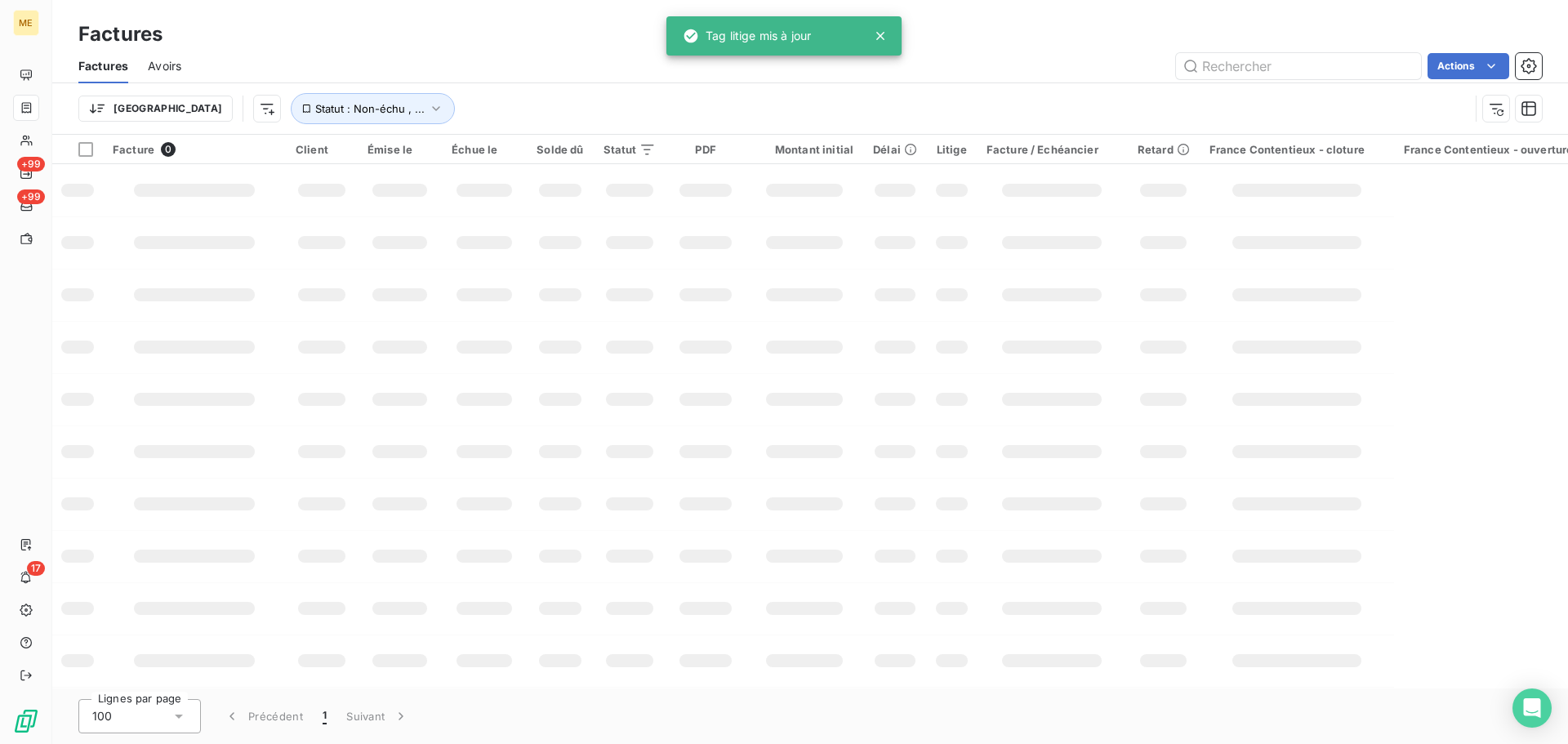
click at [881, 36] on icon at bounding box center [880, 36] width 8 height 8
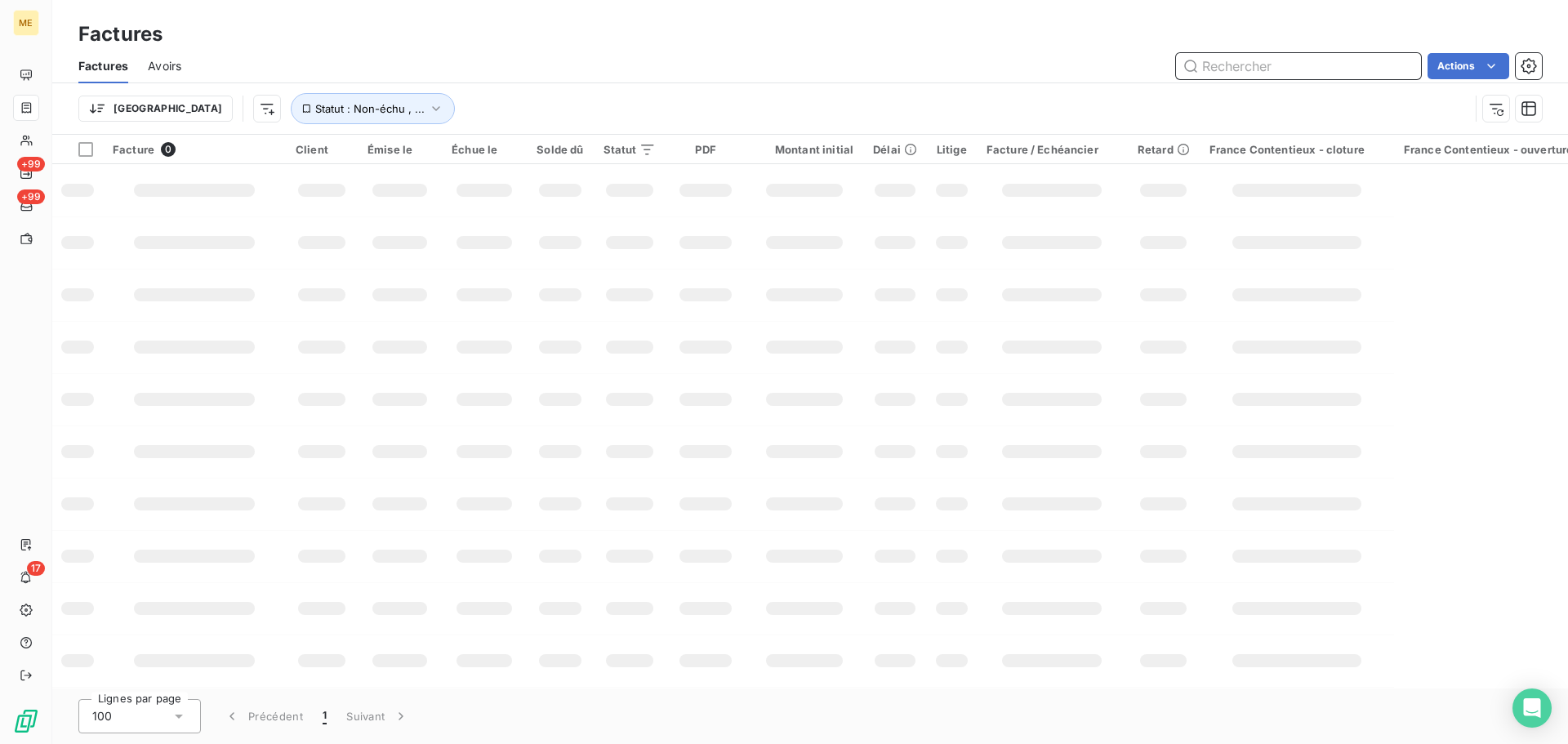
click at [1261, 71] on input "text" at bounding box center [1298, 66] width 245 height 26
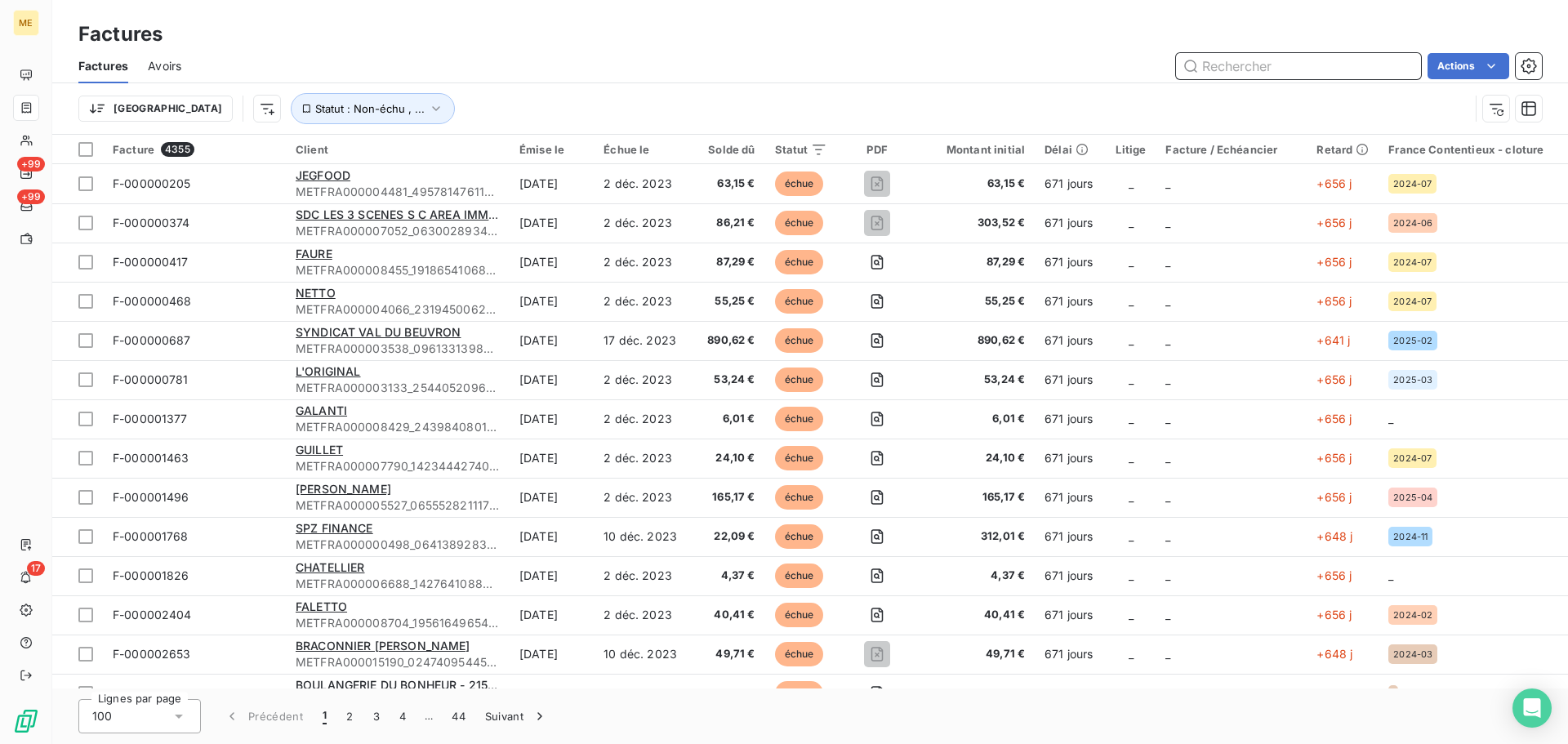
paste input "METFRA000008307_Z1443800000229"
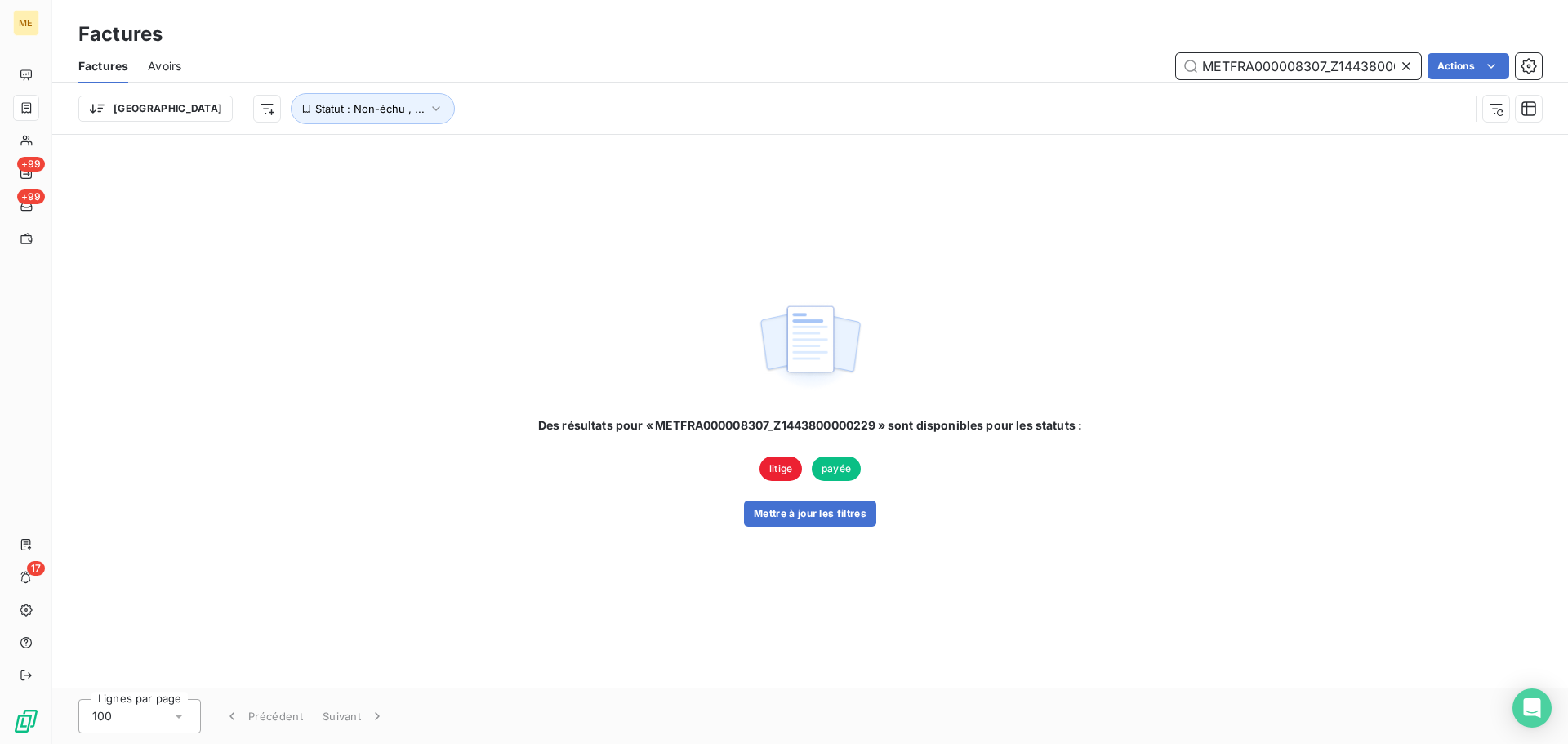
drag, startPoint x: 1328, startPoint y: 67, endPoint x: 1202, endPoint y: 73, distance: 126.1
click at [1202, 73] on input "METFRA000008307_Z1443800000229" at bounding box center [1298, 66] width 245 height 26
type input "Z1443800000229"
click at [1409, 68] on icon at bounding box center [1406, 66] width 16 height 16
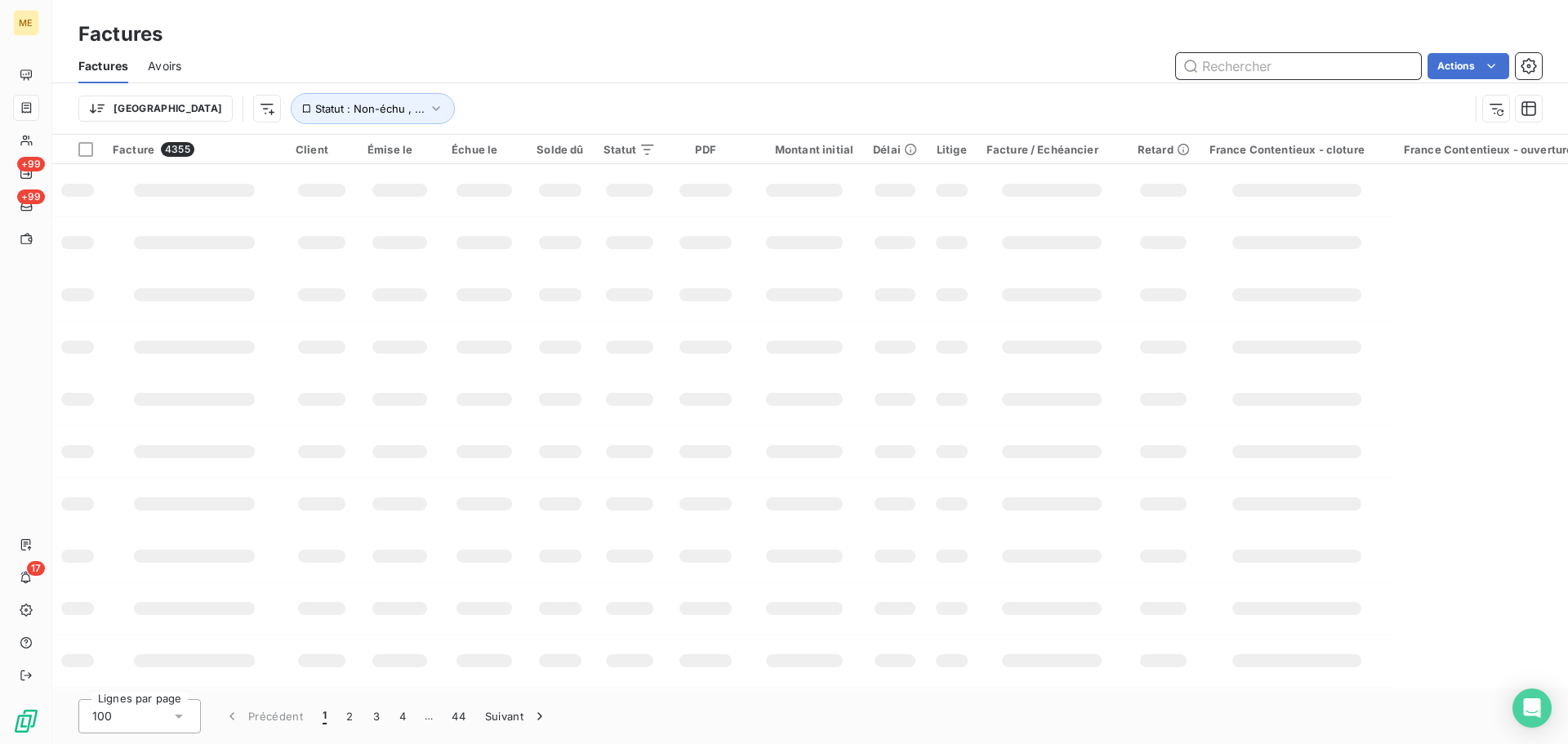
click at [1263, 64] on input "text" at bounding box center [1298, 66] width 245 height 26
paste input "METFRA000008307"
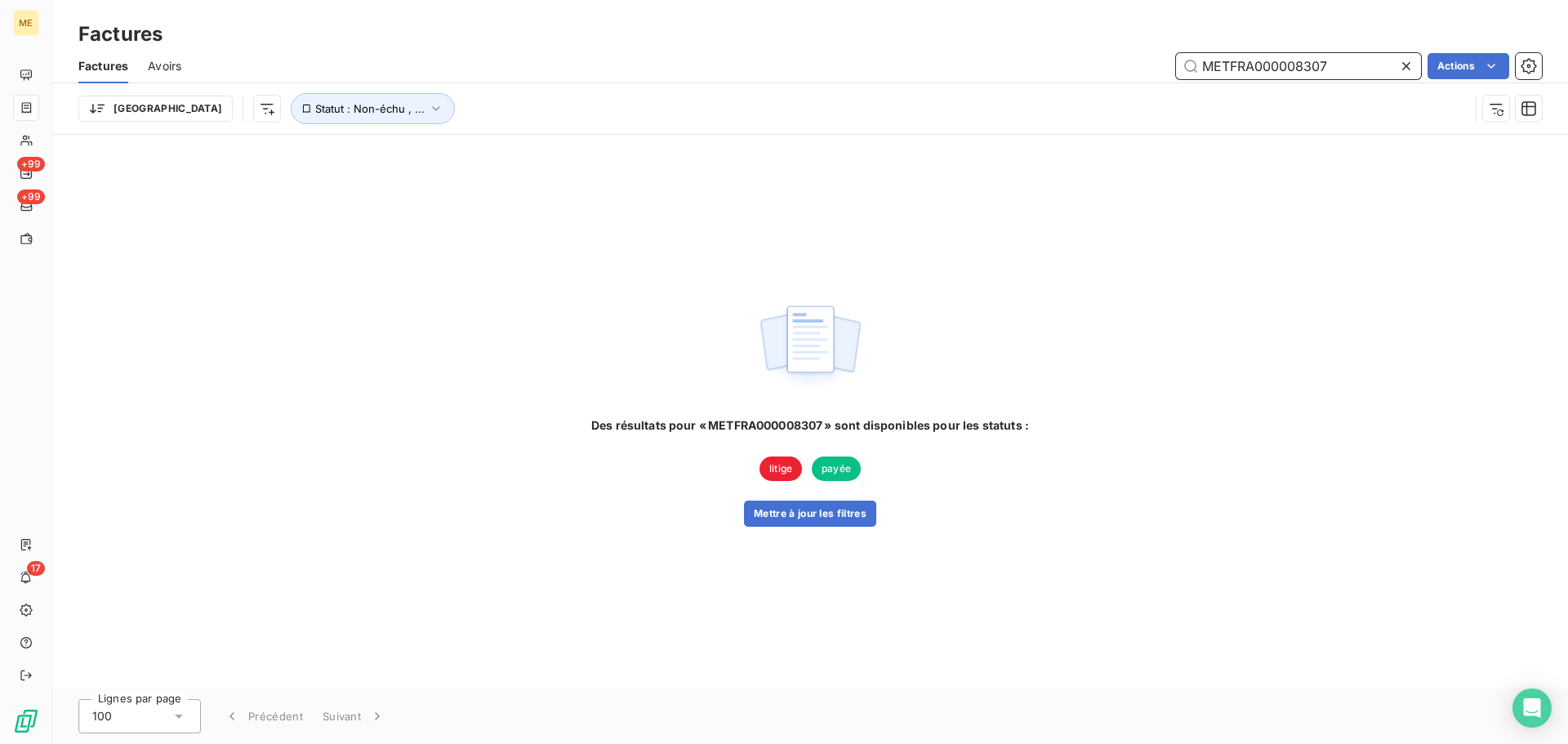
type input "METFRA000008307"
drag, startPoint x: 1347, startPoint y: 58, endPoint x: 1167, endPoint y: 78, distance: 181.1
click at [1167, 78] on div "METFRA000008307 Actions" at bounding box center [871, 66] width 1341 height 26
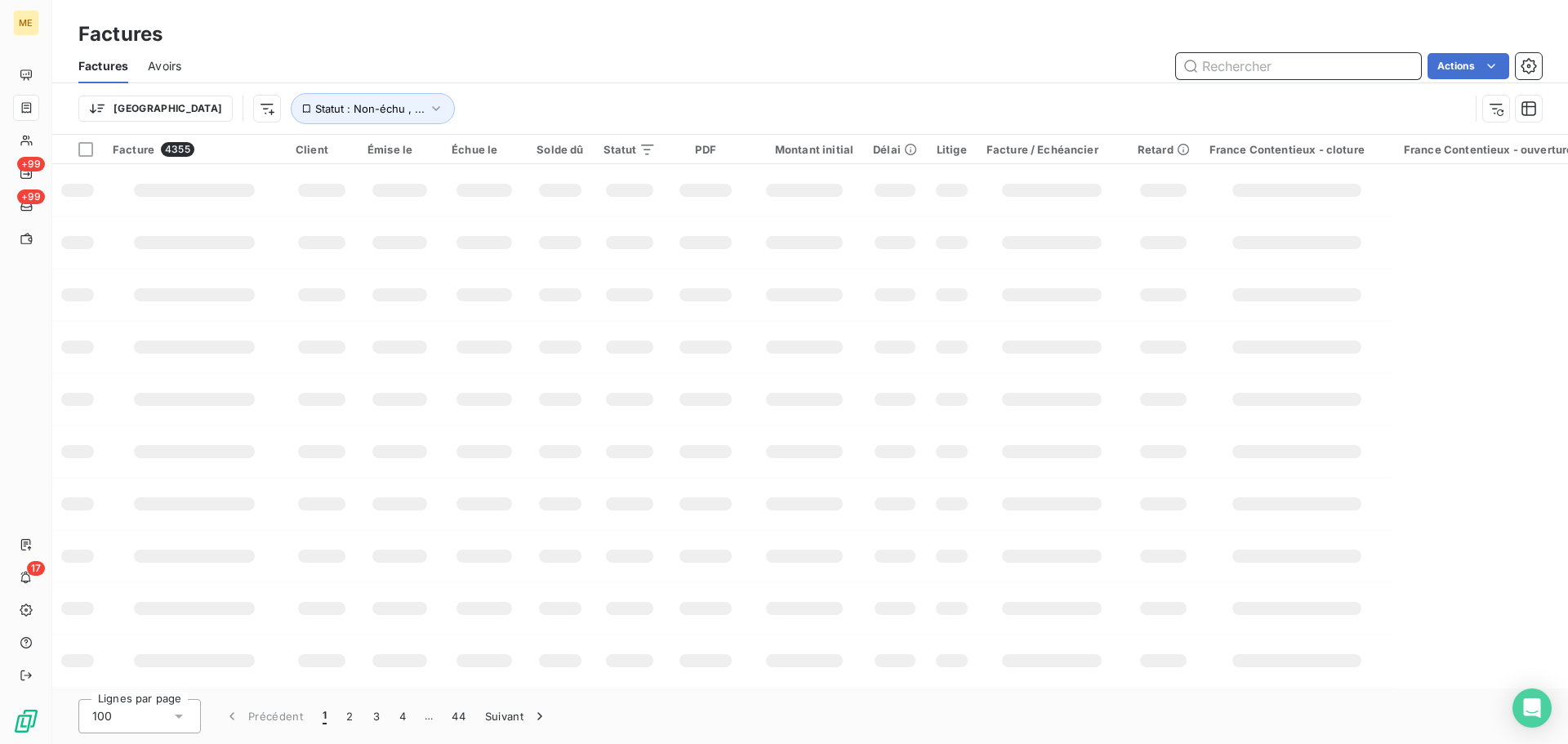
paste input "METFRA000008307"
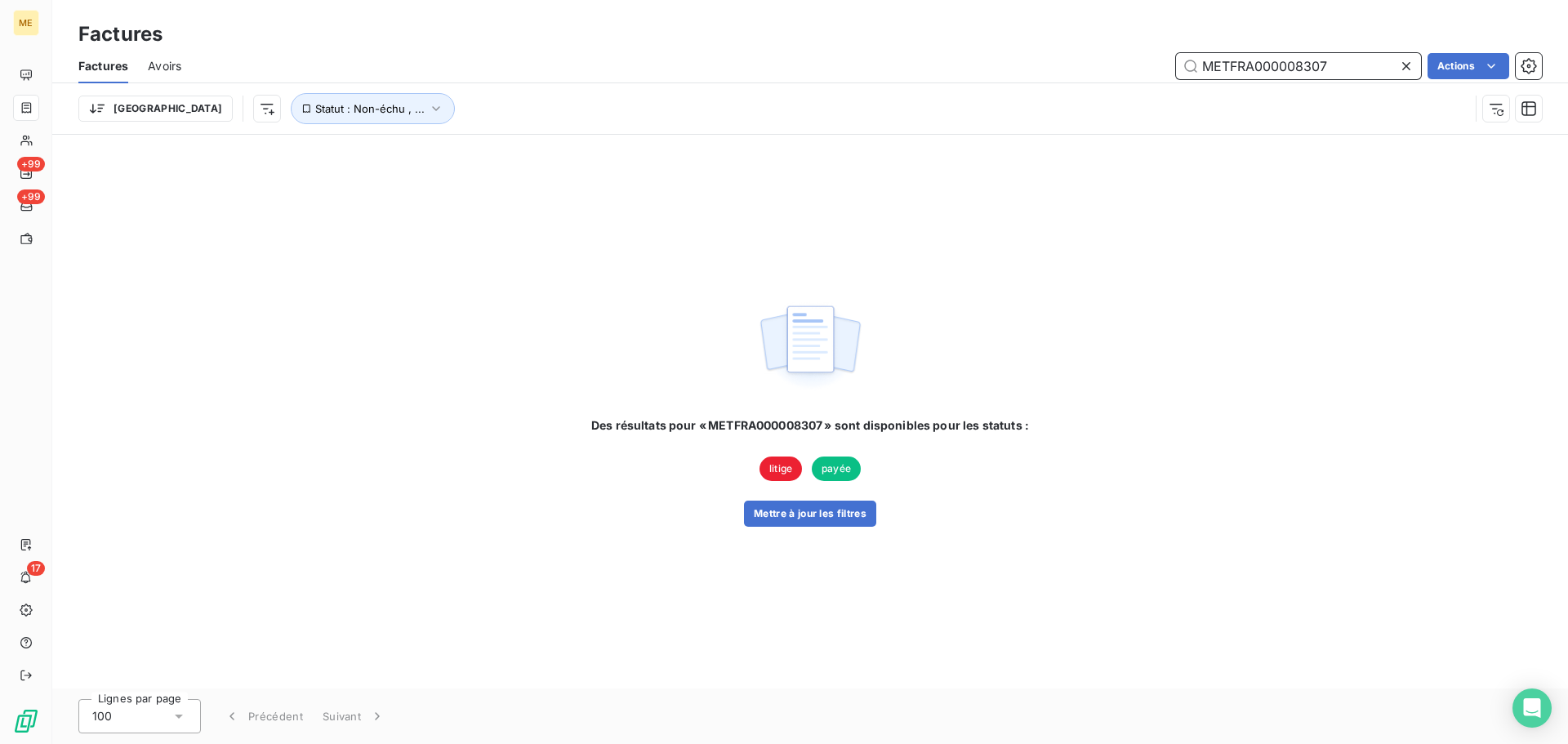
click at [1206, 62] on input "METFRA000008307" at bounding box center [1298, 66] width 245 height 26
type input "METFRA000008307"
